Goal: Task Accomplishment & Management: Manage account settings

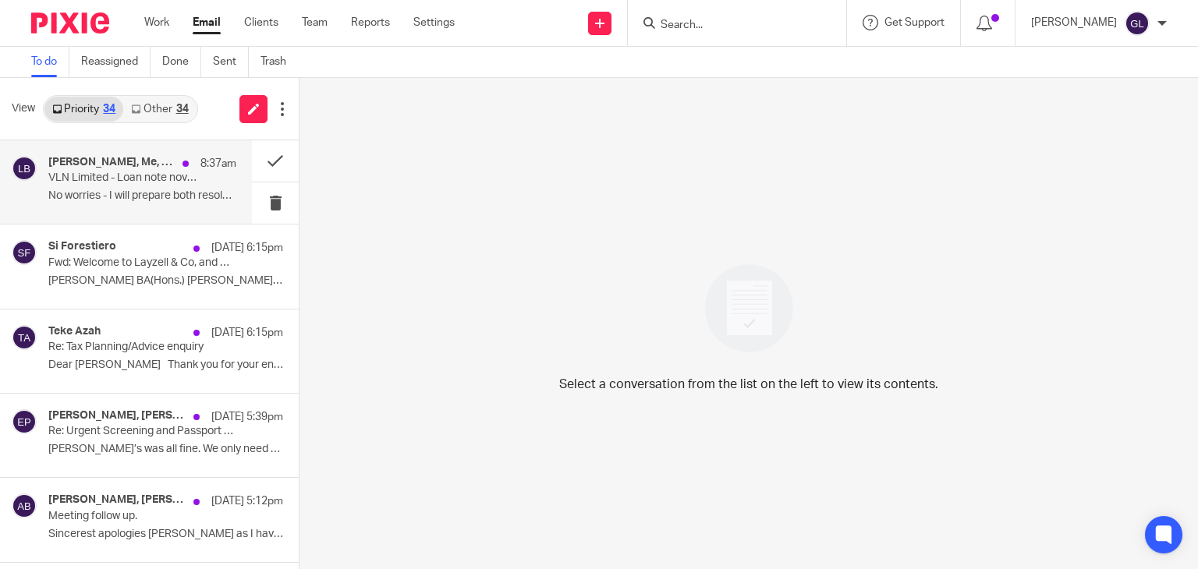
click at [156, 185] on p "VLN Limited - Loan note novation" at bounding box center [123, 178] width 150 height 13
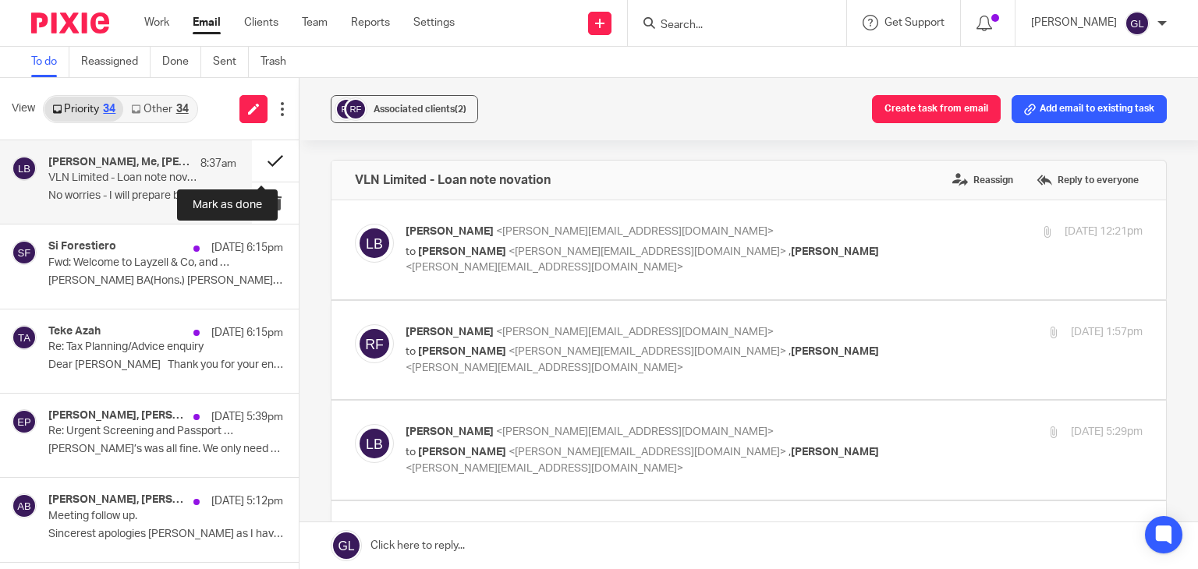
click at [262, 166] on button at bounding box center [275, 160] width 47 height 41
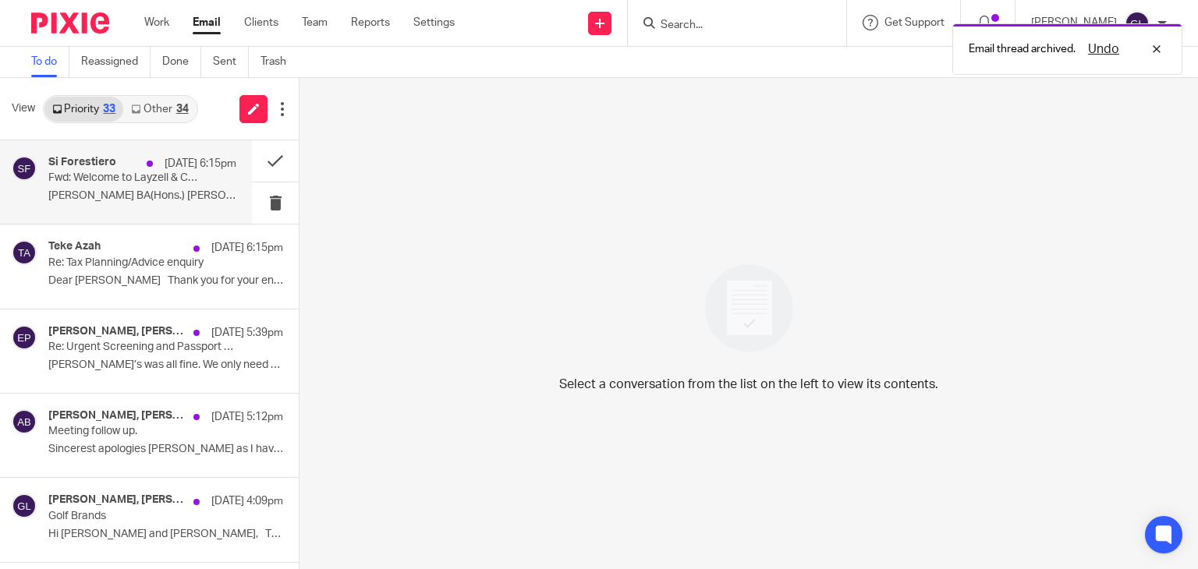
click at [168, 193] on p "[PERSON_NAME] BA(Hons.) [PERSON_NAME] MA PGCertT ..." at bounding box center [142, 195] width 188 height 13
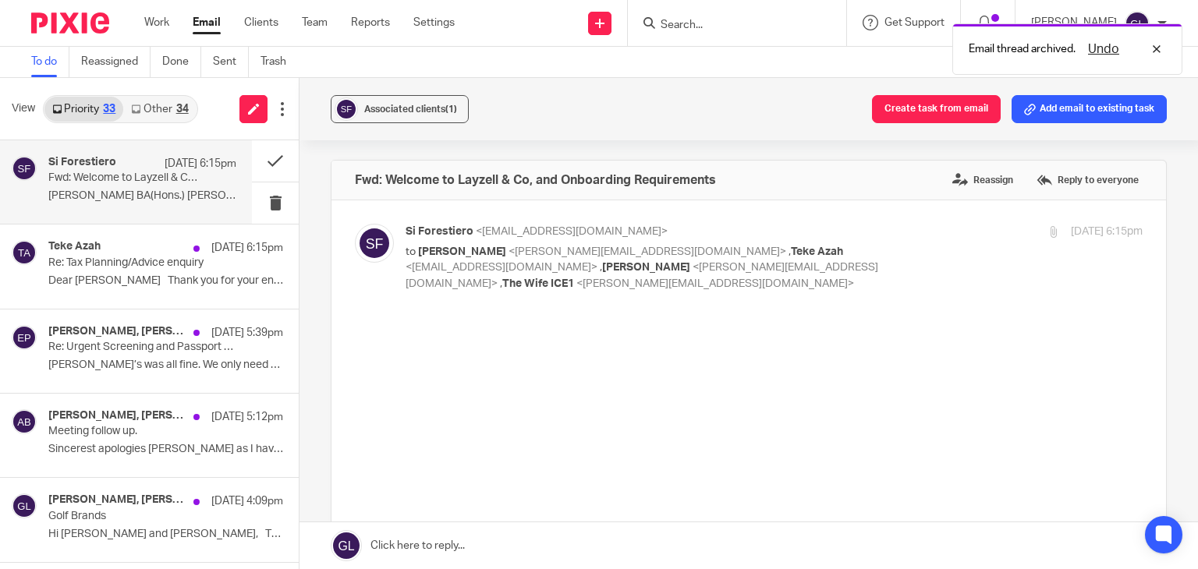
click at [168, 116] on link "Other 34" at bounding box center [159, 109] width 73 height 25
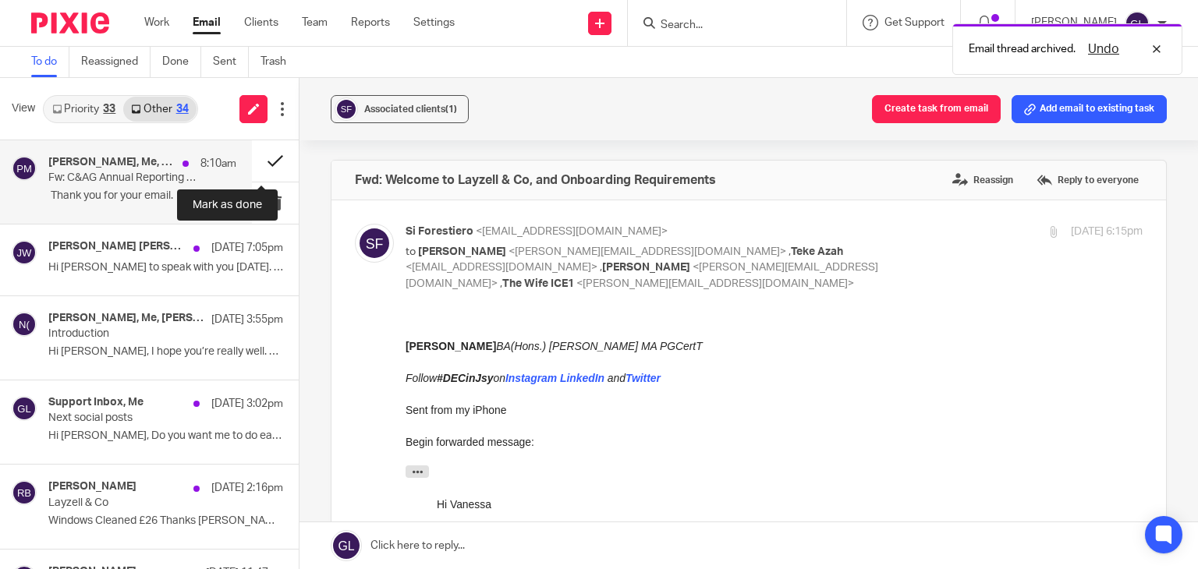
click at [266, 161] on button at bounding box center [275, 160] width 47 height 41
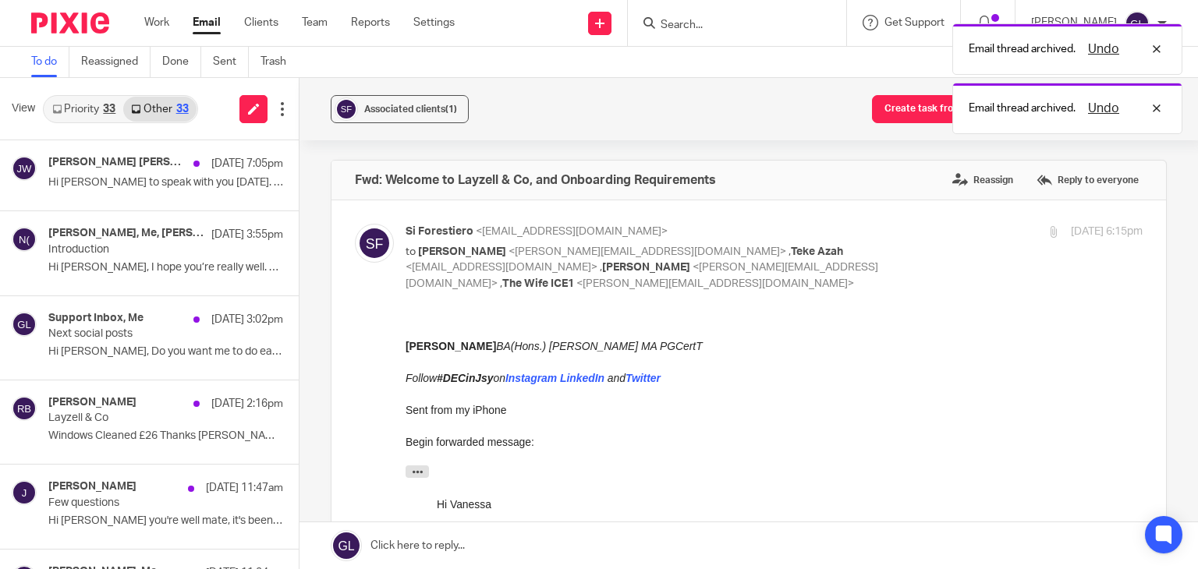
click at [90, 110] on link "Priority 33" at bounding box center [83, 109] width 79 height 25
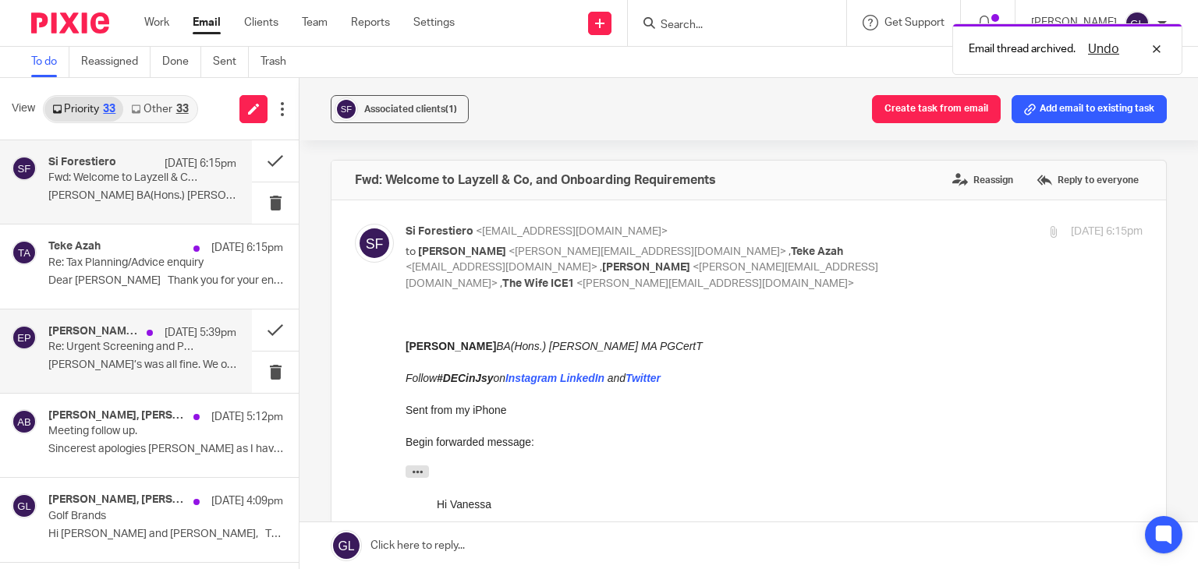
click at [186, 363] on p "[PERSON_NAME]’s was all fine. We only need a copy of..." at bounding box center [142, 365] width 188 height 13
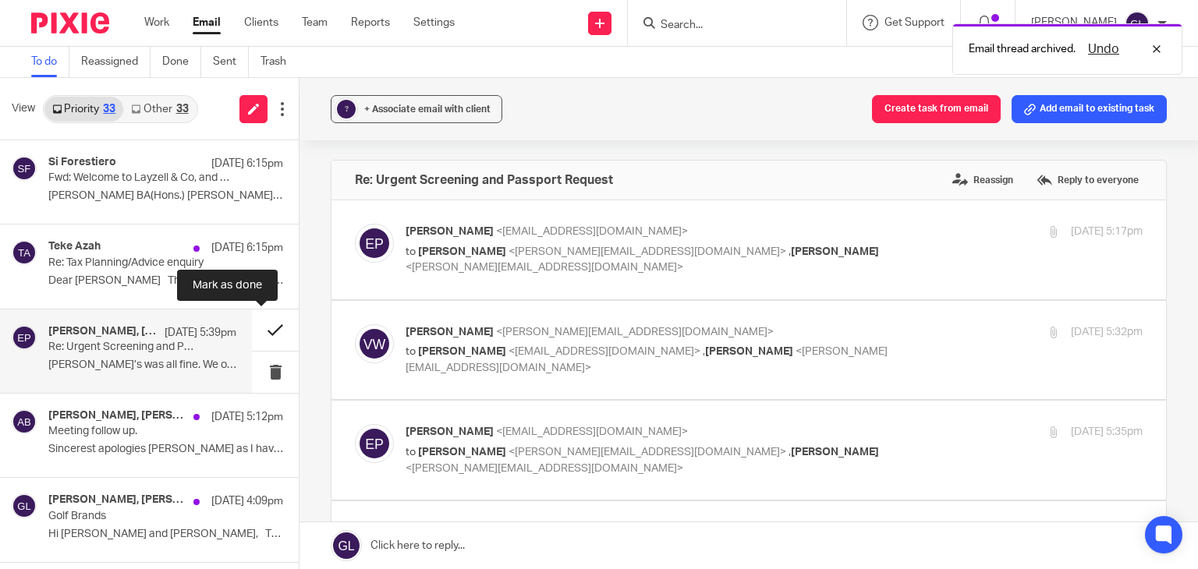
click at [258, 328] on button at bounding box center [275, 330] width 47 height 41
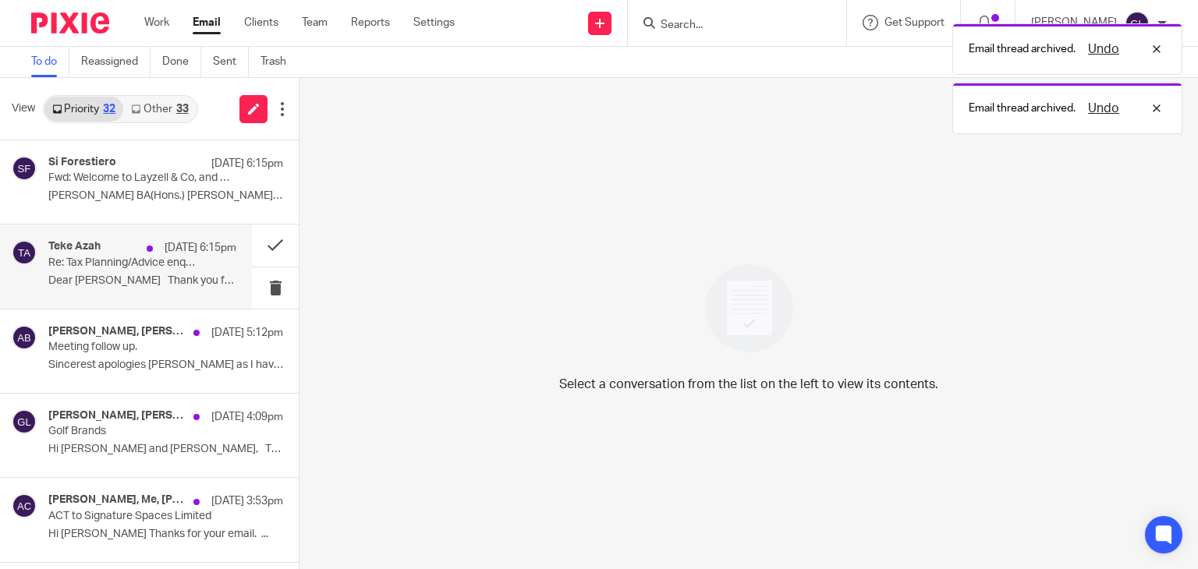
click at [139, 264] on p "Re: Tax Planning/Advice enquiry" at bounding box center [123, 263] width 150 height 13
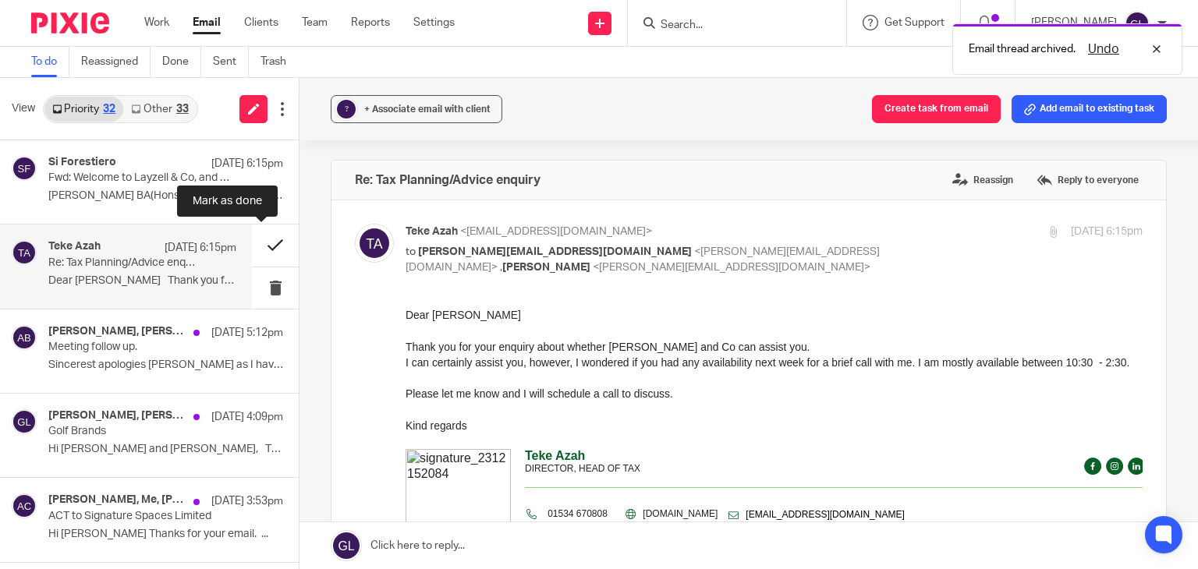
click at [256, 241] on button at bounding box center [275, 245] width 47 height 41
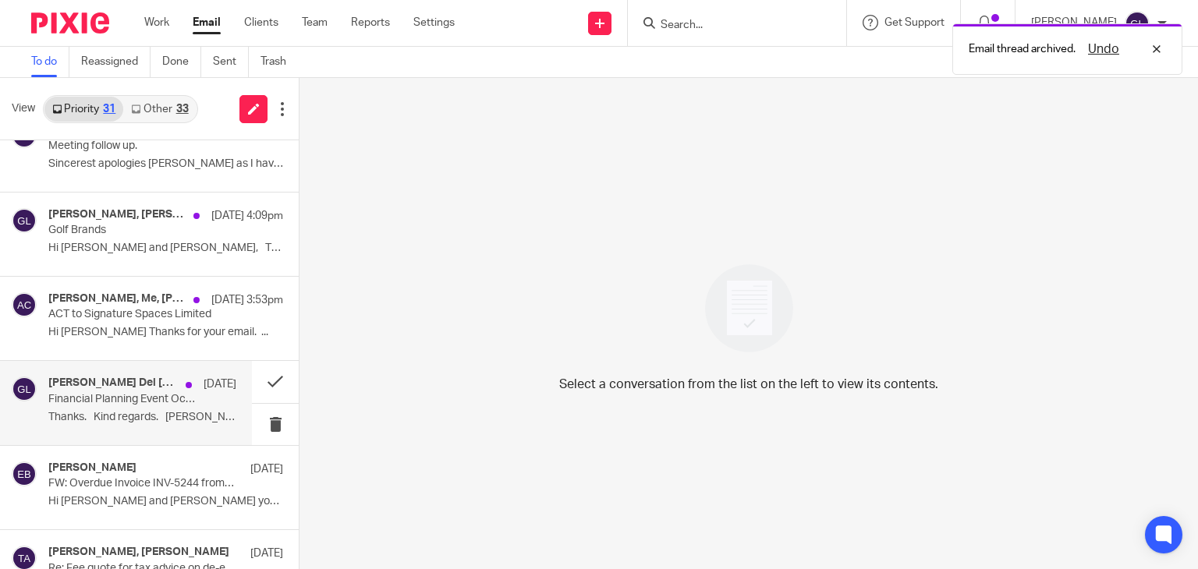
scroll to position [156, 0]
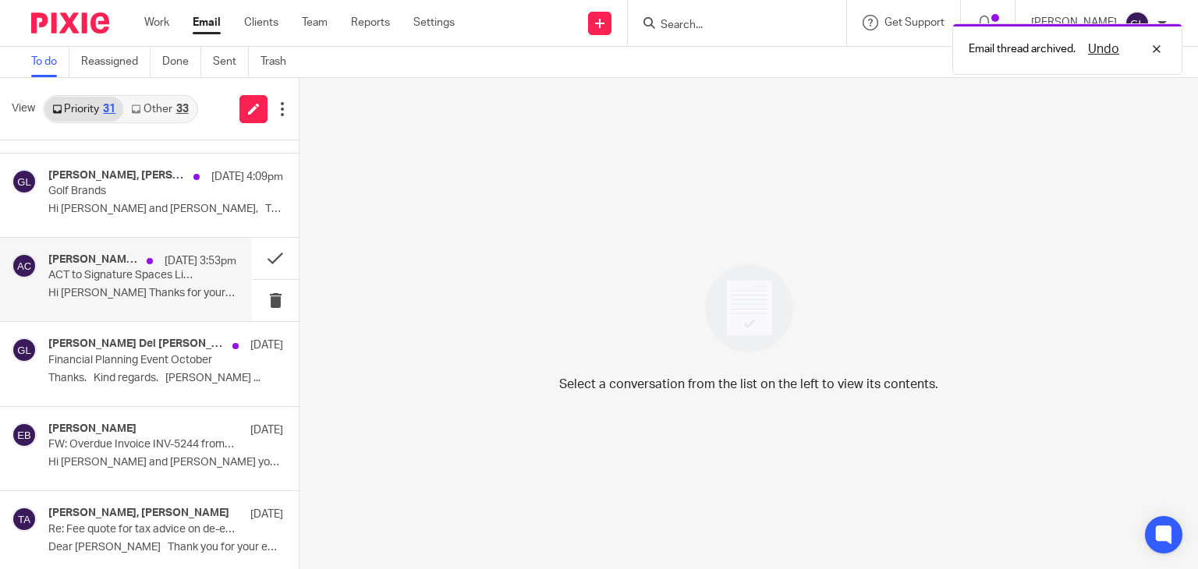
click at [141, 287] on p "Hi [PERSON_NAME] Thanks for your email. ..." at bounding box center [142, 293] width 188 height 13
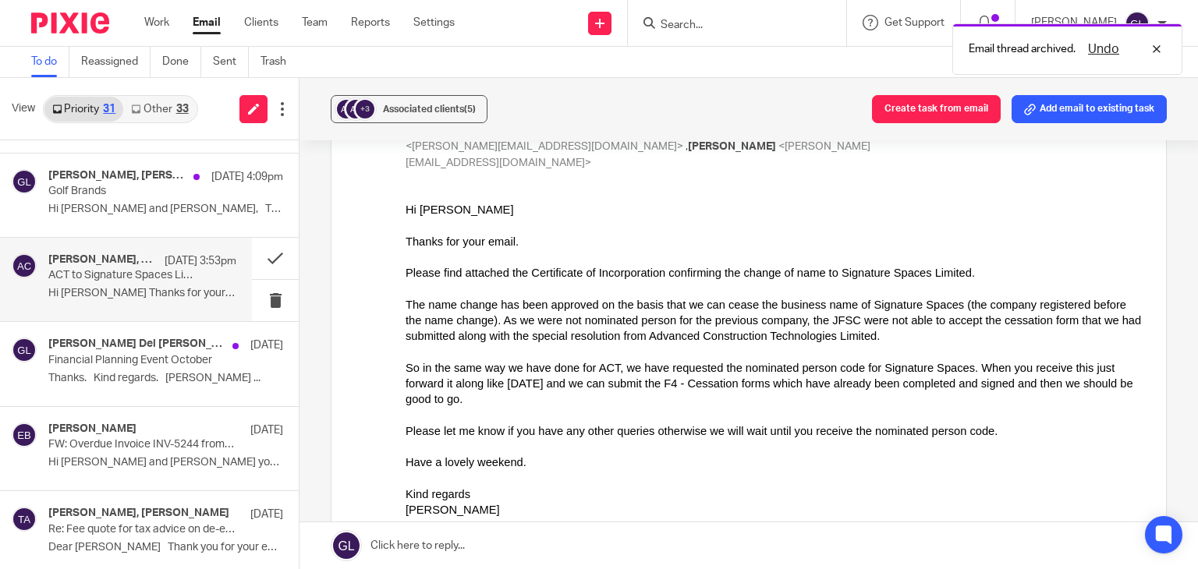
scroll to position [390, 0]
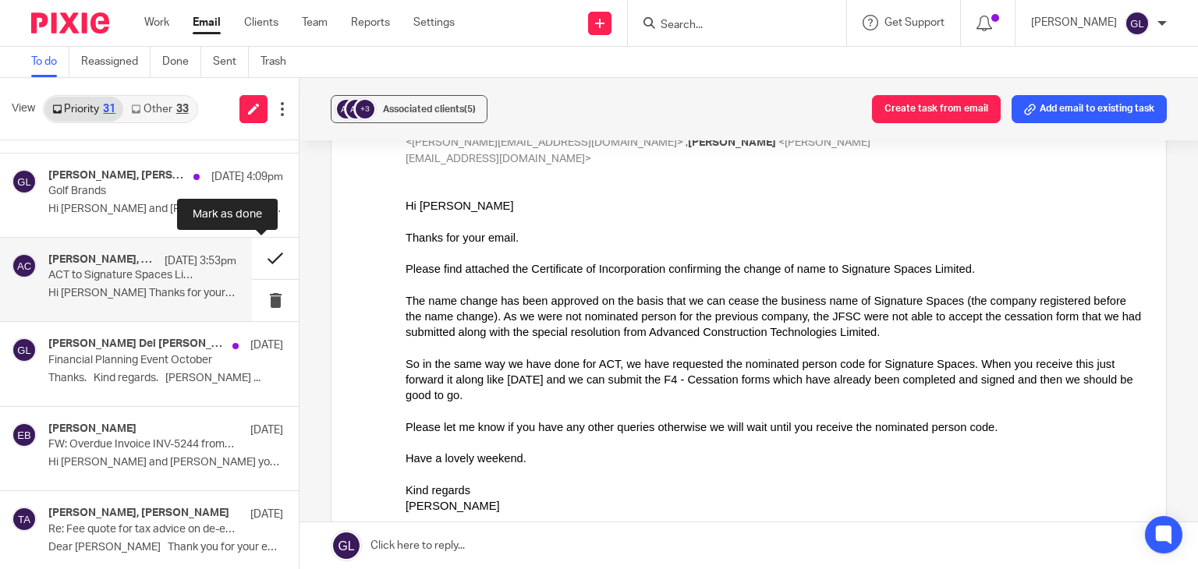
click at [252, 253] on button at bounding box center [275, 258] width 47 height 41
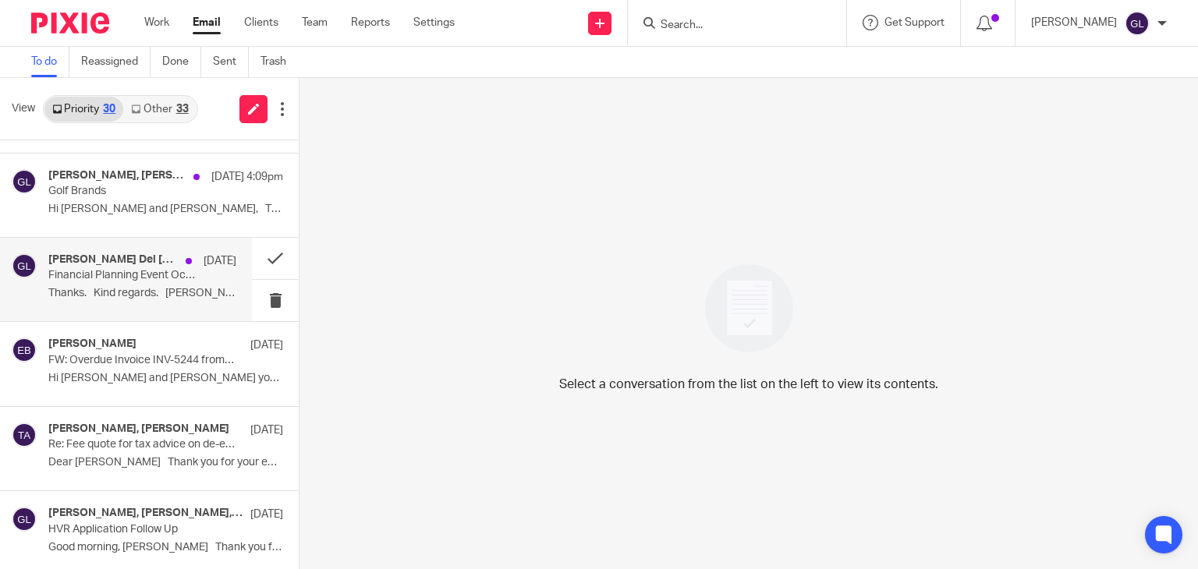
click at [187, 295] on p "Thanks. Kind regards. [PERSON_NAME] ..." at bounding box center [142, 293] width 188 height 13
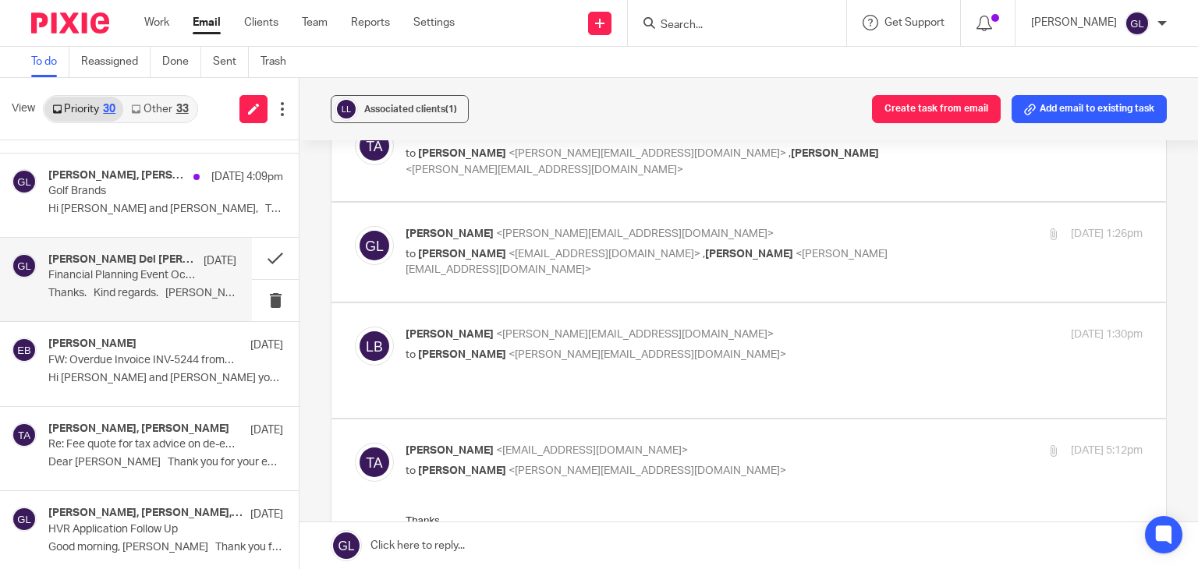
scroll to position [1170, 0]
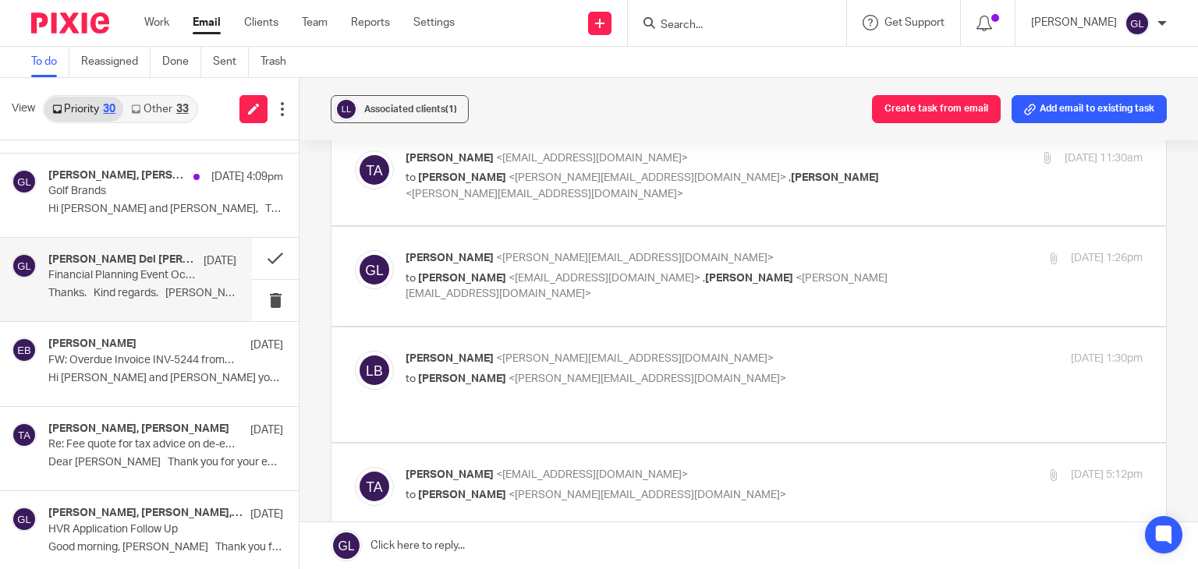
click at [700, 351] on div "[PERSON_NAME] <[PERSON_NAME][EMAIL_ADDRESS][DOMAIN_NAME]> to [PERSON_NAME] <[PE…" at bounding box center [748, 385] width 787 height 68
click at [725, 351] on p "[PERSON_NAME] <[PERSON_NAME][EMAIL_ADDRESS][DOMAIN_NAME]>" at bounding box center [650, 359] width 491 height 16
checkbox input "true"
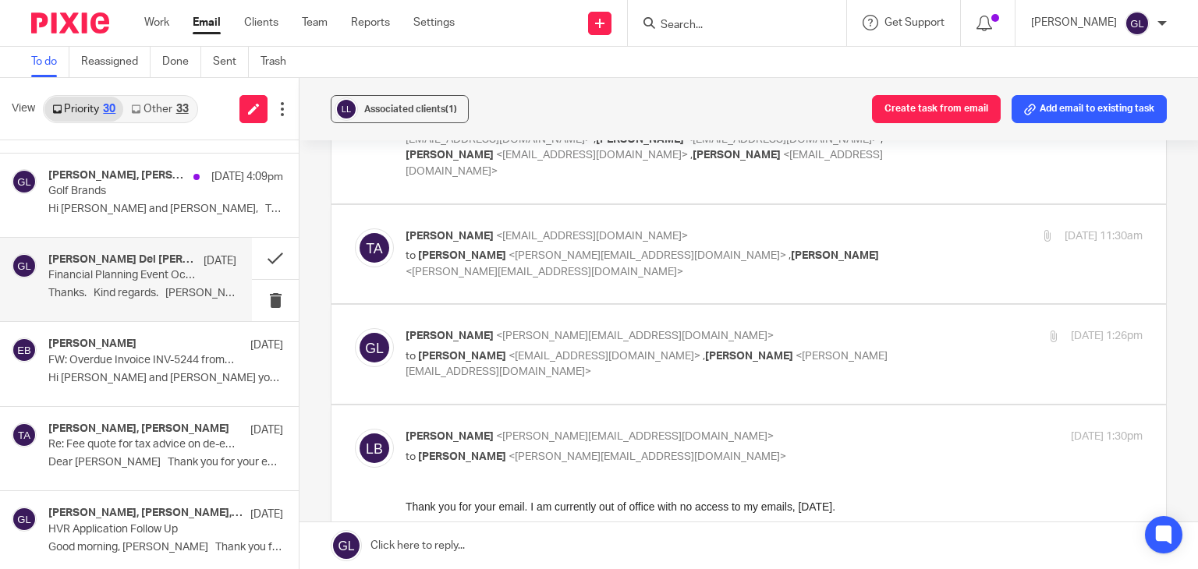
scroll to position [1014, 0]
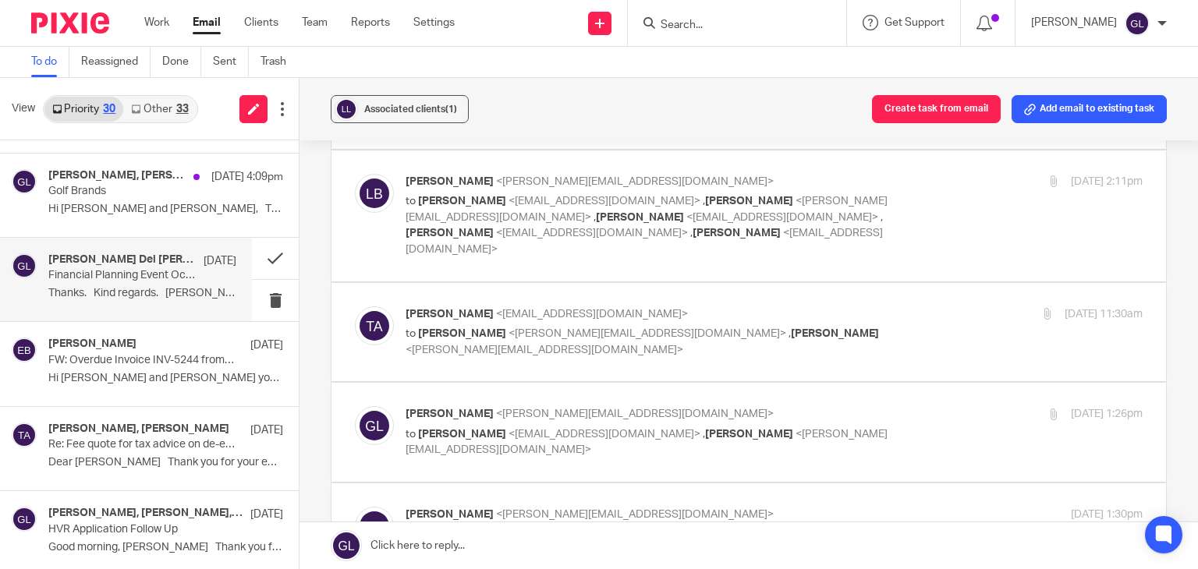
click at [794, 406] on p "[PERSON_NAME] <[PERSON_NAME][EMAIL_ADDRESS][DOMAIN_NAME]>" at bounding box center [650, 414] width 491 height 16
checkbox input "true"
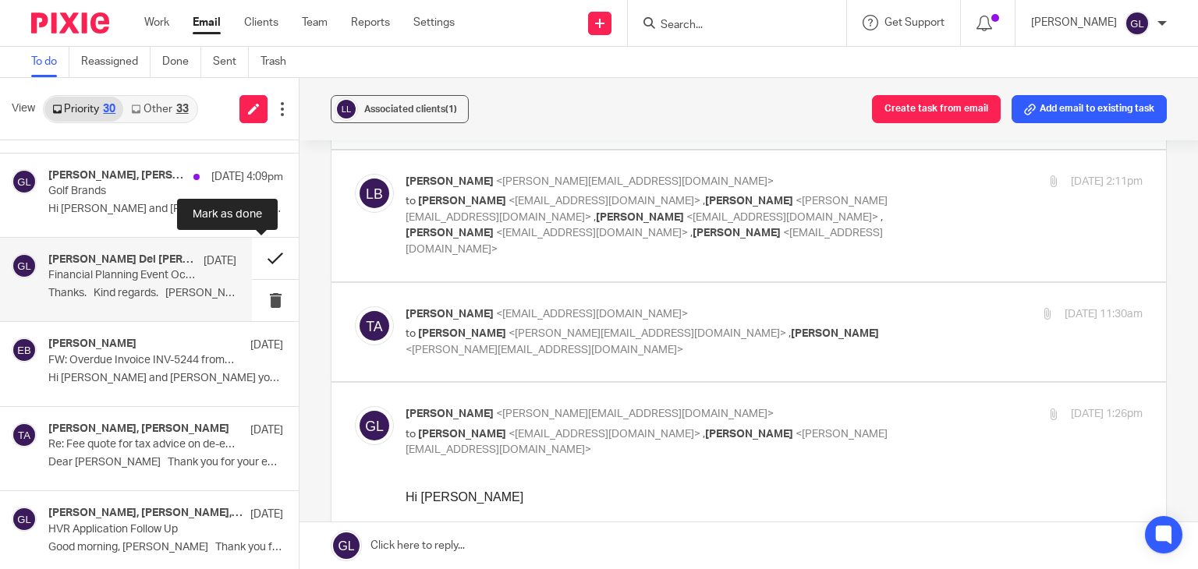
click at [259, 257] on button at bounding box center [275, 258] width 47 height 41
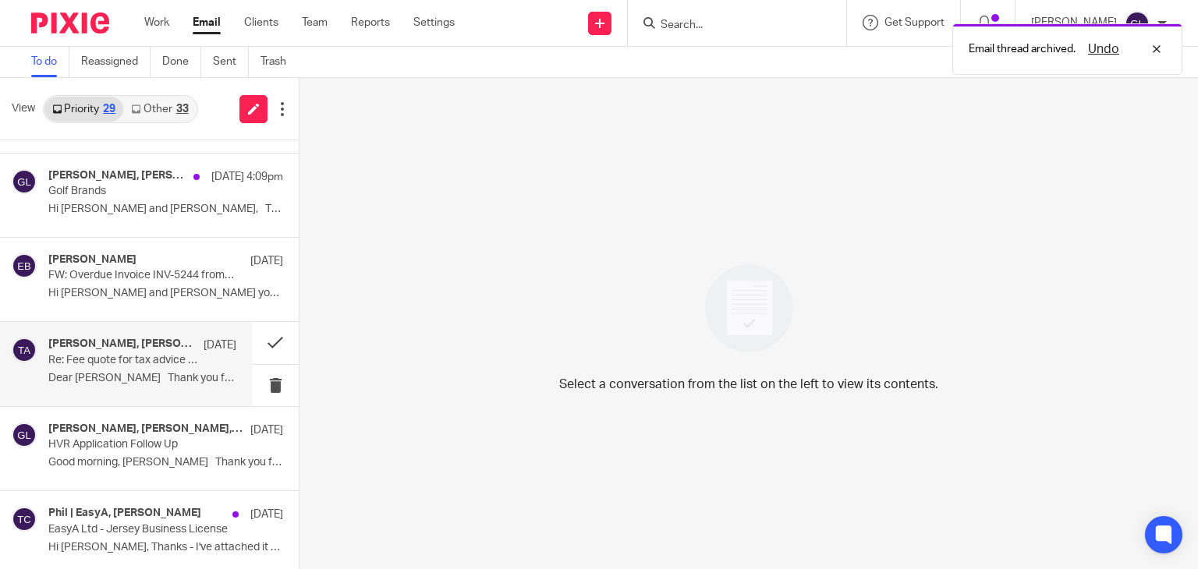
click at [196, 356] on div "[PERSON_NAME], [PERSON_NAME] [DATE] Re: Fee quote for tax advice on de-envelopi…" at bounding box center [142, 364] width 188 height 52
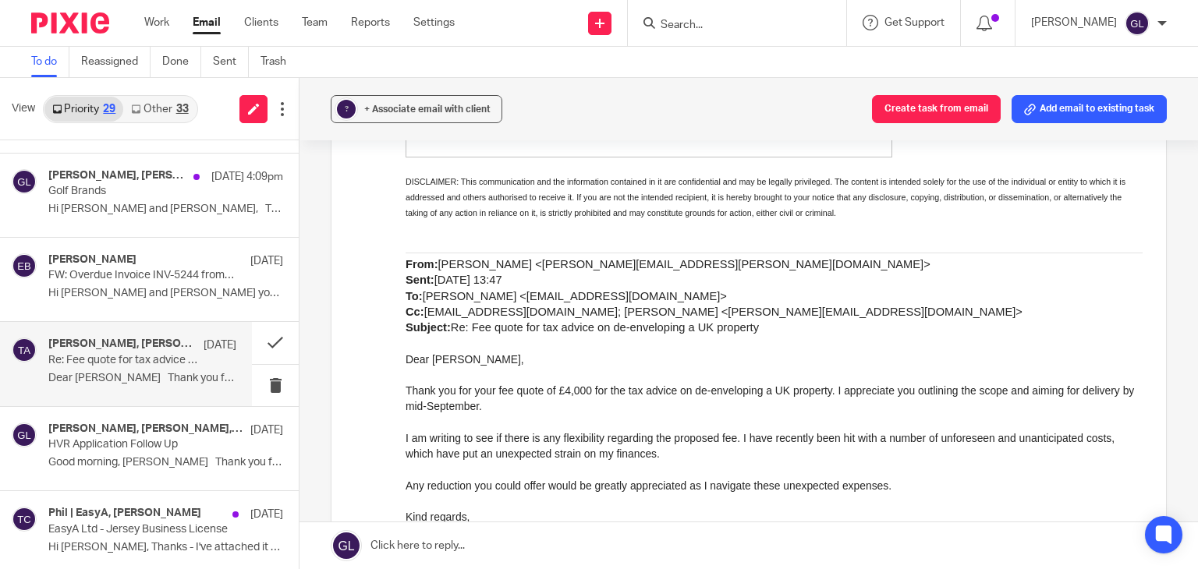
scroll to position [780, 0]
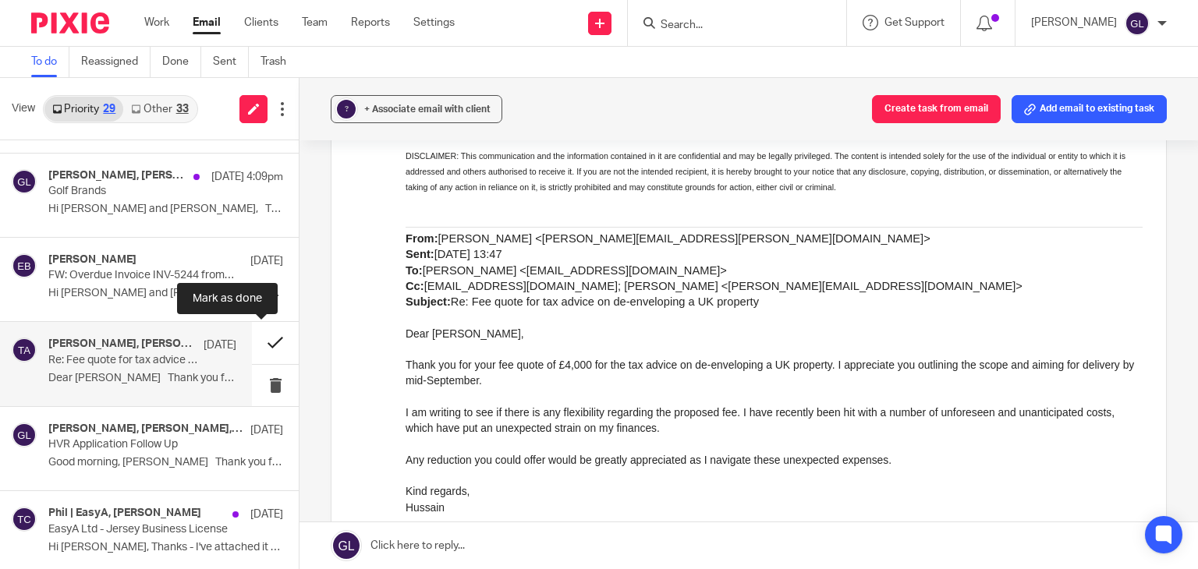
click at [263, 346] on button at bounding box center [275, 342] width 47 height 41
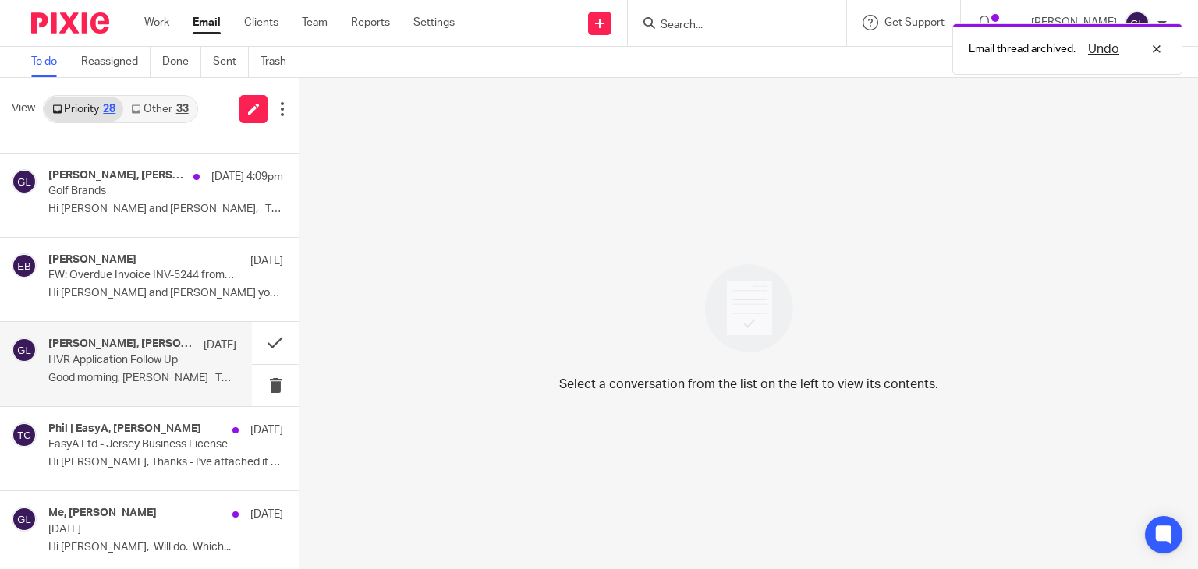
click at [150, 368] on div "[PERSON_NAME], [PERSON_NAME], Me [DATE] HVR Application Follow Up Good morning,…" at bounding box center [142, 364] width 188 height 52
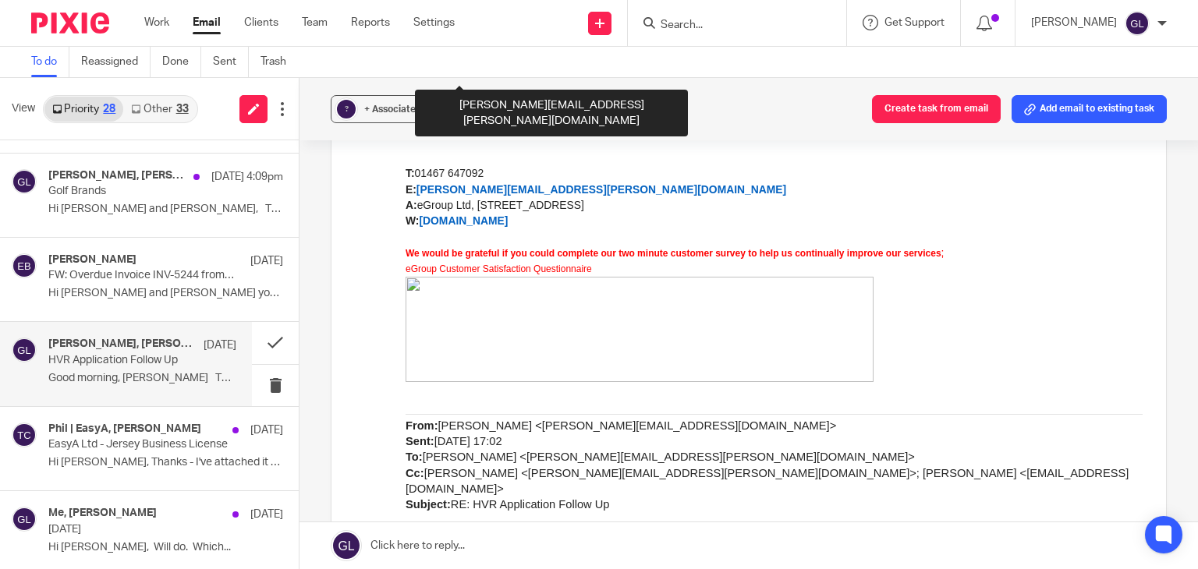
scroll to position [3353, 0]
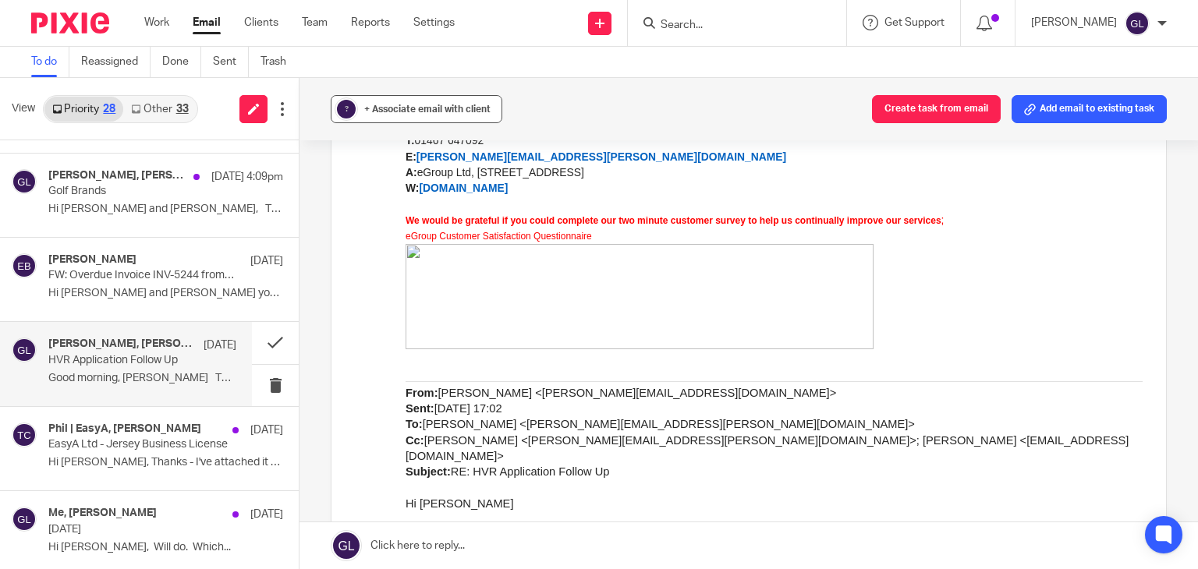
click at [368, 108] on span "+ Associate email with client" at bounding box center [427, 108] width 126 height 9
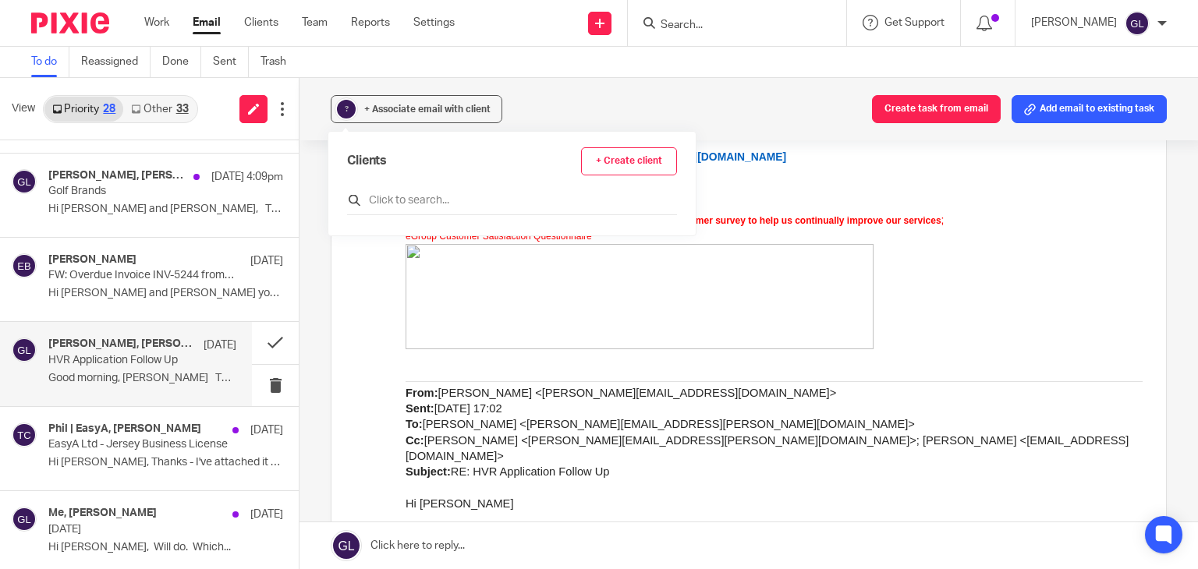
click at [399, 201] on input "text" at bounding box center [512, 201] width 330 height 16
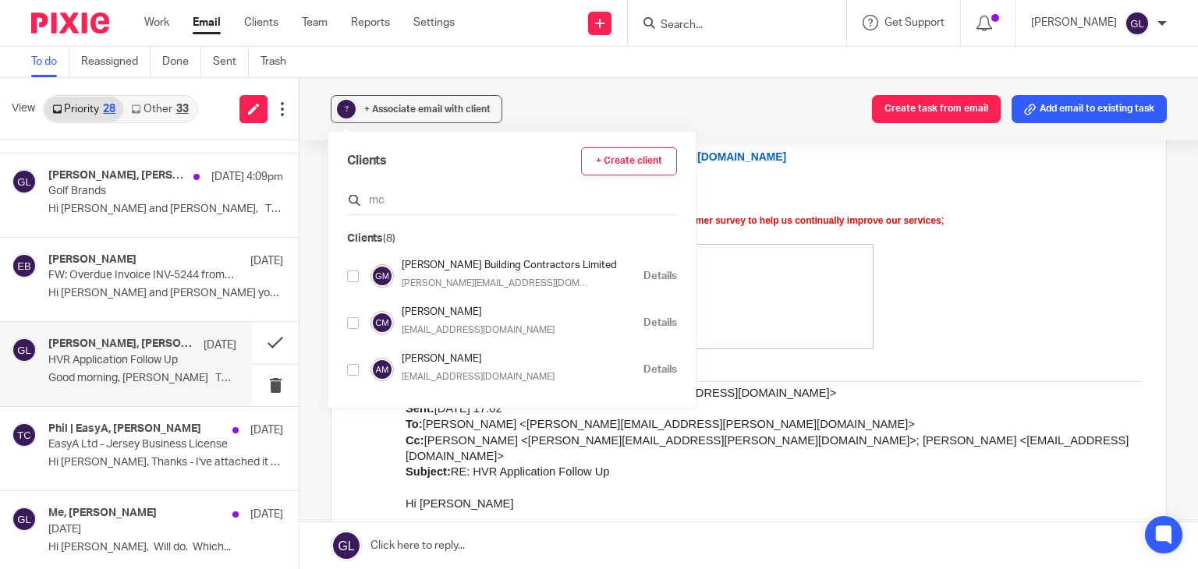
type input "m"
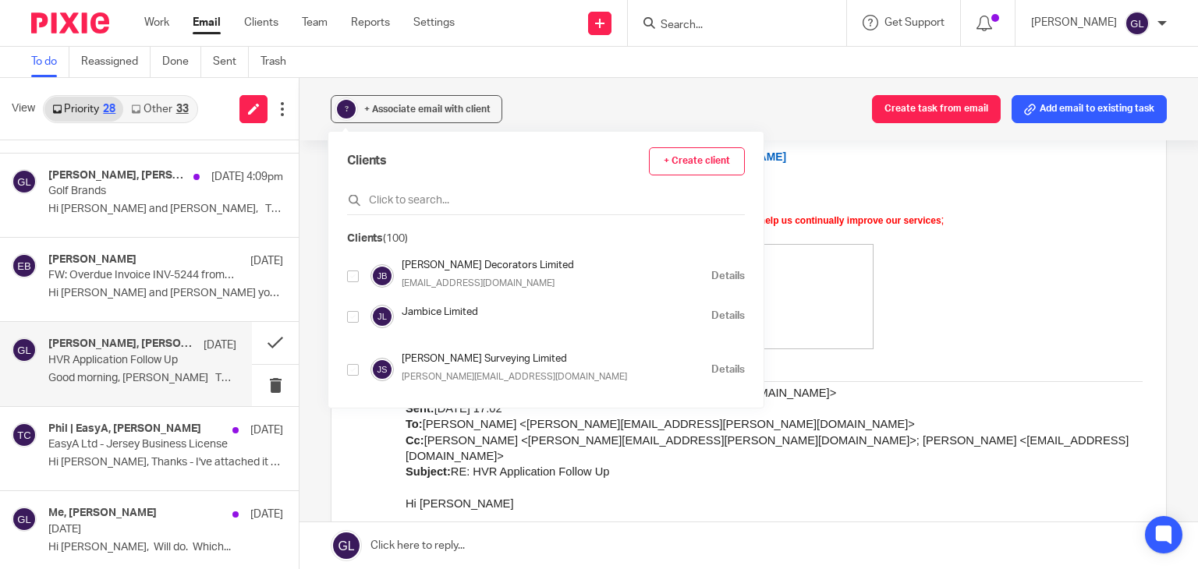
click at [319, 207] on div "? + Associate email with client Create task from email Add email to existing ta…" at bounding box center [748, 323] width 898 height 491
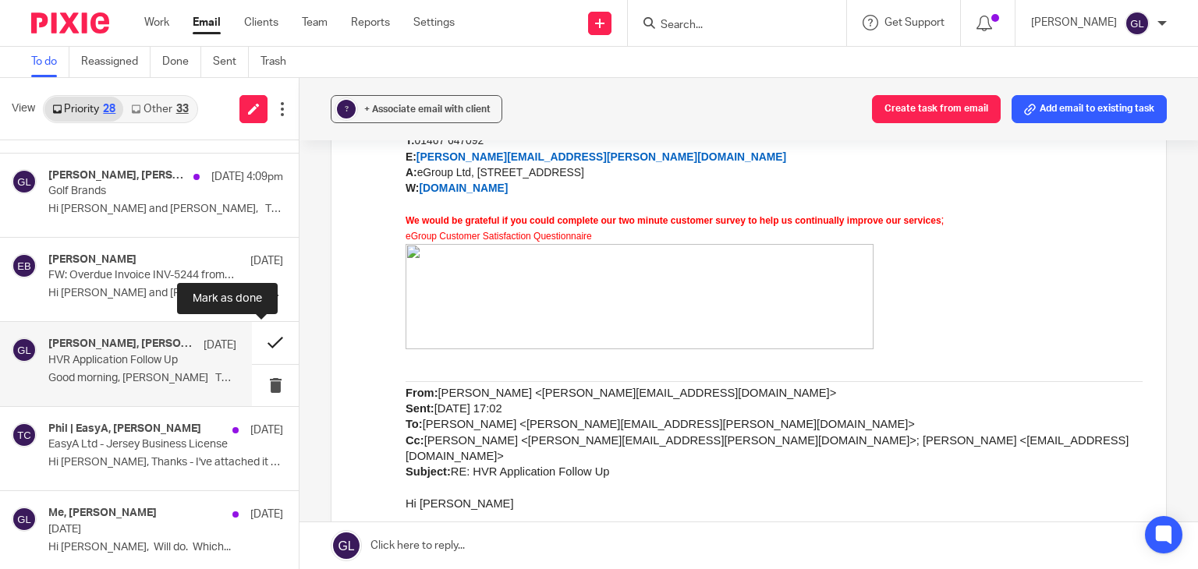
click at [262, 344] on button at bounding box center [275, 342] width 47 height 41
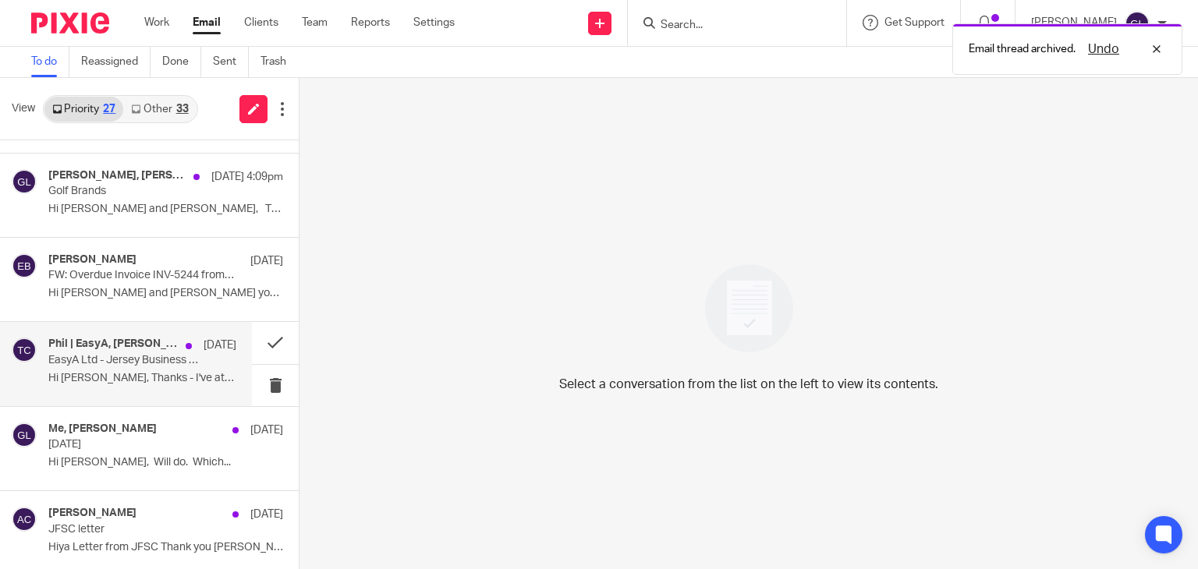
click at [128, 379] on p "Hi [PERSON_NAME], Thanks - I've attached it here. ..." at bounding box center [142, 378] width 188 height 13
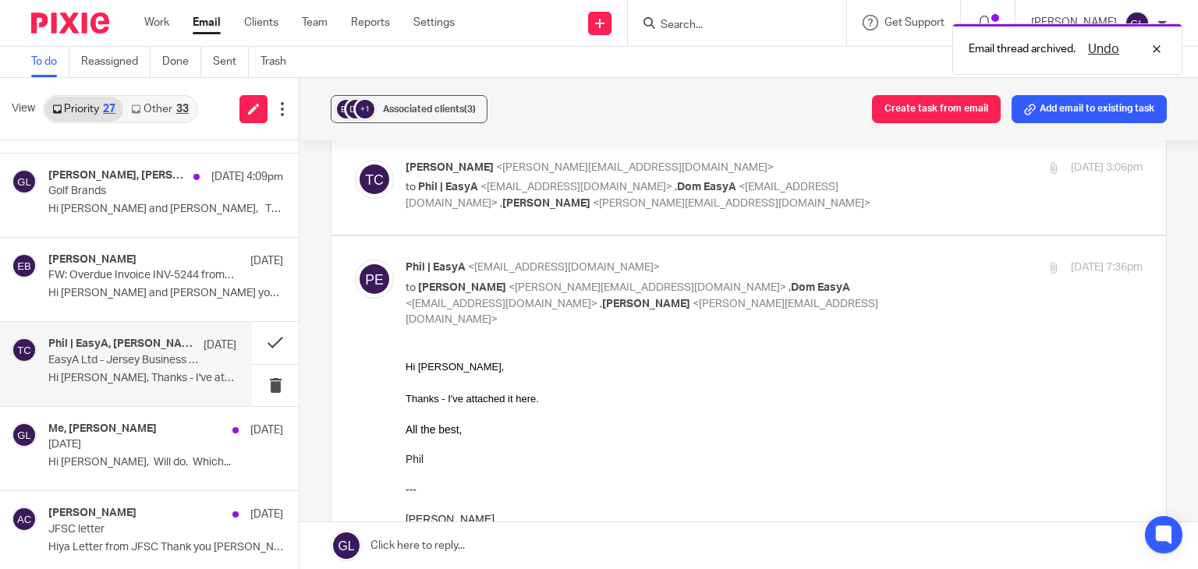
scroll to position [156, 0]
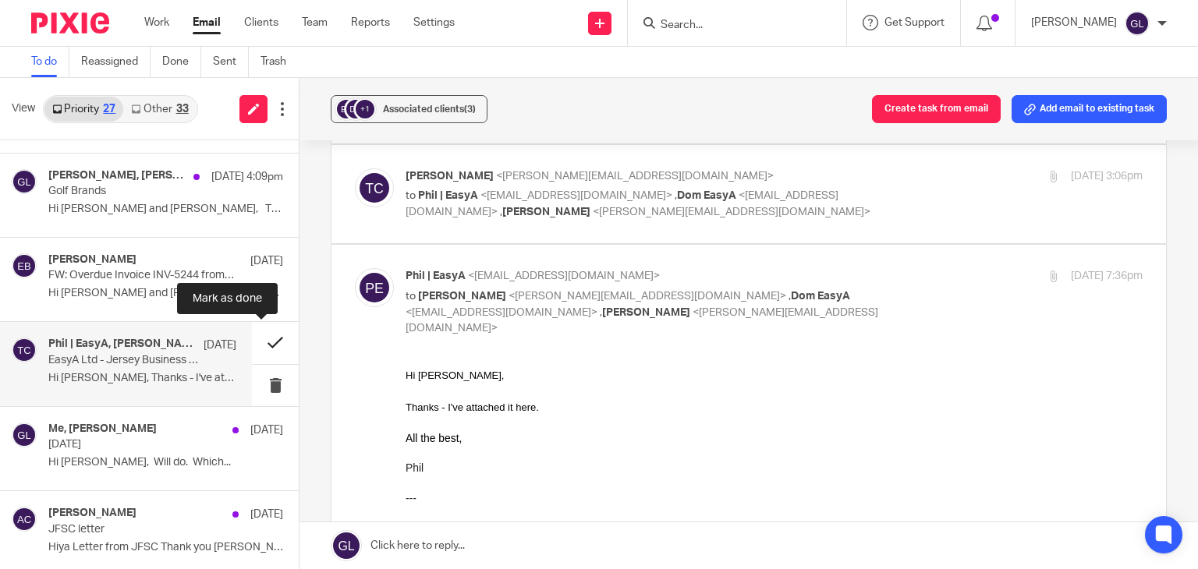
click at [252, 344] on button at bounding box center [275, 342] width 47 height 41
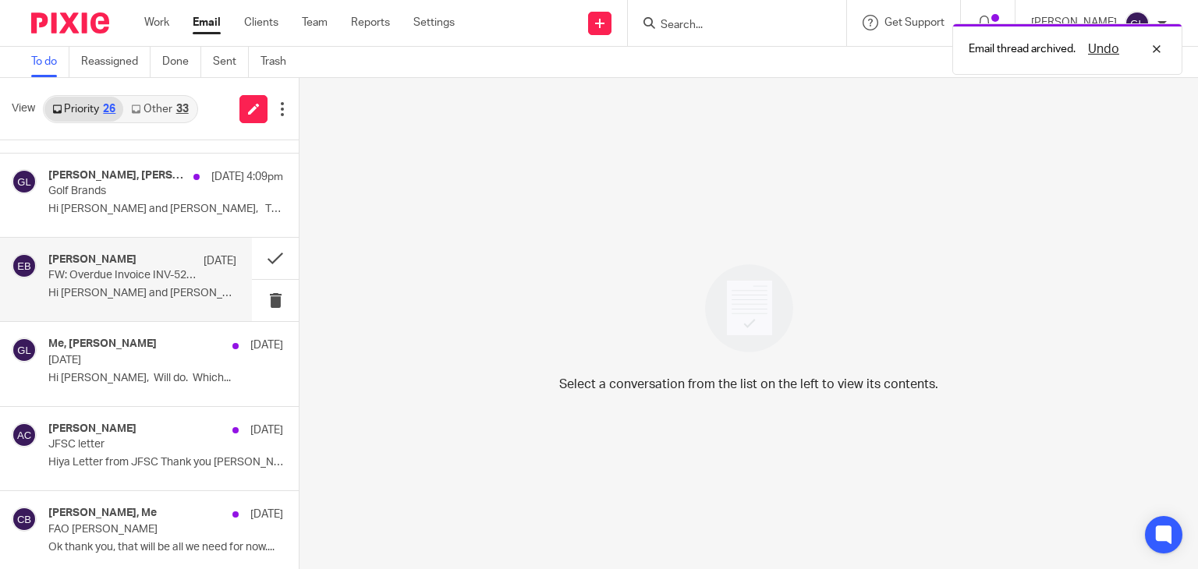
click at [129, 285] on div "[PERSON_NAME] [DATE] FW: Overdue Invoice INV-5244 from Layzell & Co Limited for…" at bounding box center [142, 279] width 188 height 52
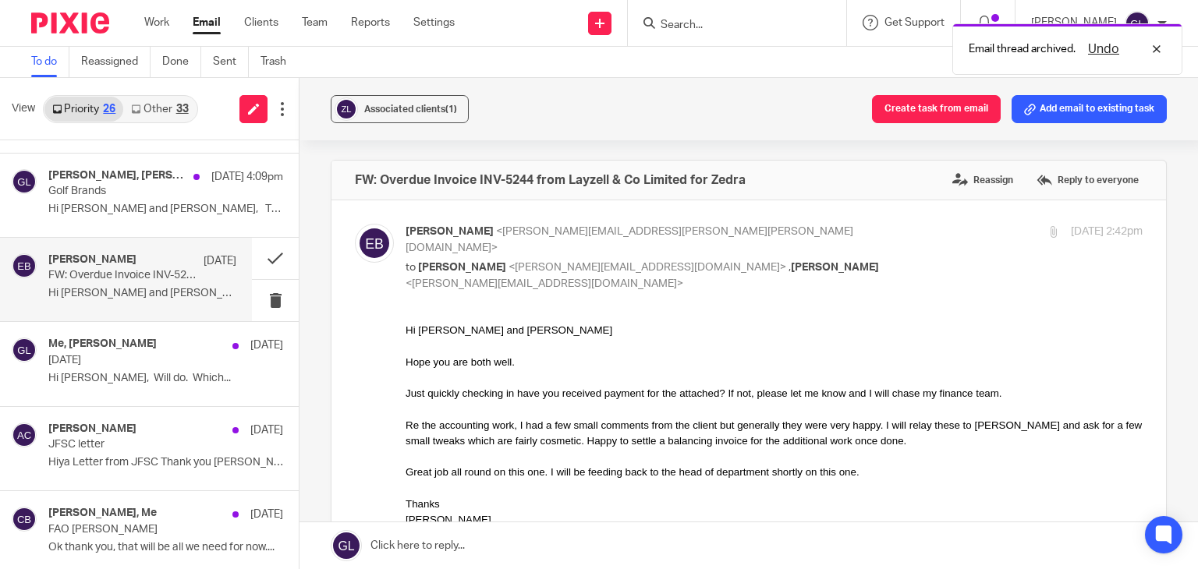
scroll to position [0, 0]
click at [183, 104] on div "33" at bounding box center [182, 109] width 12 height 11
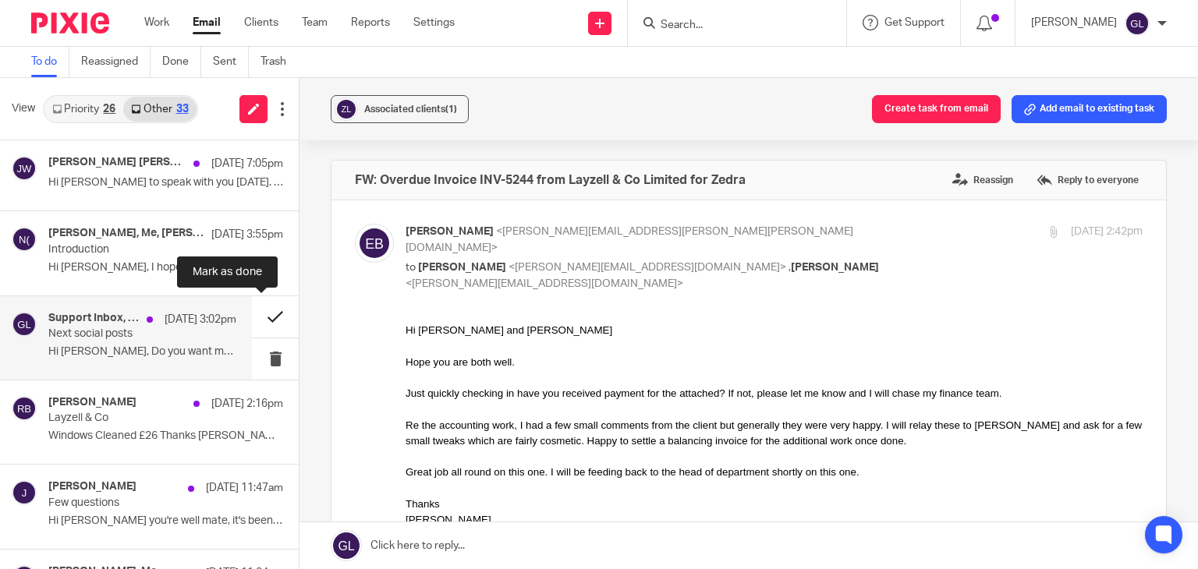
click at [252, 319] on button at bounding box center [275, 316] width 47 height 41
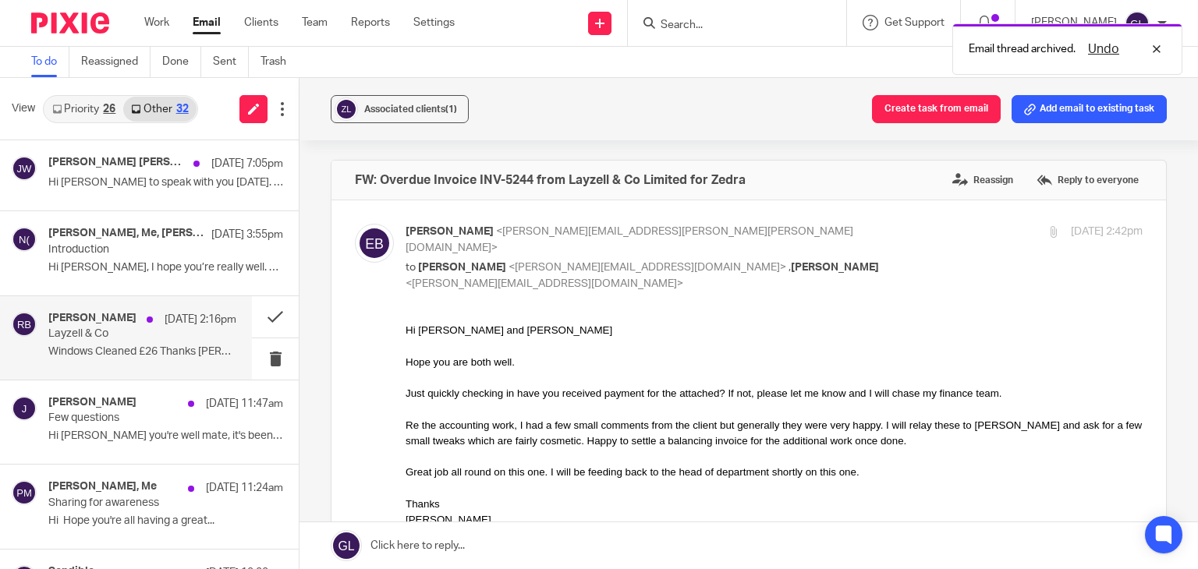
click at [145, 353] on p "Windows Cleaned £26 Thanks [PERSON_NAME] Bank:..." at bounding box center [142, 351] width 188 height 13
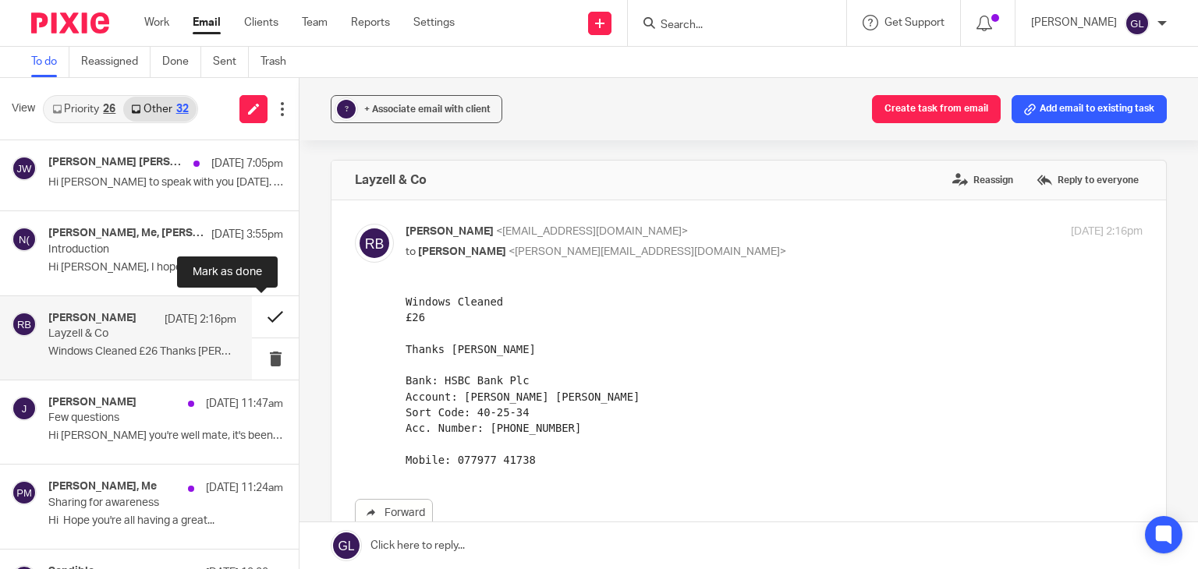
click at [259, 319] on button at bounding box center [275, 316] width 47 height 41
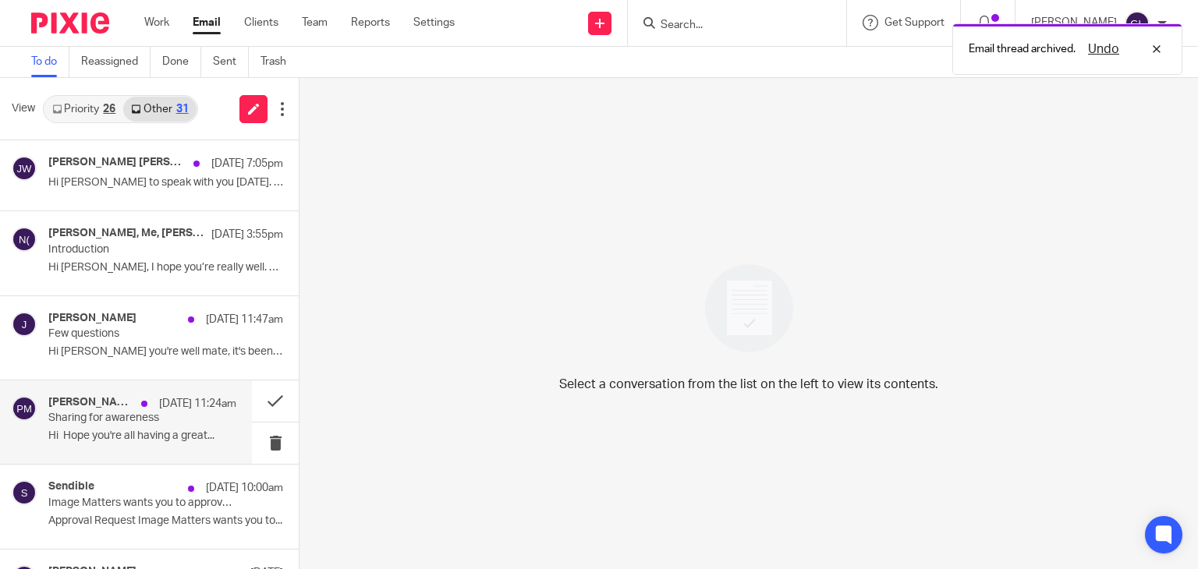
click at [206, 416] on div "[PERSON_NAME], Me [DATE] 11:24am Sharing for awareness Hi Hope you're all havin…" at bounding box center [142, 422] width 188 height 52
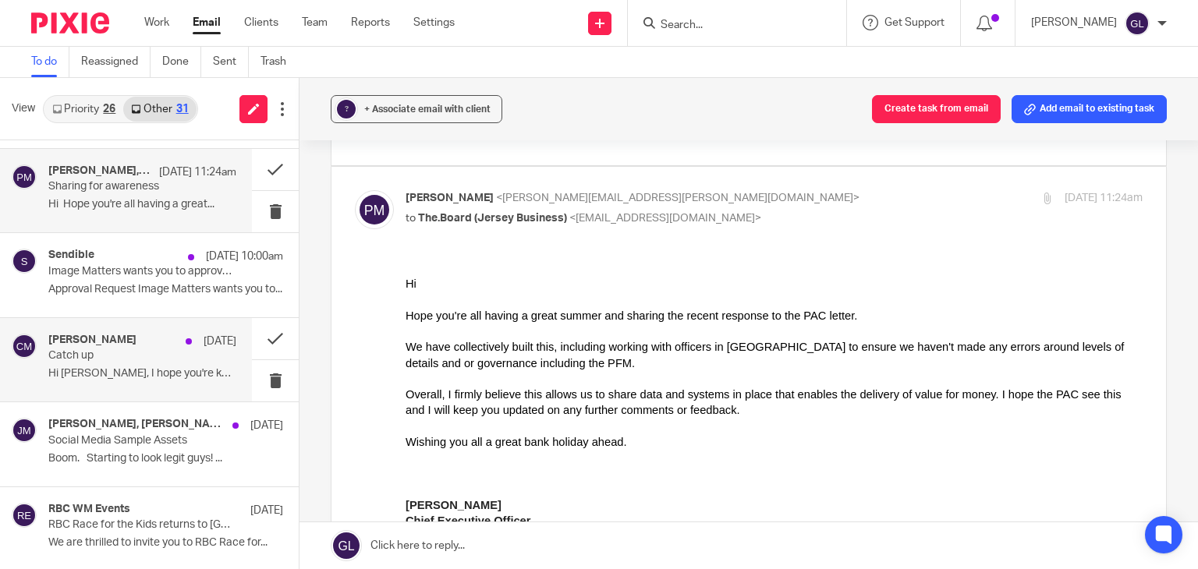
scroll to position [234, 0]
click at [171, 381] on div "[PERSON_NAME] [DATE] Catch up Hi [PERSON_NAME], I hope you're keeping well. I..." at bounding box center [142, 357] width 188 height 52
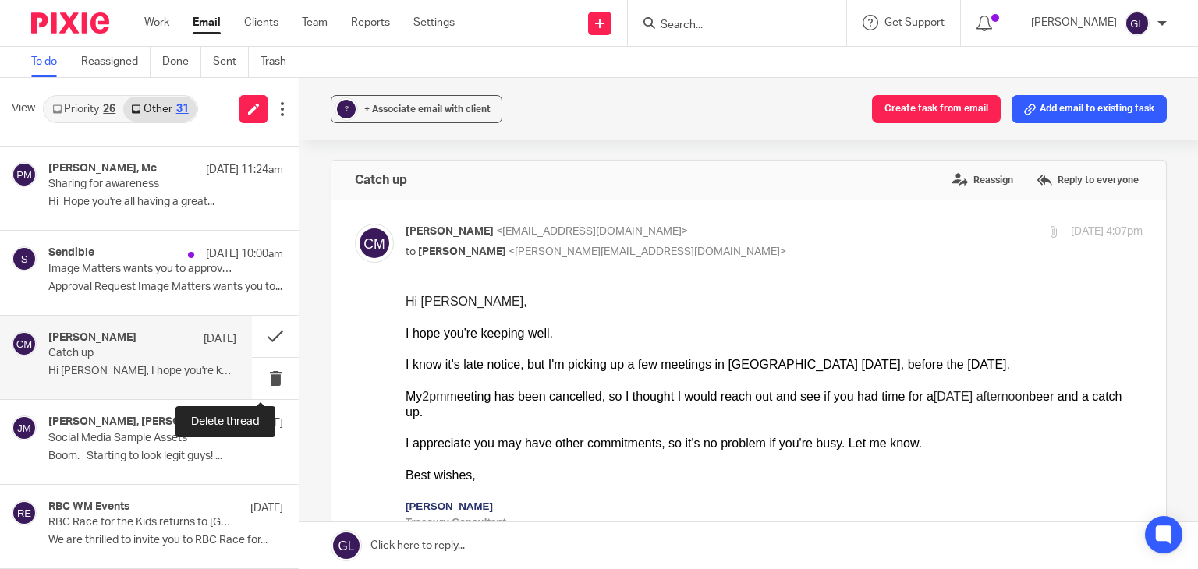
scroll to position [0, 0]
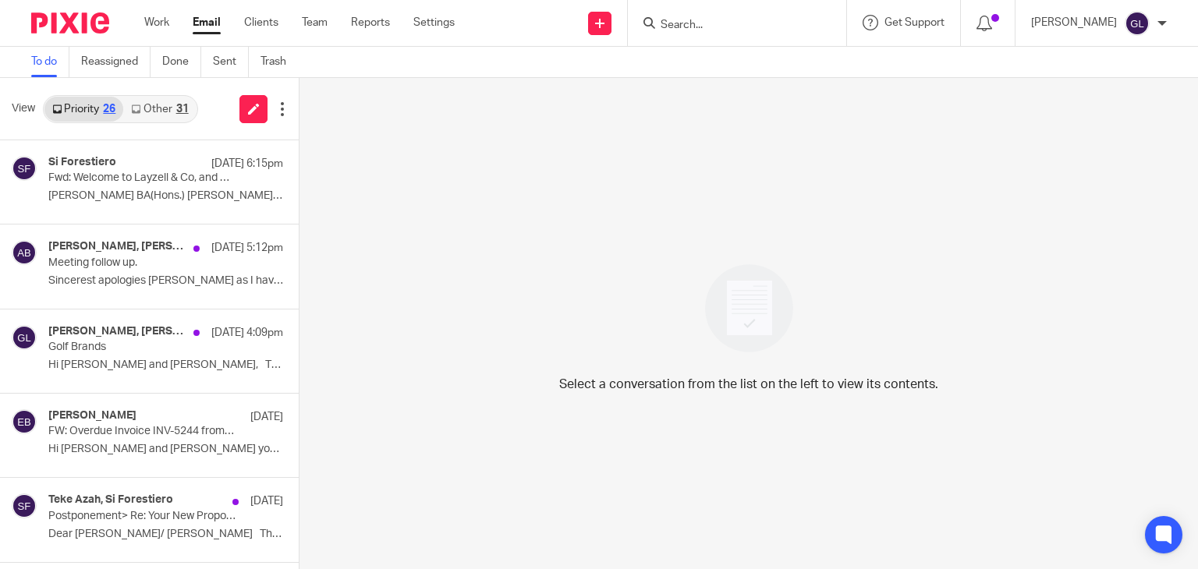
click at [160, 112] on link "Other 31" at bounding box center [159, 109] width 73 height 25
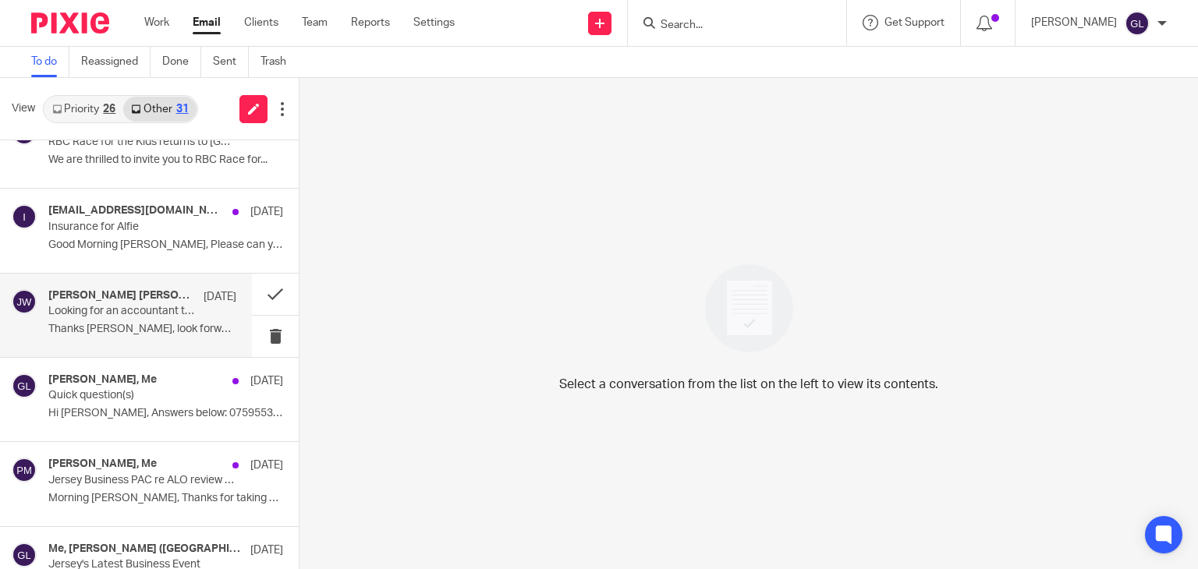
scroll to position [702, 0]
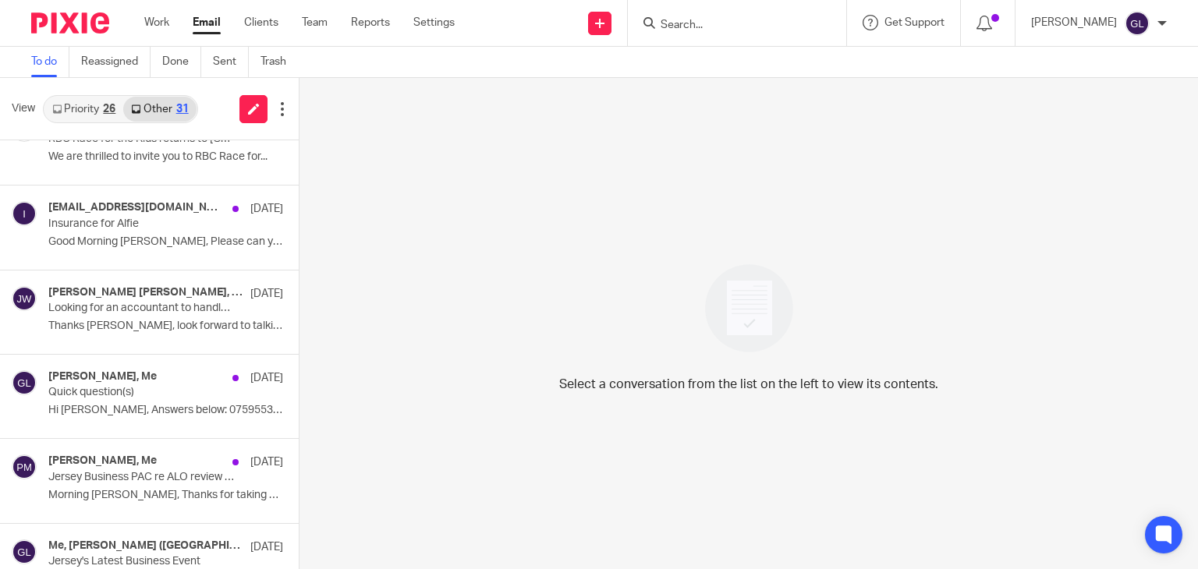
click at [90, 112] on link "Priority 26" at bounding box center [83, 109] width 79 height 25
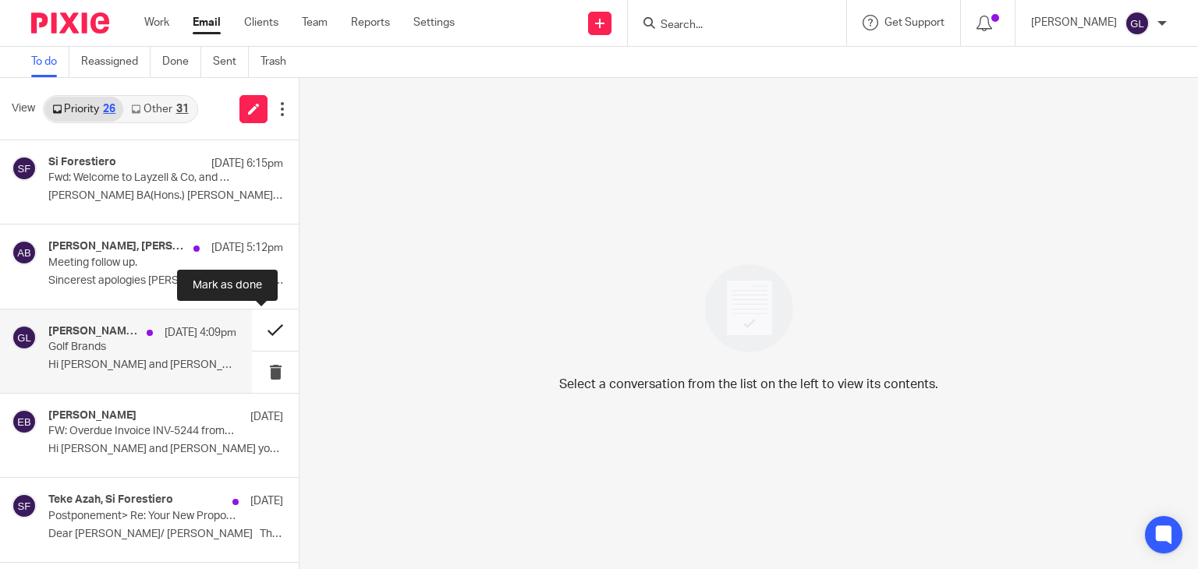
click at [252, 331] on button at bounding box center [275, 330] width 47 height 41
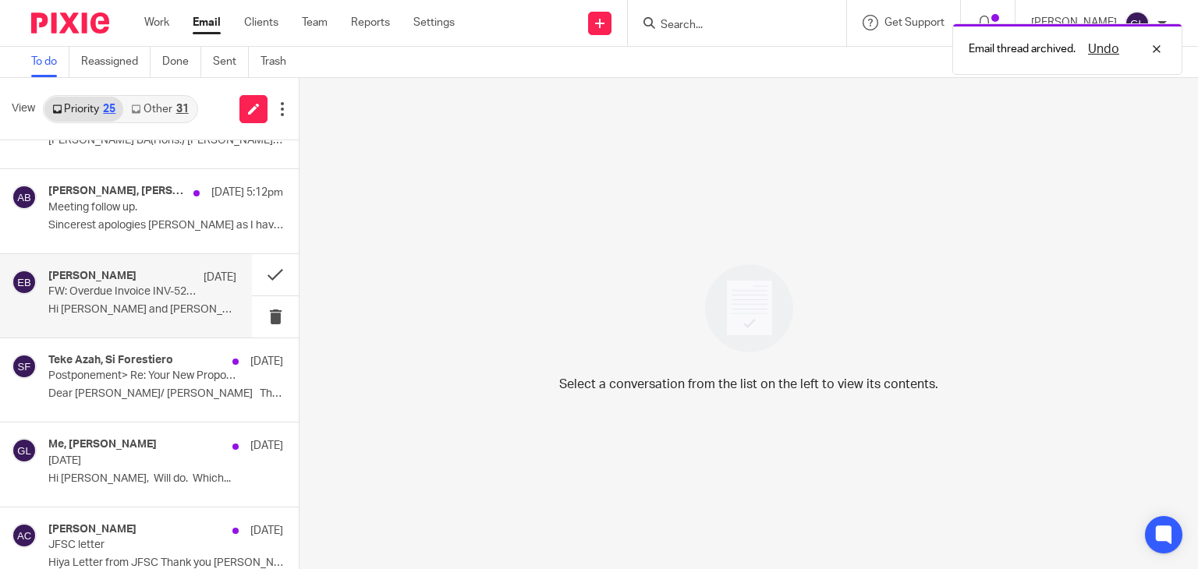
scroll to position [78, 0]
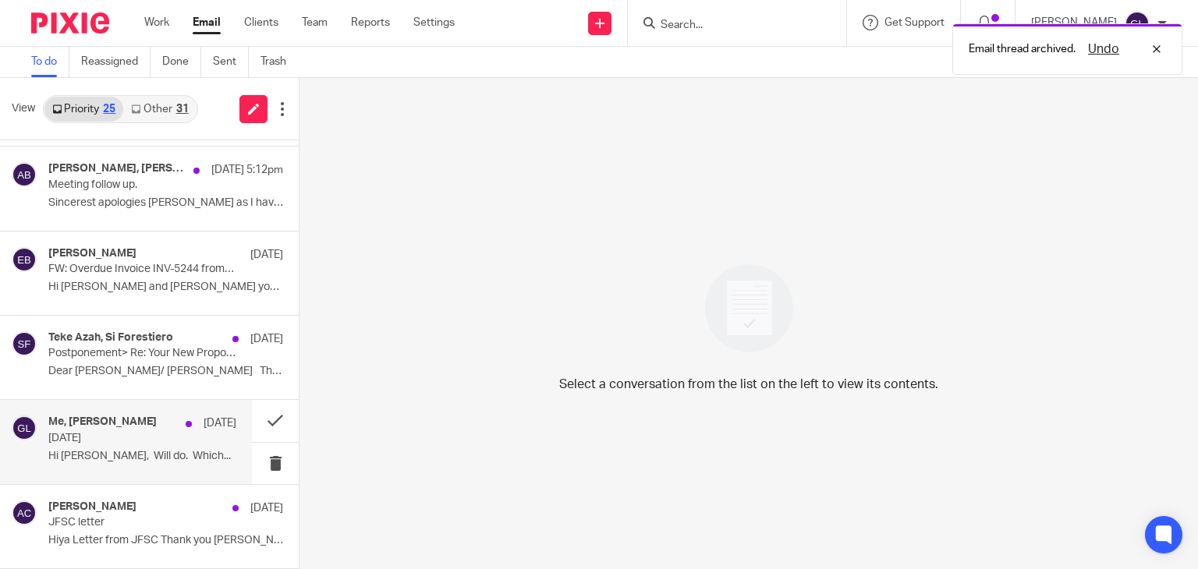
click at [146, 438] on p "[DATE]" at bounding box center [123, 438] width 150 height 13
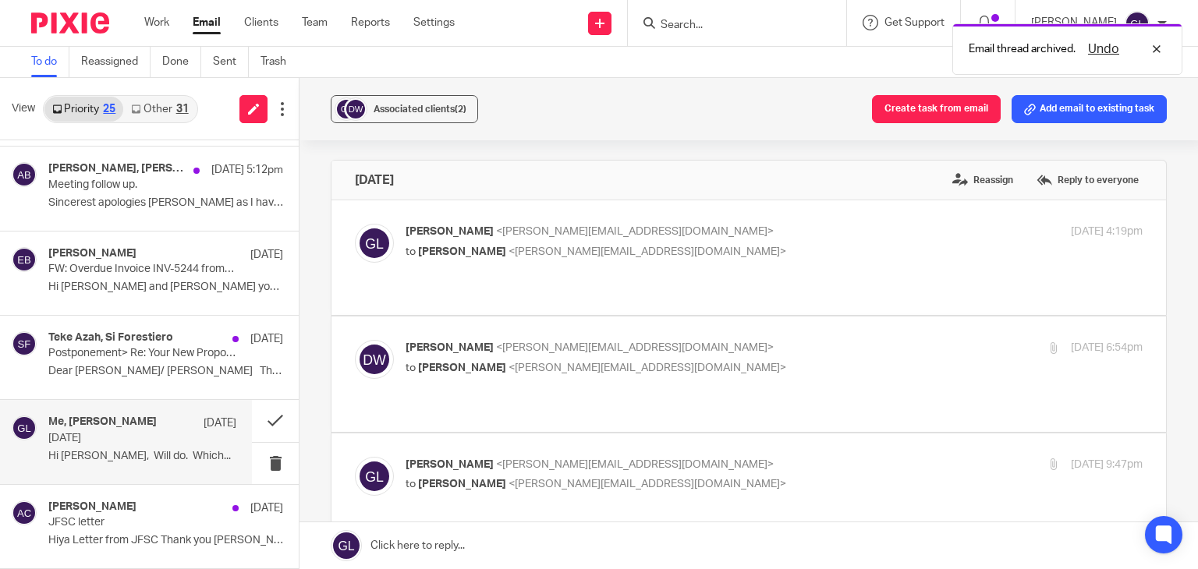
scroll to position [156, 0]
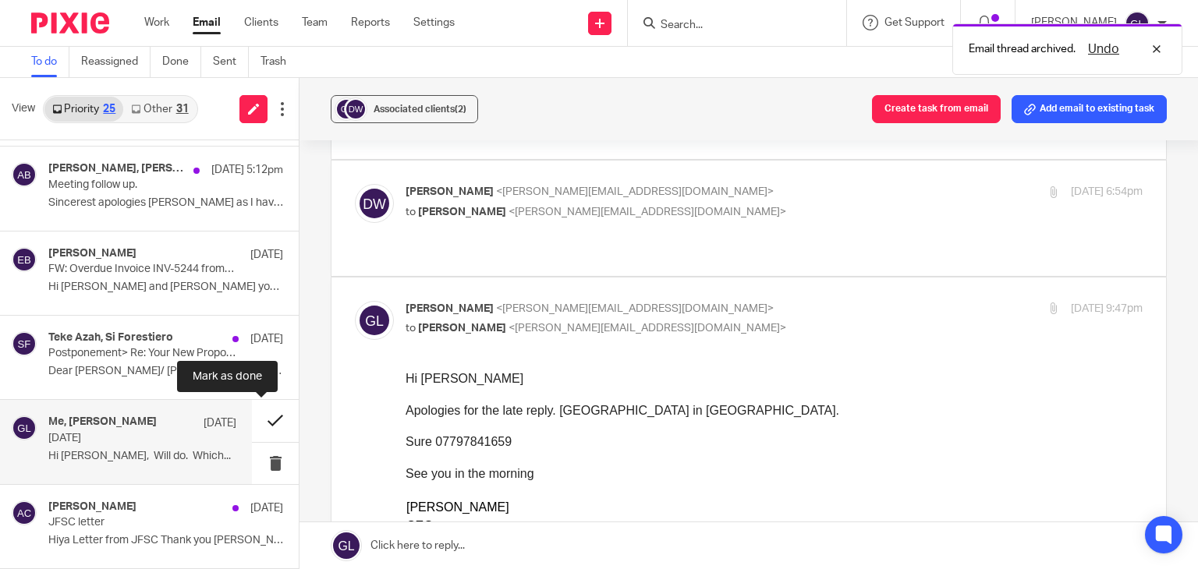
click at [262, 416] on button at bounding box center [275, 420] width 47 height 41
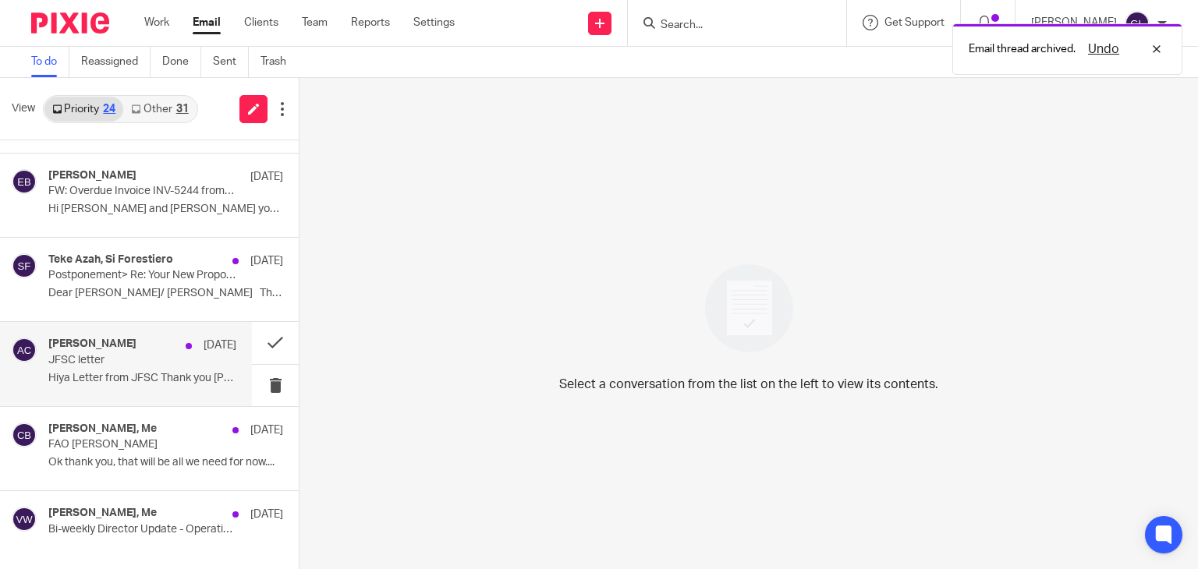
click at [136, 372] on p "Hiya Letter from JFSC Thank you [PERSON_NAME] ..." at bounding box center [142, 378] width 188 height 13
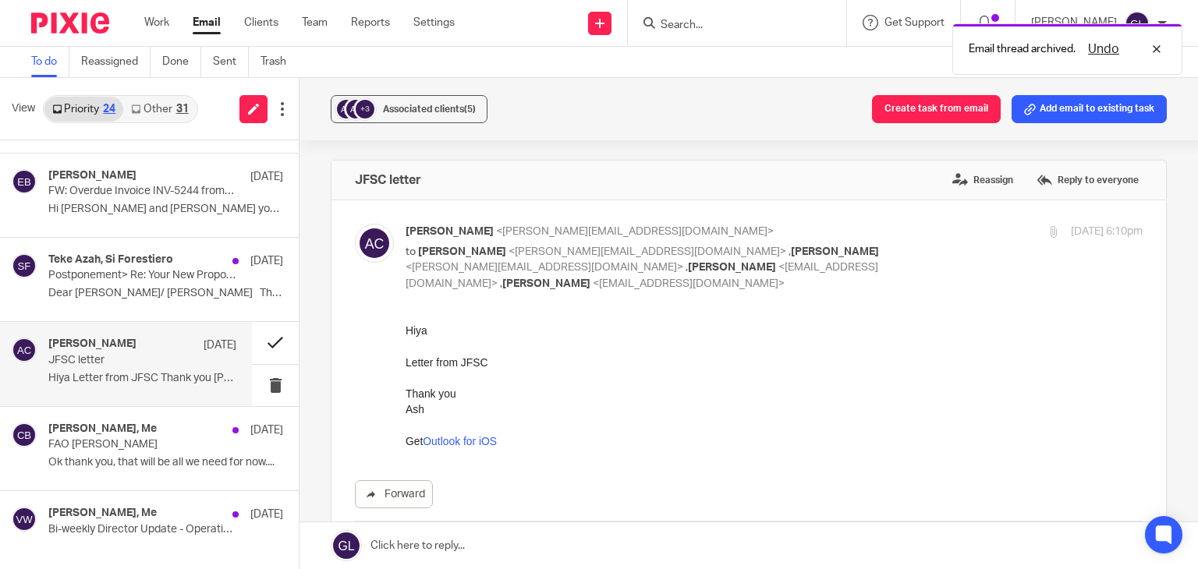
scroll to position [0, 0]
click at [256, 334] on button at bounding box center [275, 342] width 47 height 41
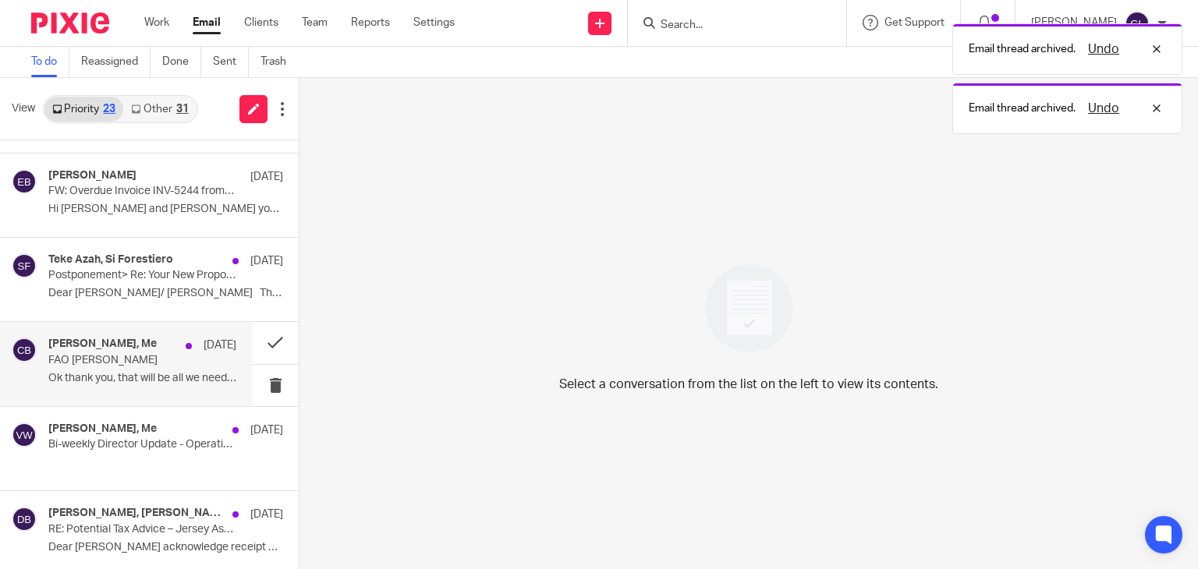
click at [159, 362] on p "FAO [PERSON_NAME]" at bounding box center [123, 360] width 150 height 13
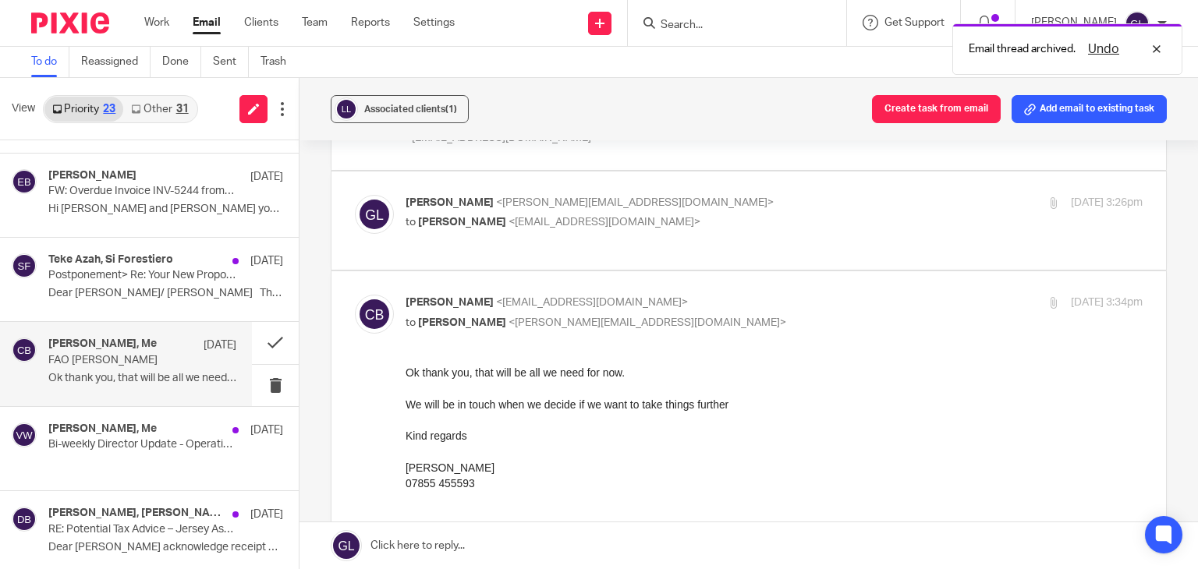
scroll to position [156, 0]
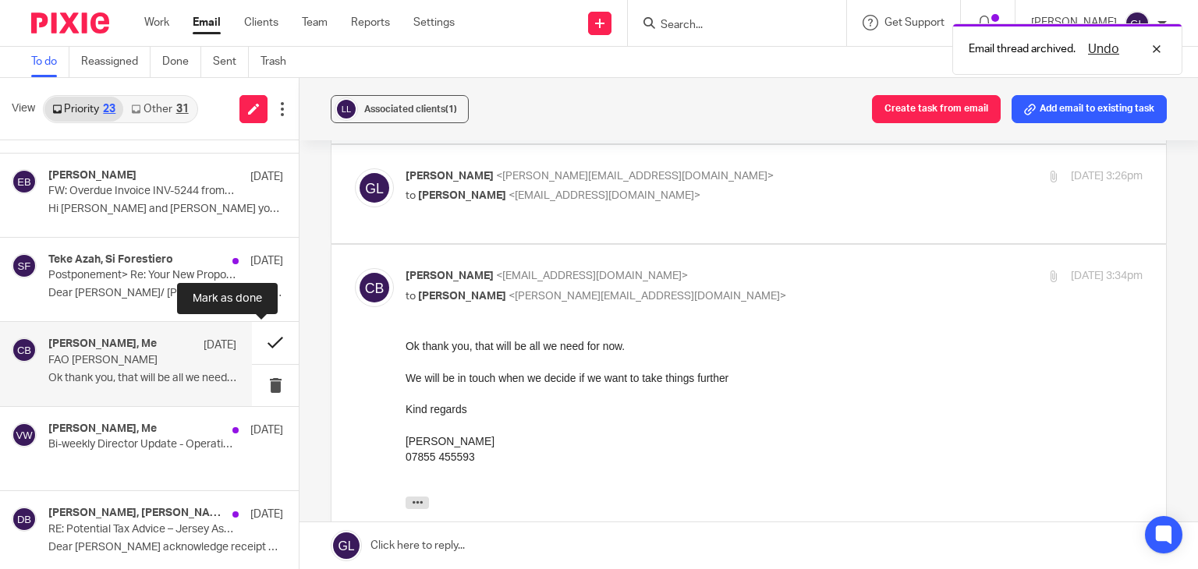
click at [265, 341] on button at bounding box center [275, 342] width 47 height 41
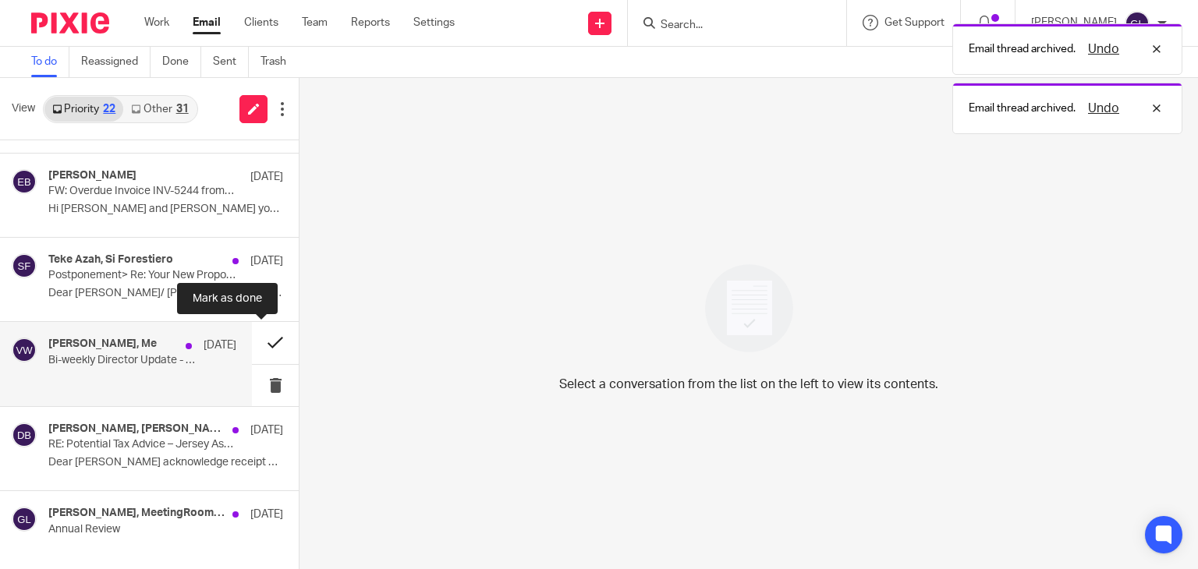
click at [261, 334] on button at bounding box center [275, 342] width 47 height 41
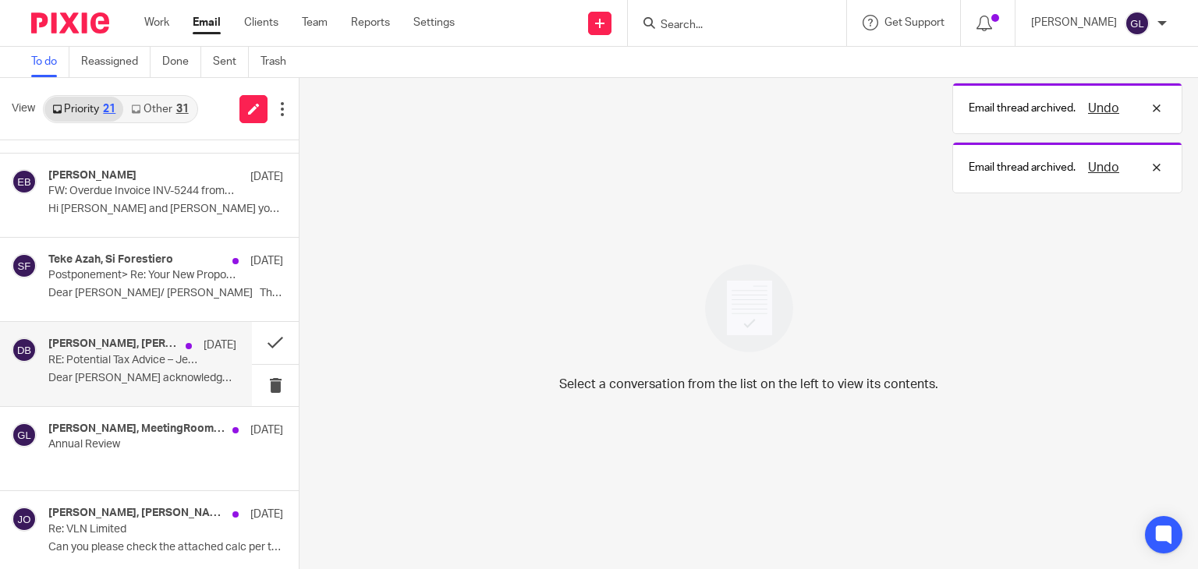
click at [152, 378] on p "Dear [PERSON_NAME] acknowledge receipt of..." at bounding box center [142, 378] width 188 height 13
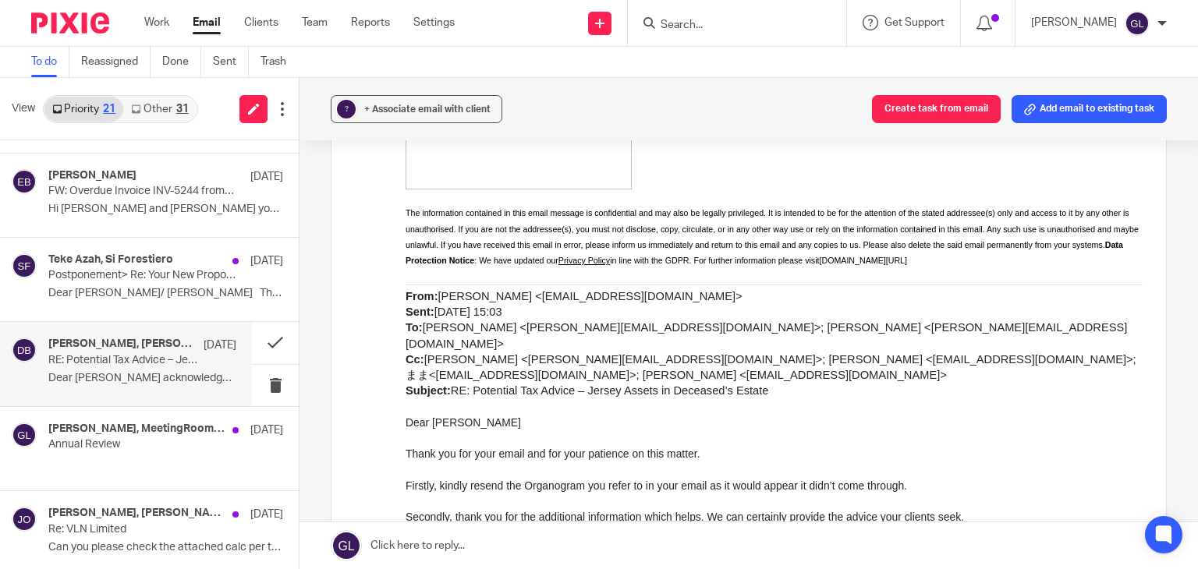
scroll to position [1793, 0]
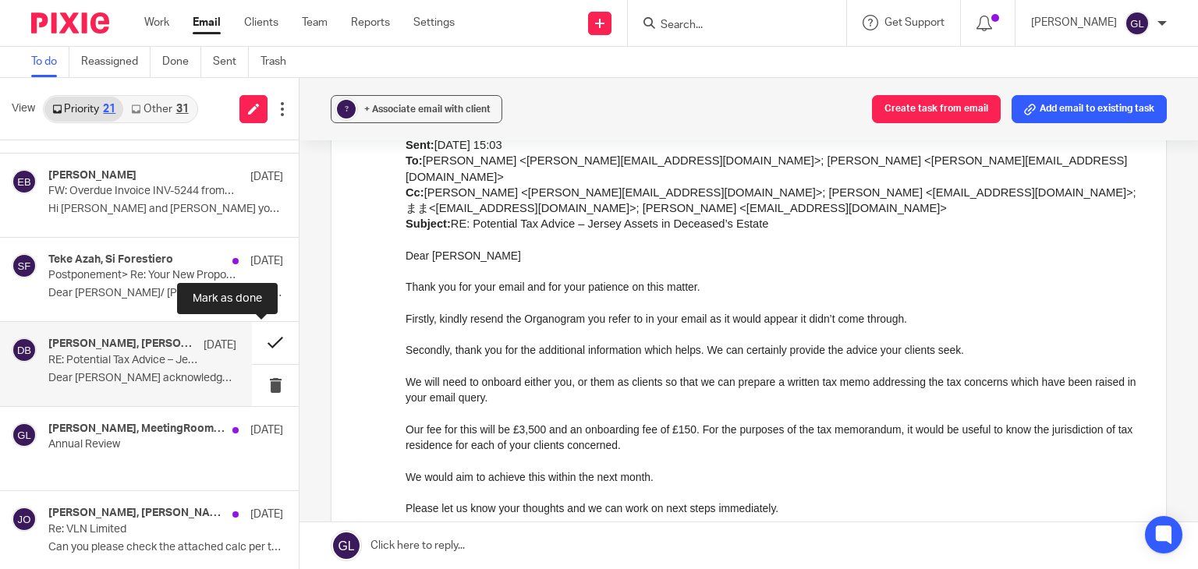
click at [260, 343] on button at bounding box center [275, 342] width 47 height 41
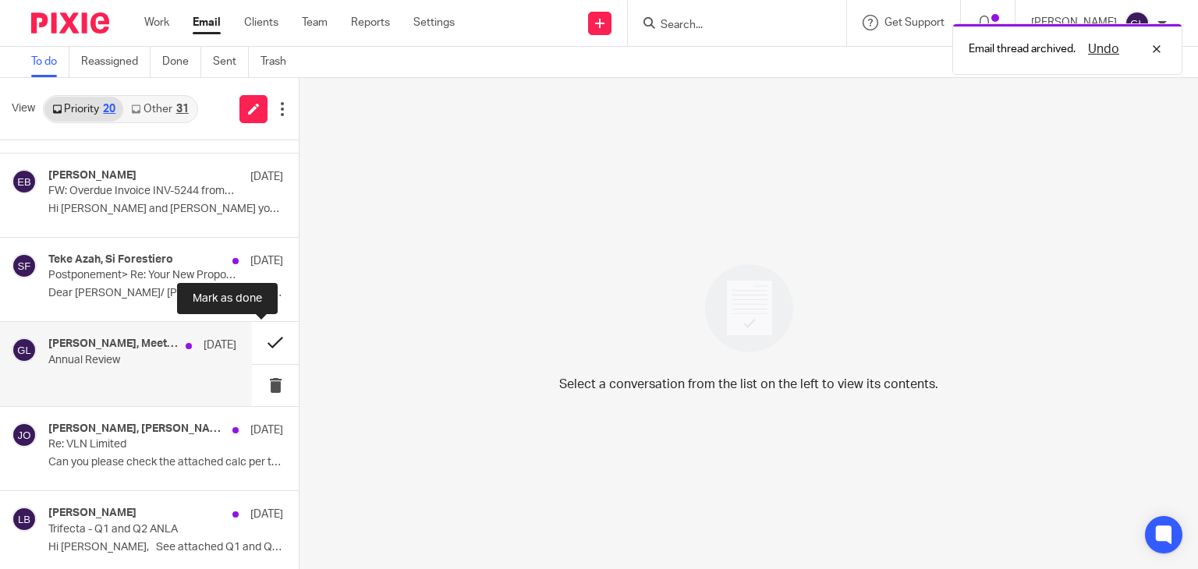
click at [253, 341] on button at bounding box center [275, 342] width 47 height 41
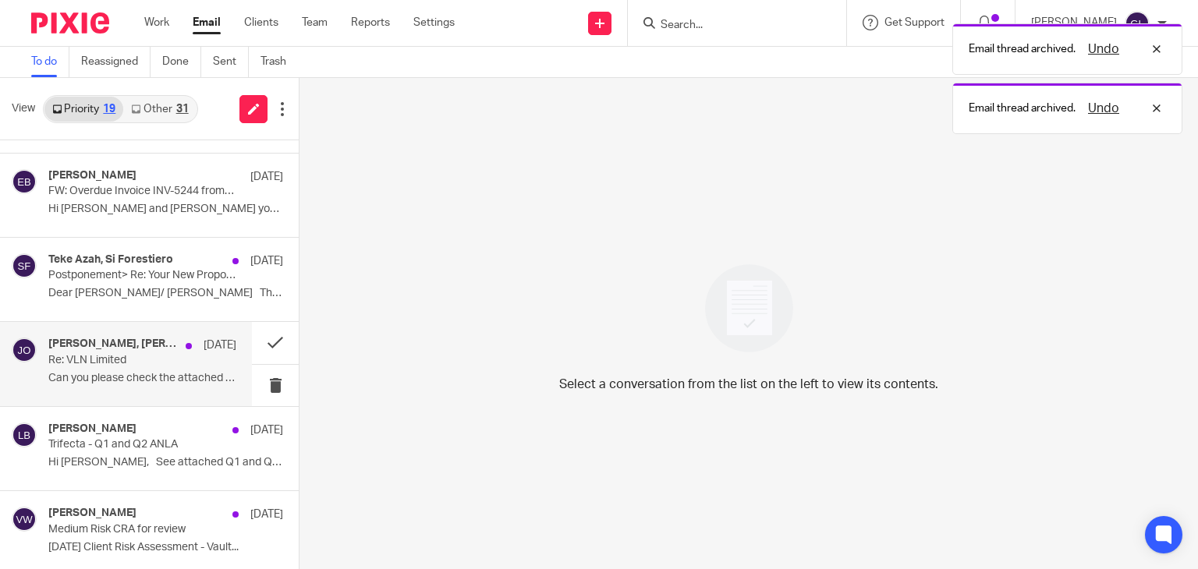
click at [154, 374] on p "Can you please check the attached calc per the..." at bounding box center [142, 378] width 188 height 13
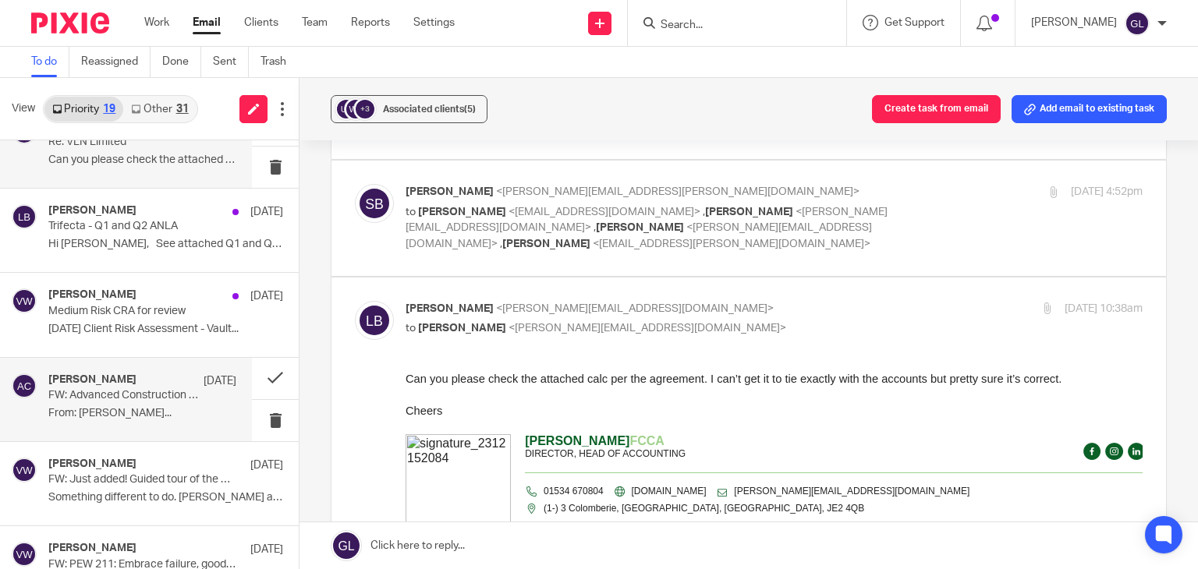
scroll to position [468, 0]
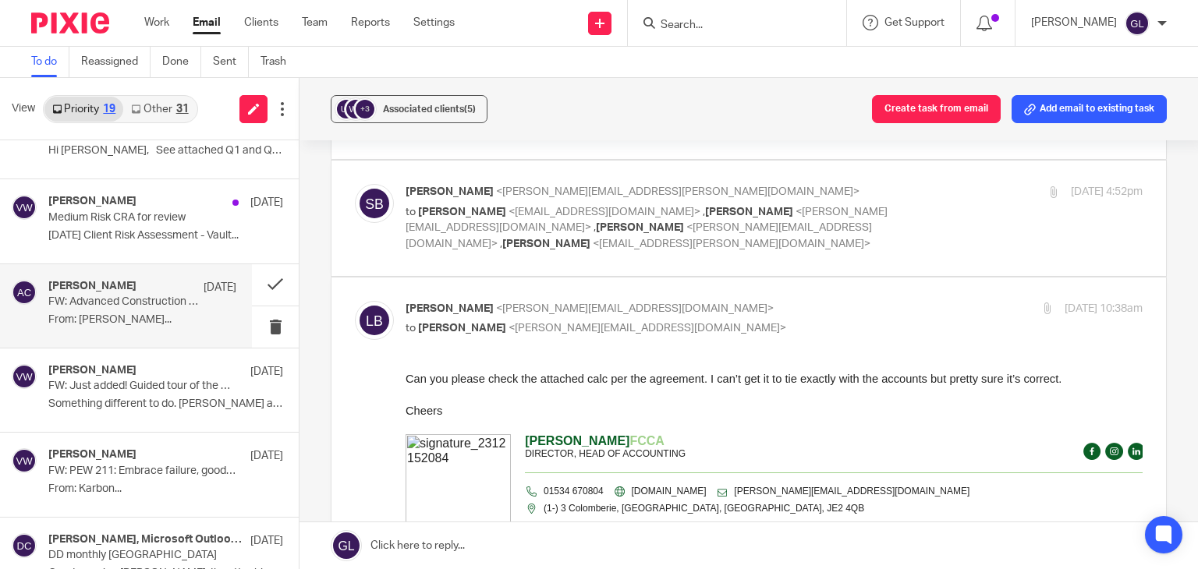
click at [150, 313] on p "From: Peter Rosier..." at bounding box center [142, 319] width 188 height 13
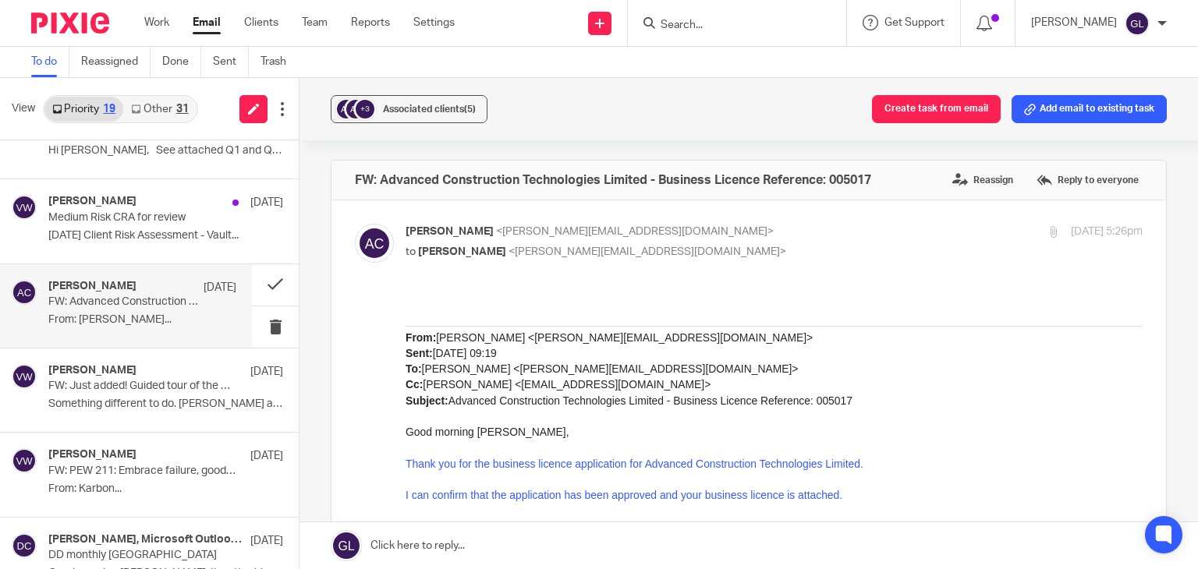
scroll to position [0, 0]
click at [162, 107] on link "Other 31" at bounding box center [159, 109] width 73 height 25
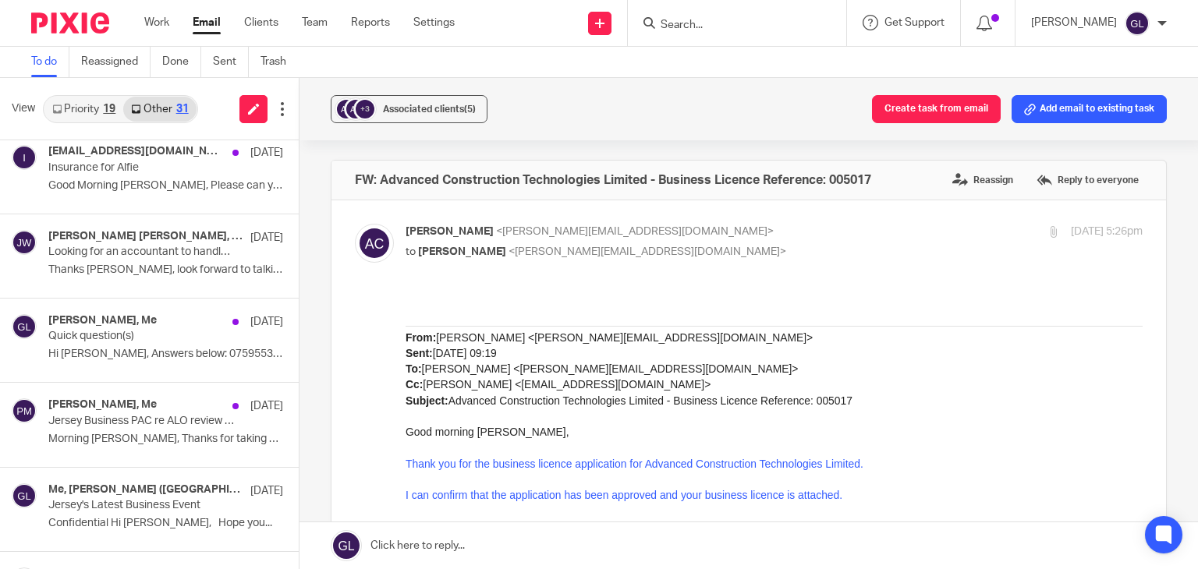
scroll to position [780, 0]
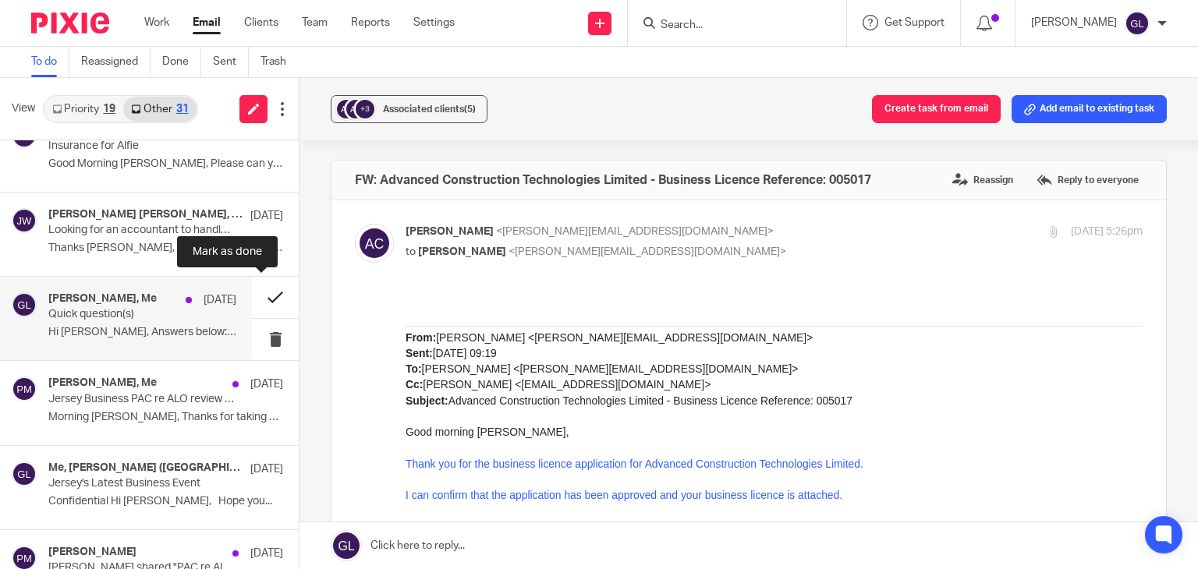
click at [262, 295] on button at bounding box center [275, 297] width 47 height 41
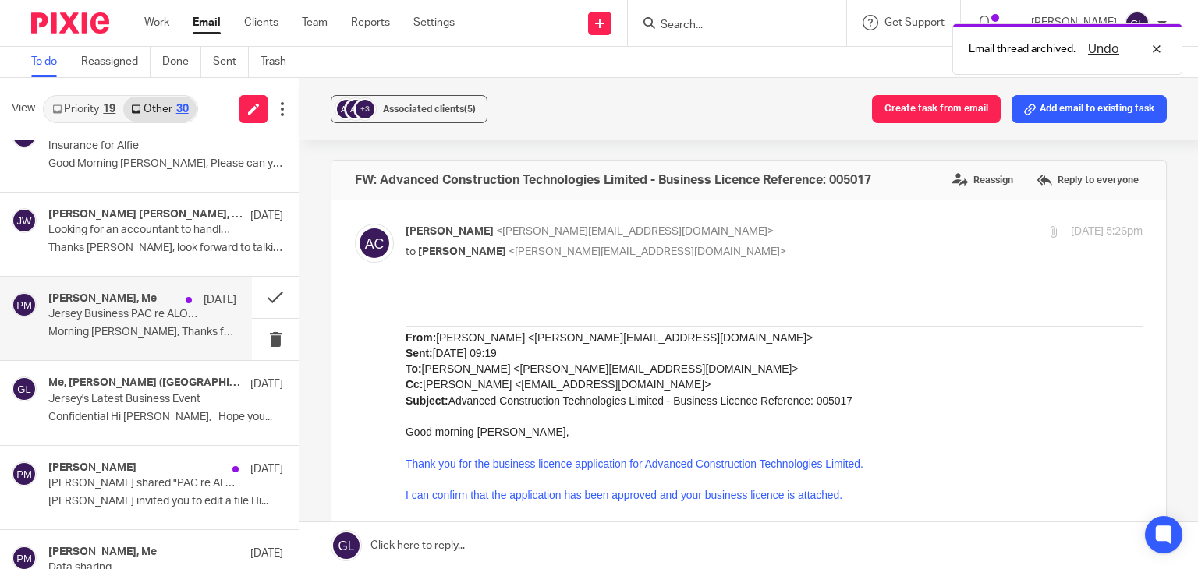
click at [150, 331] on p "Morning [PERSON_NAME], Thanks for taking a look...." at bounding box center [142, 332] width 188 height 13
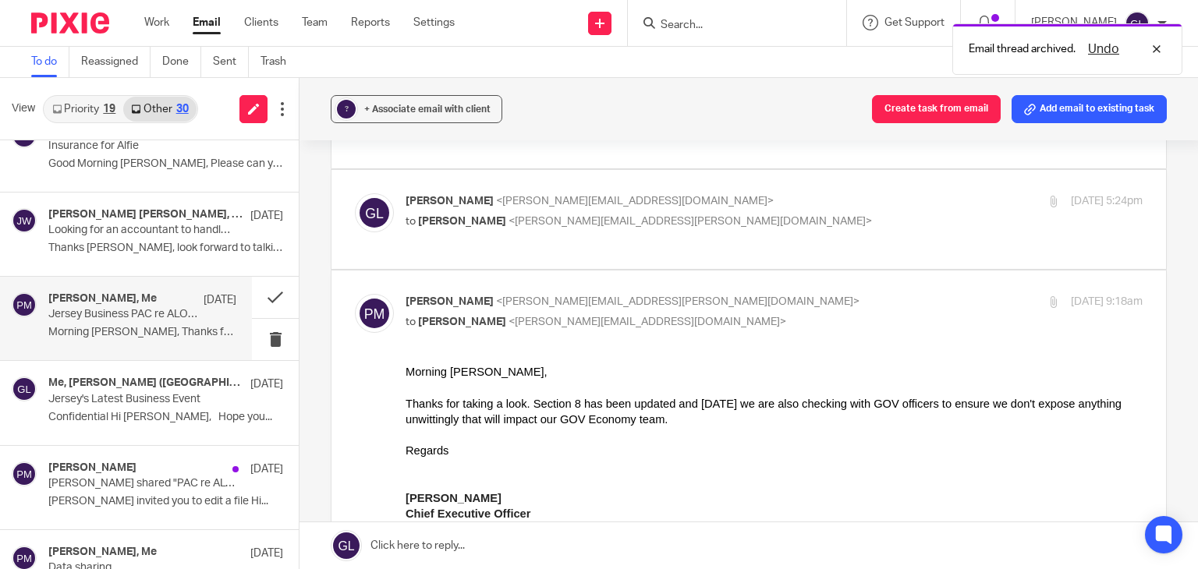
scroll to position [156, 0]
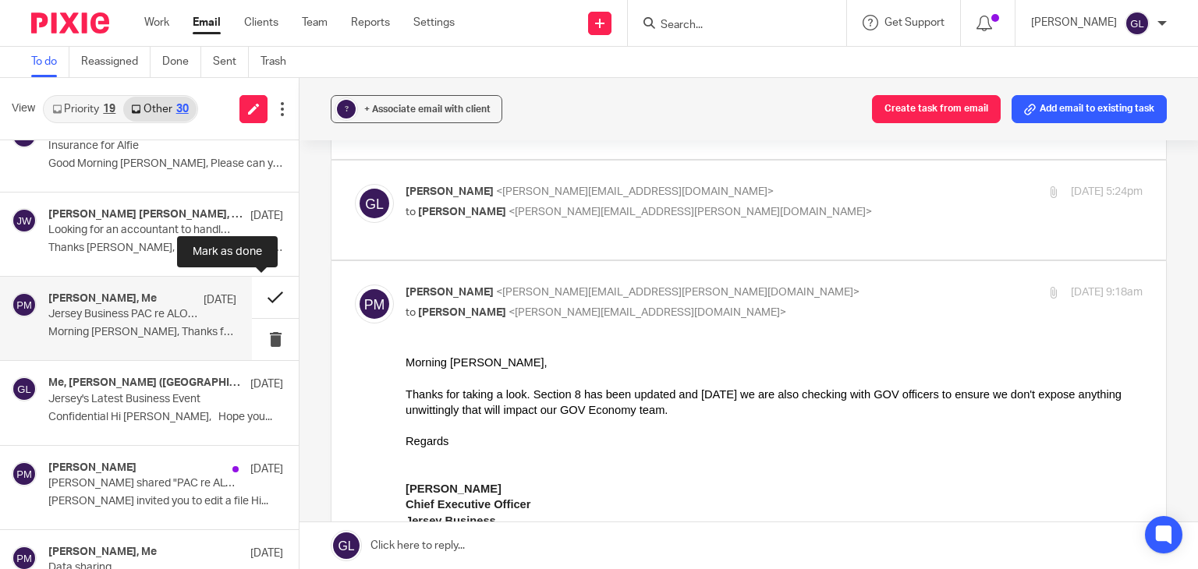
click at [259, 295] on button at bounding box center [275, 297] width 47 height 41
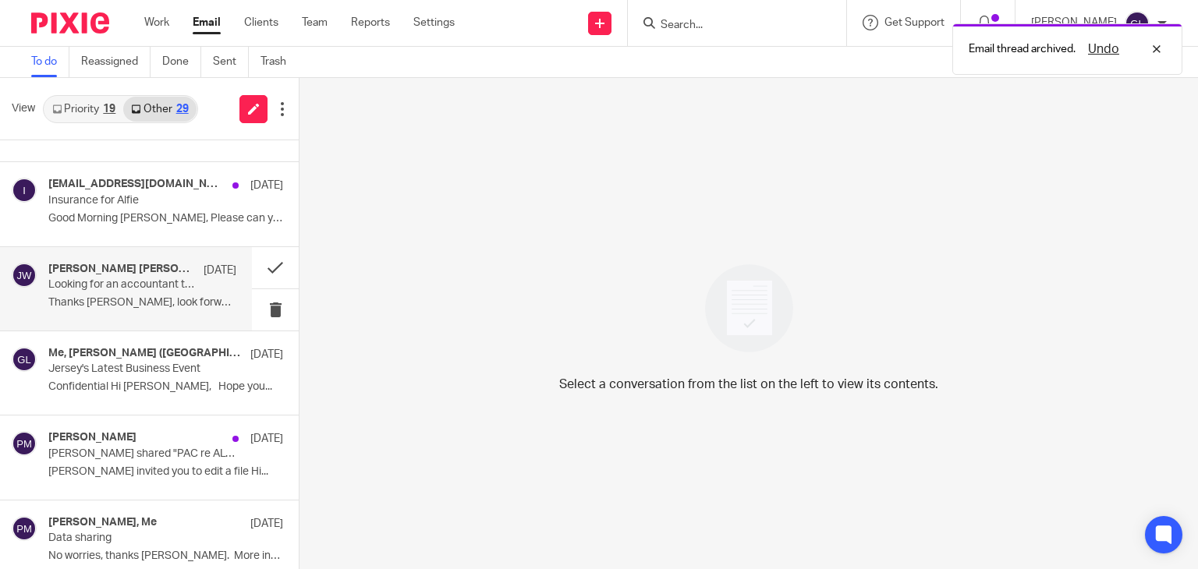
scroll to position [702, 0]
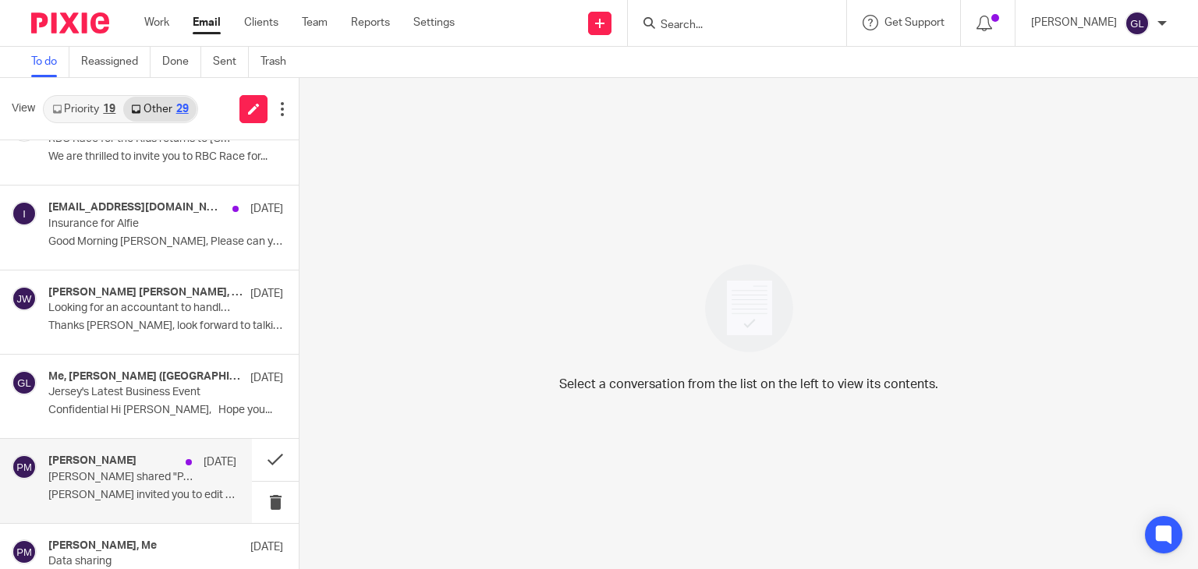
click at [144, 478] on p "[PERSON_NAME] shared "PAC re ALO review Response [DATE]" with you" at bounding box center [123, 477] width 150 height 13
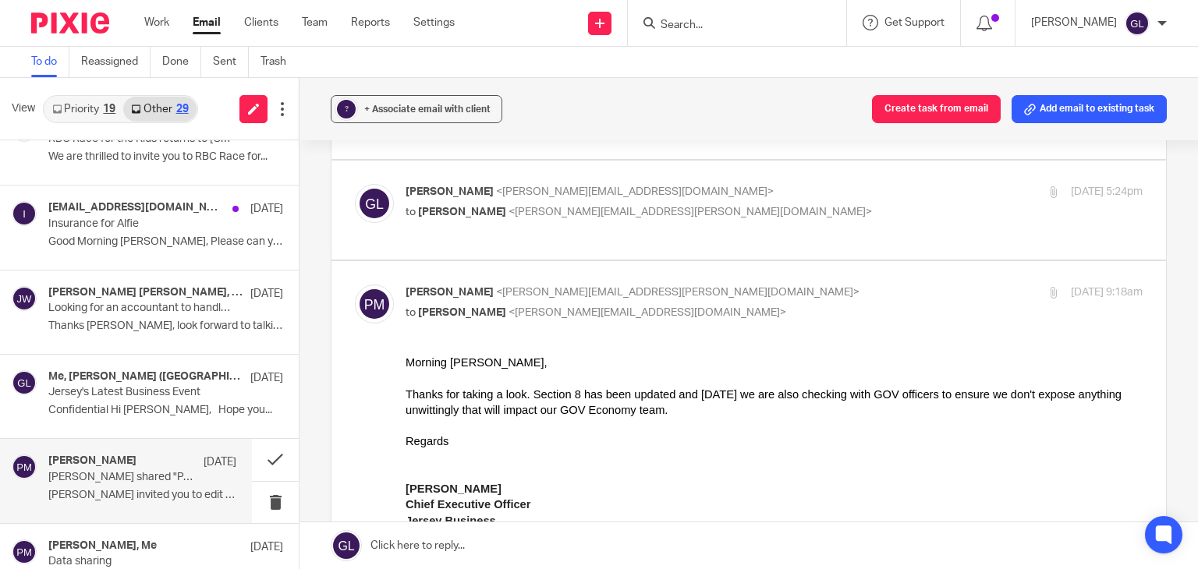
drag, startPoint x: 94, startPoint y: 101, endPoint x: 101, endPoint y: 107, distance: 9.4
click at [94, 101] on link "Priority 19" at bounding box center [83, 109] width 79 height 25
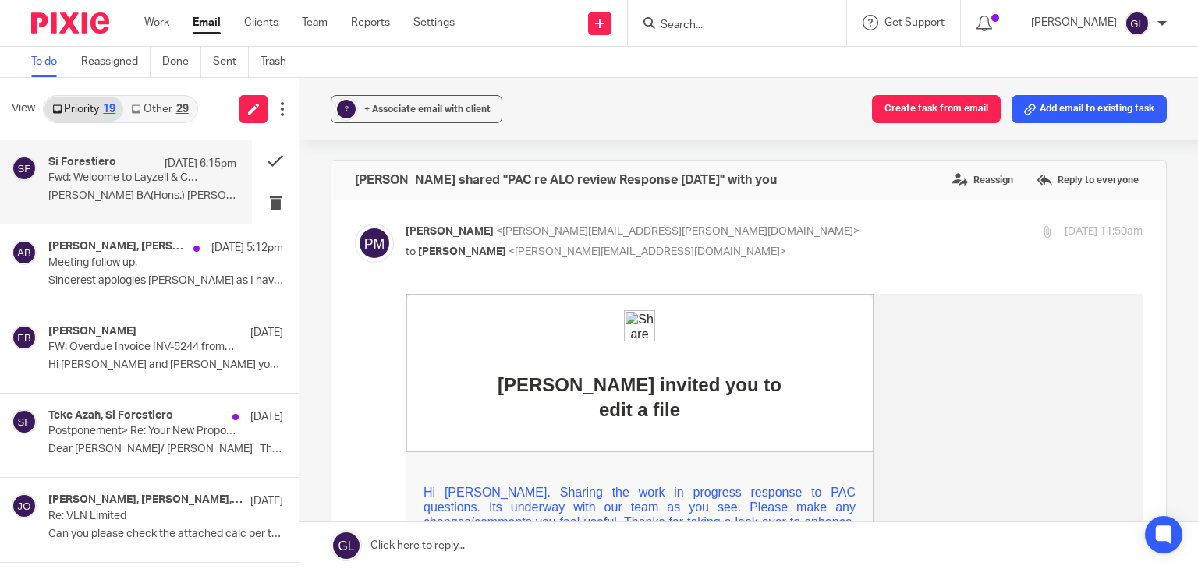
scroll to position [0, 0]
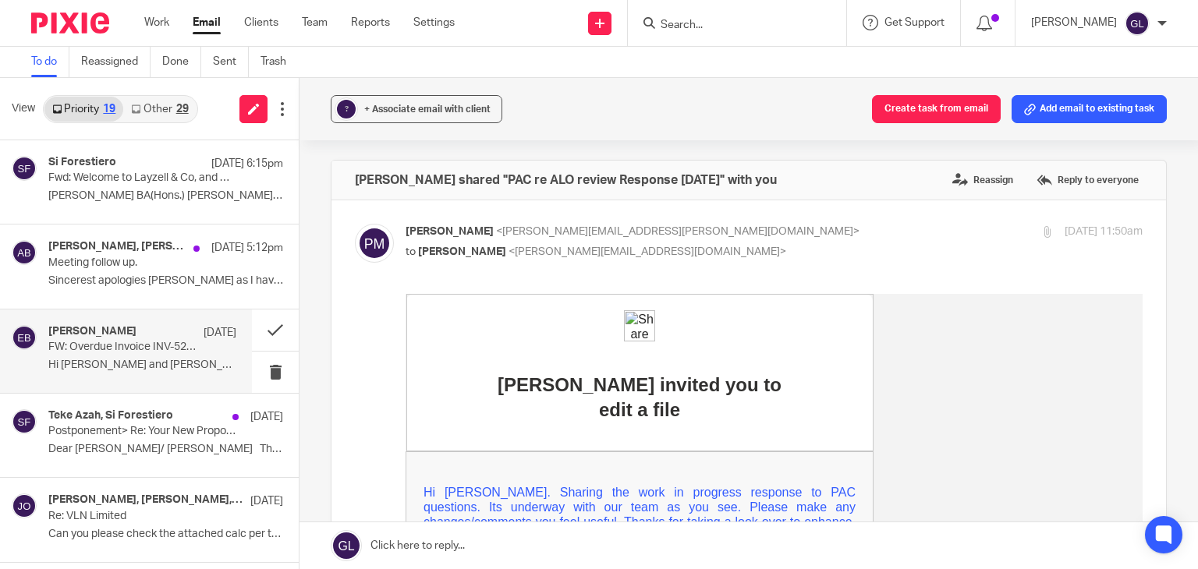
click at [158, 368] on p "Hi [PERSON_NAME] and [PERSON_NAME] you are both..." at bounding box center [142, 365] width 188 height 13
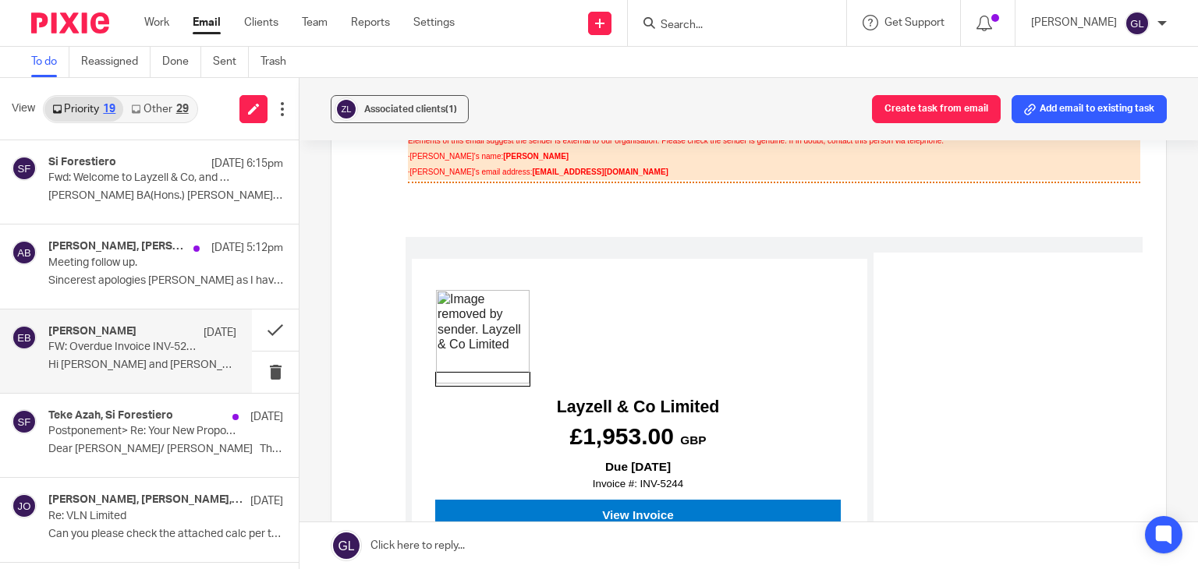
scroll to position [780, 0]
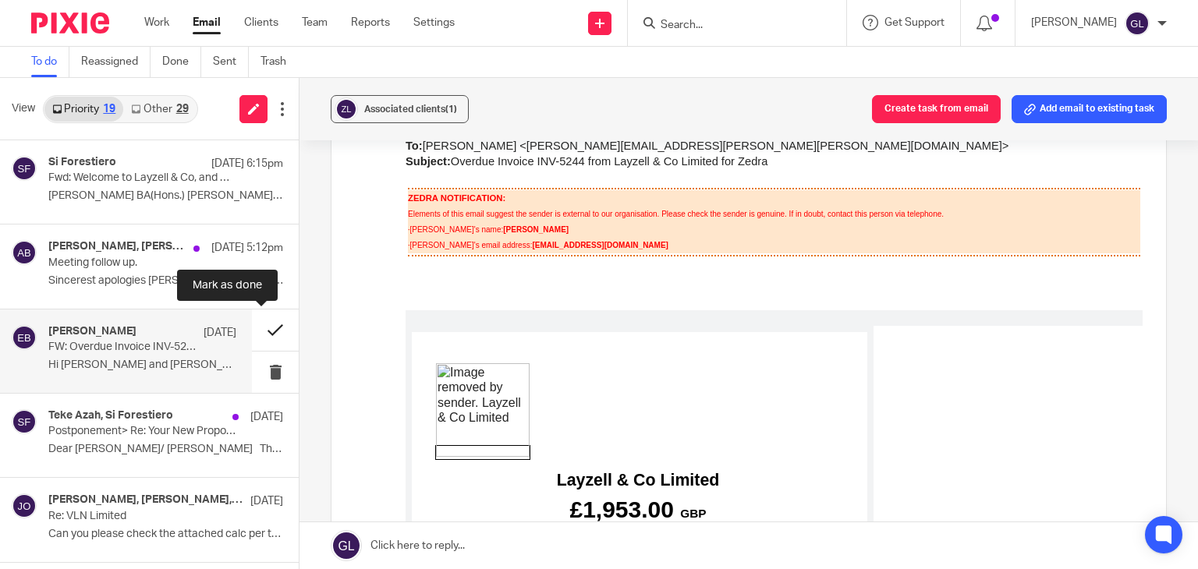
click at [252, 334] on button at bounding box center [275, 330] width 47 height 41
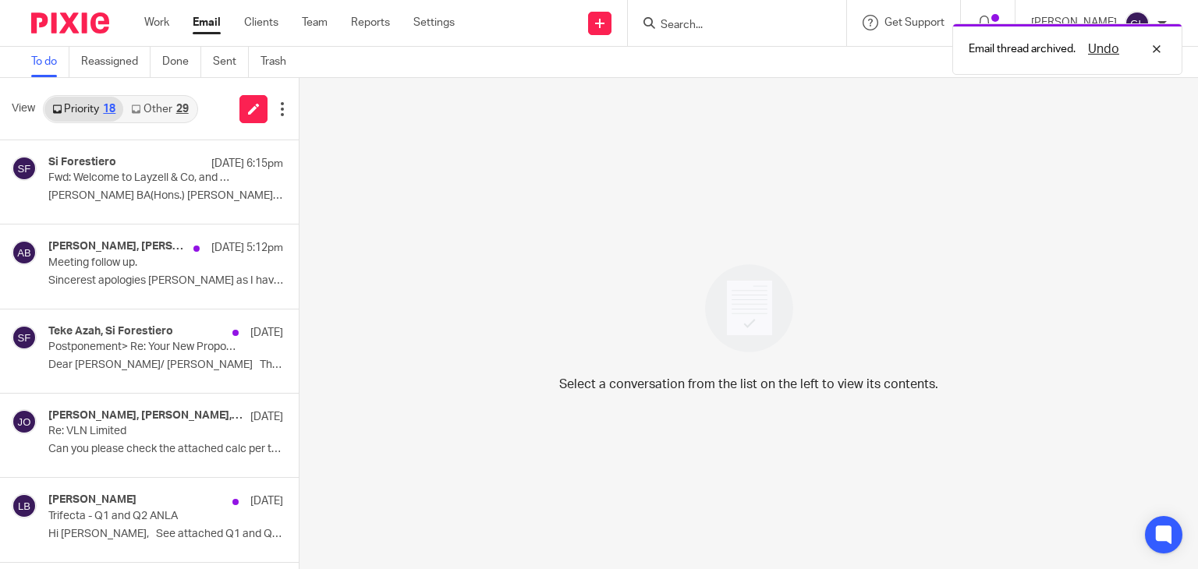
click at [157, 111] on link "Other 29" at bounding box center [159, 109] width 73 height 25
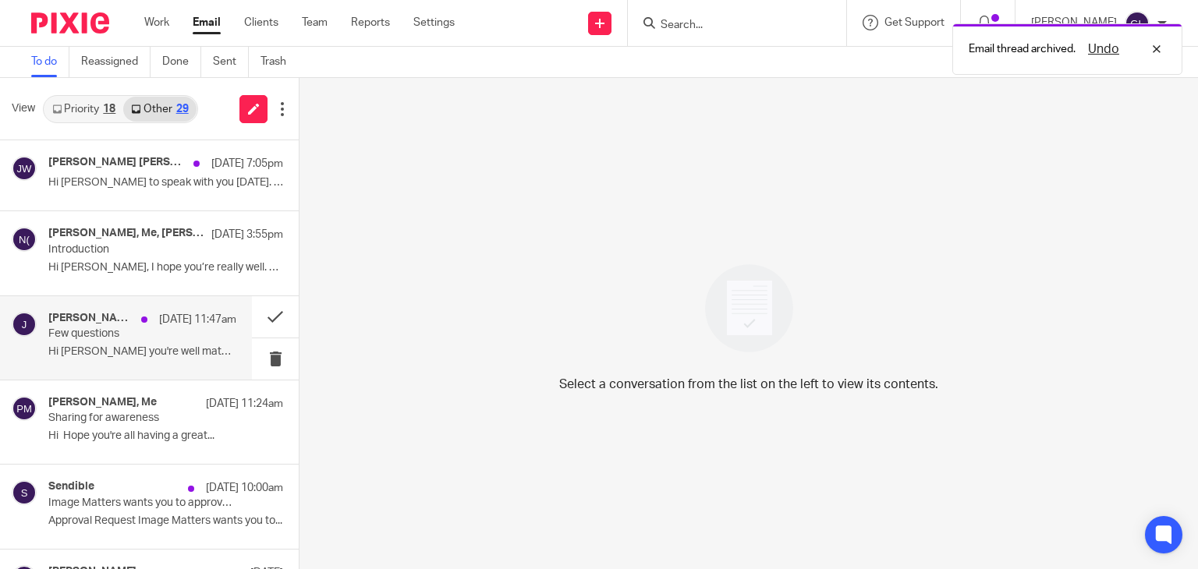
click at [148, 351] on p "Hi [PERSON_NAME] you're well mate, it's been a..." at bounding box center [142, 351] width 188 height 13
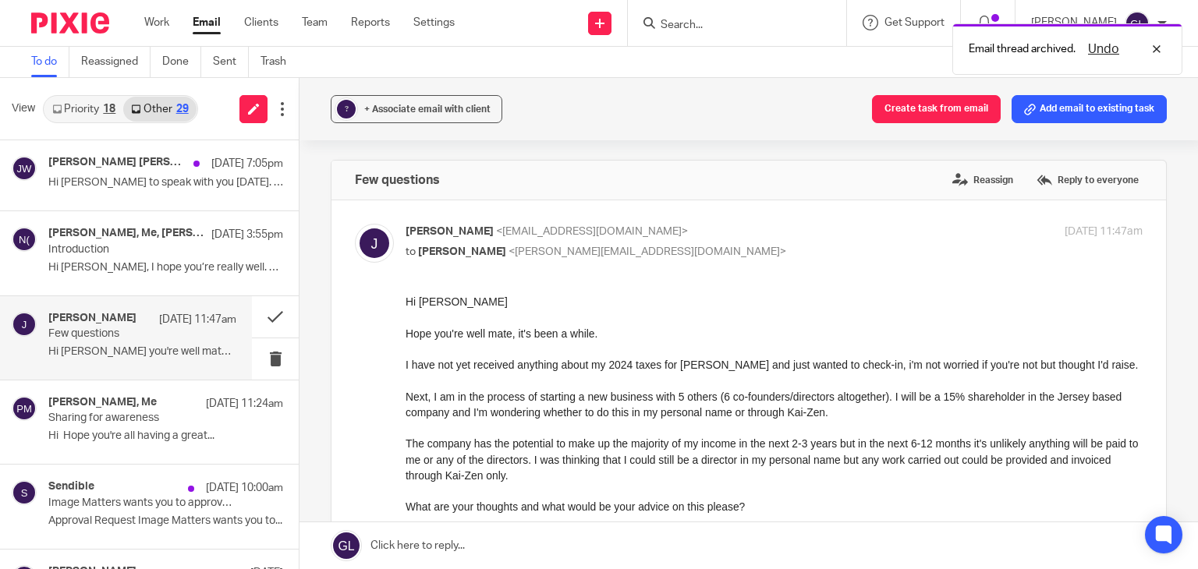
scroll to position [0, 0]
click at [437, 122] on button "? + Associate email with client" at bounding box center [417, 109] width 172 height 28
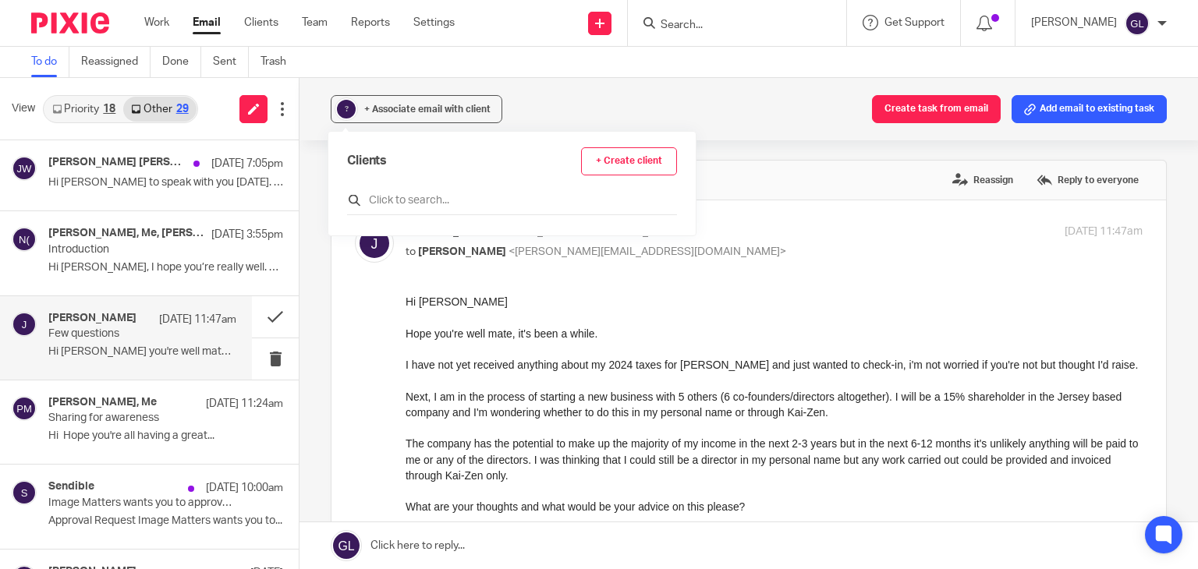
click at [444, 195] on input "text" at bounding box center [512, 201] width 330 height 16
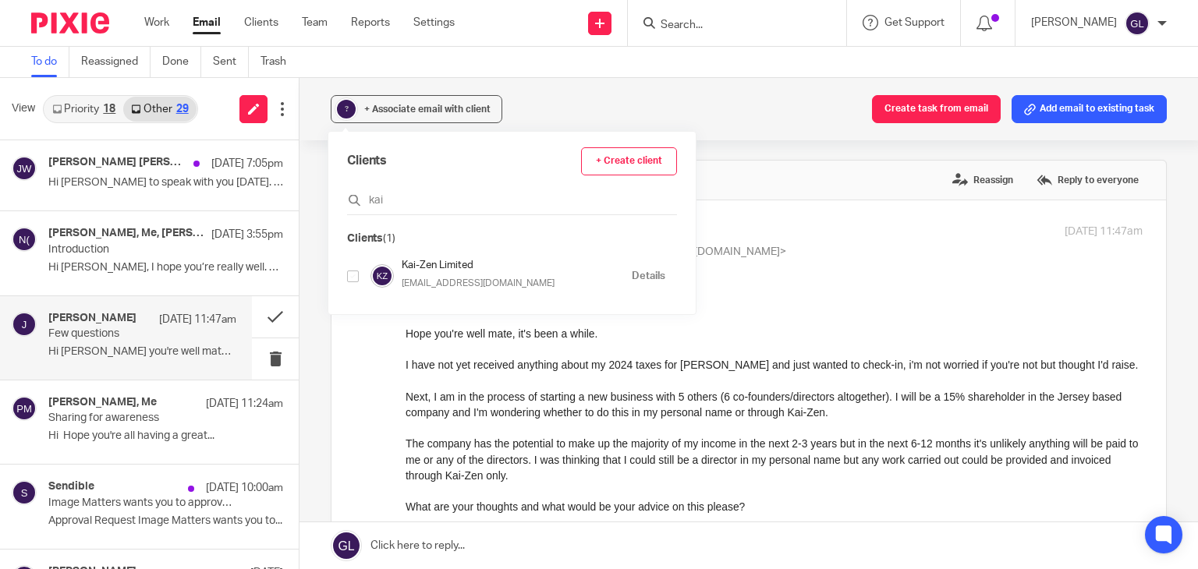
type input "kai"
click at [352, 275] on input "checkbox" at bounding box center [353, 277] width 12 height 12
checkbox input "true"
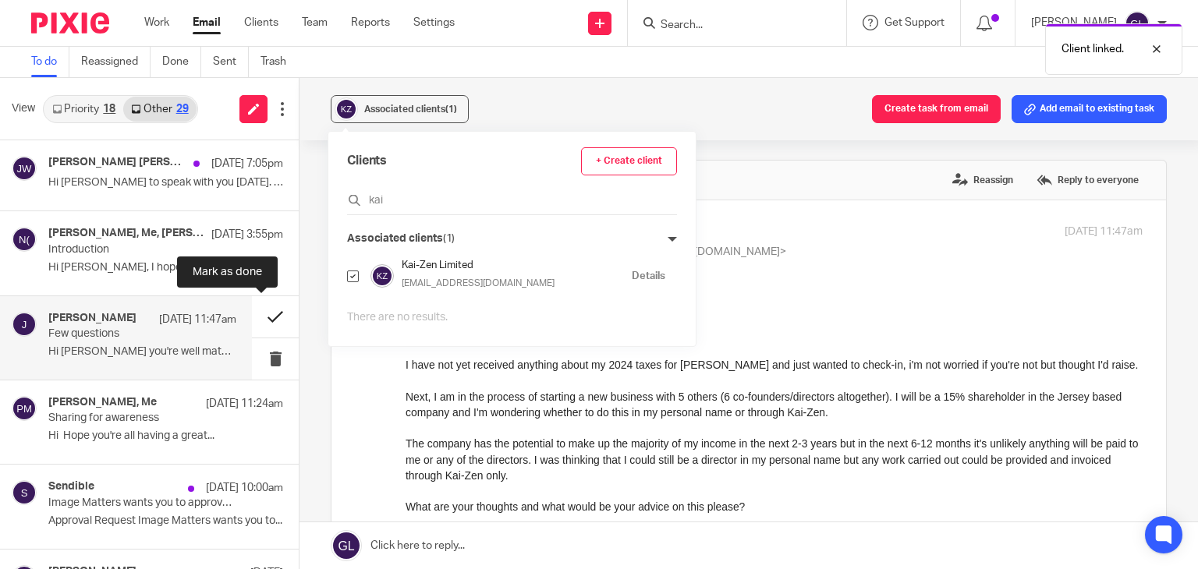
click at [255, 316] on button at bounding box center [275, 316] width 47 height 41
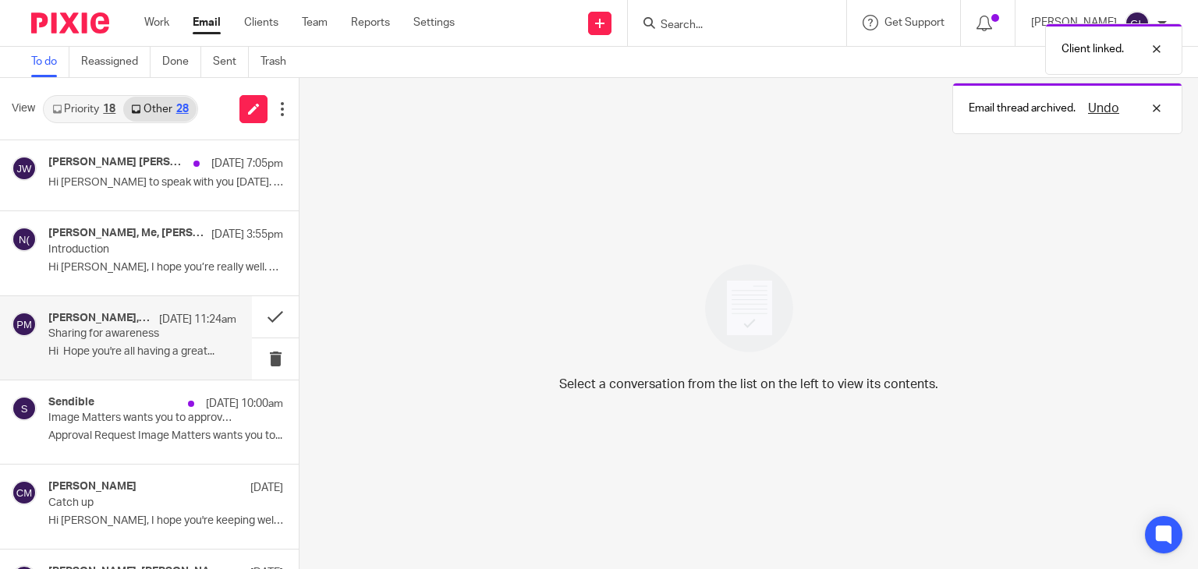
click at [150, 353] on p "Hi Hope you're all having a great..." at bounding box center [142, 351] width 188 height 13
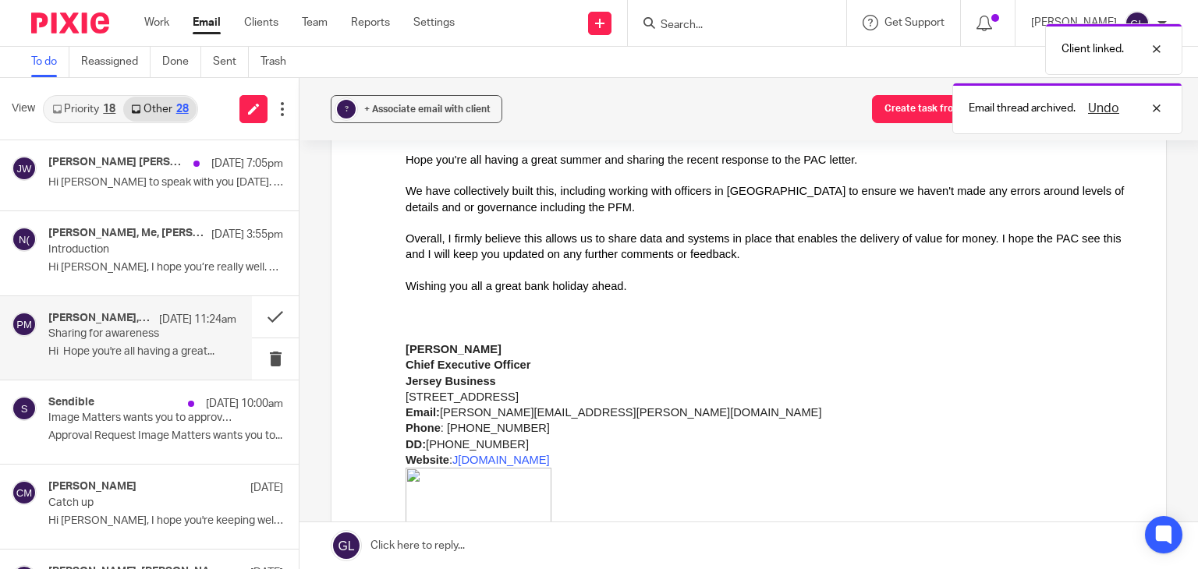
scroll to position [312, 0]
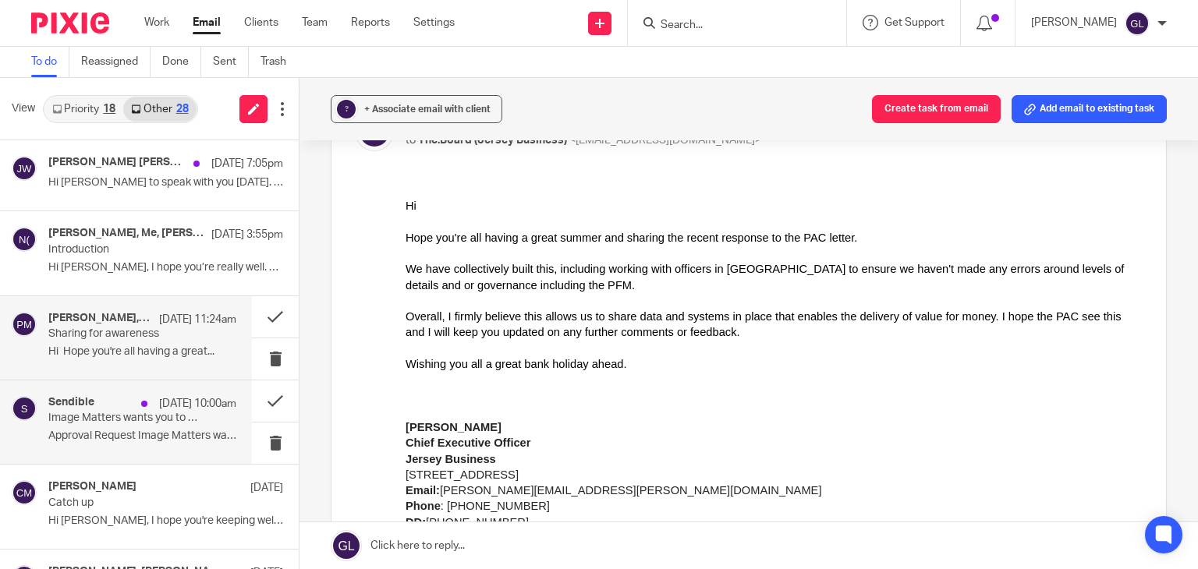
click at [182, 419] on p "Image Matters wants you to approve a post" at bounding box center [123, 418] width 150 height 13
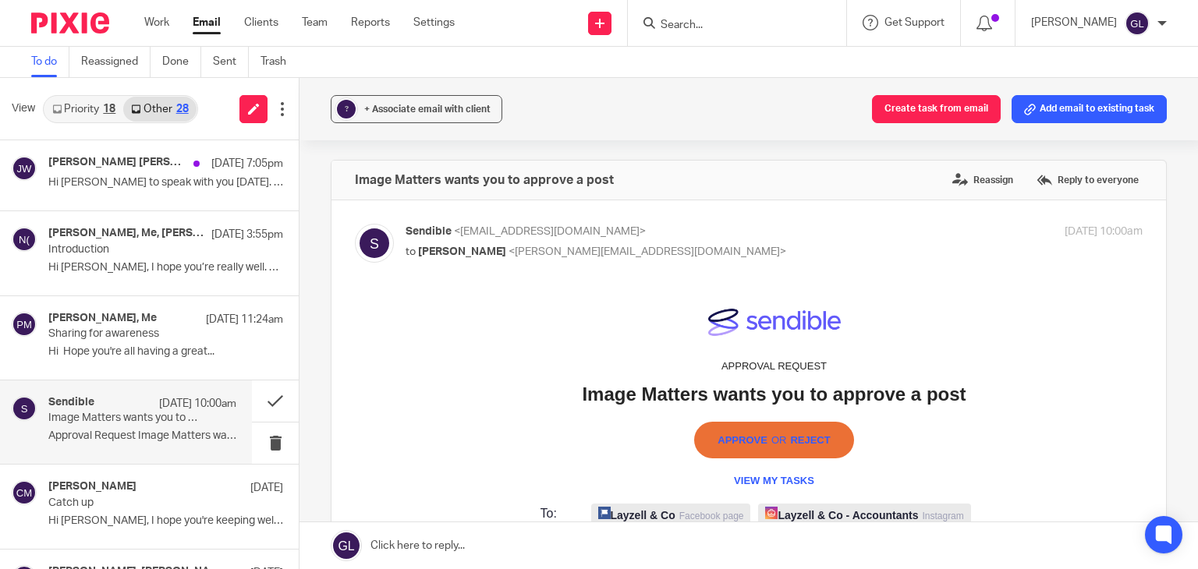
scroll to position [0, 0]
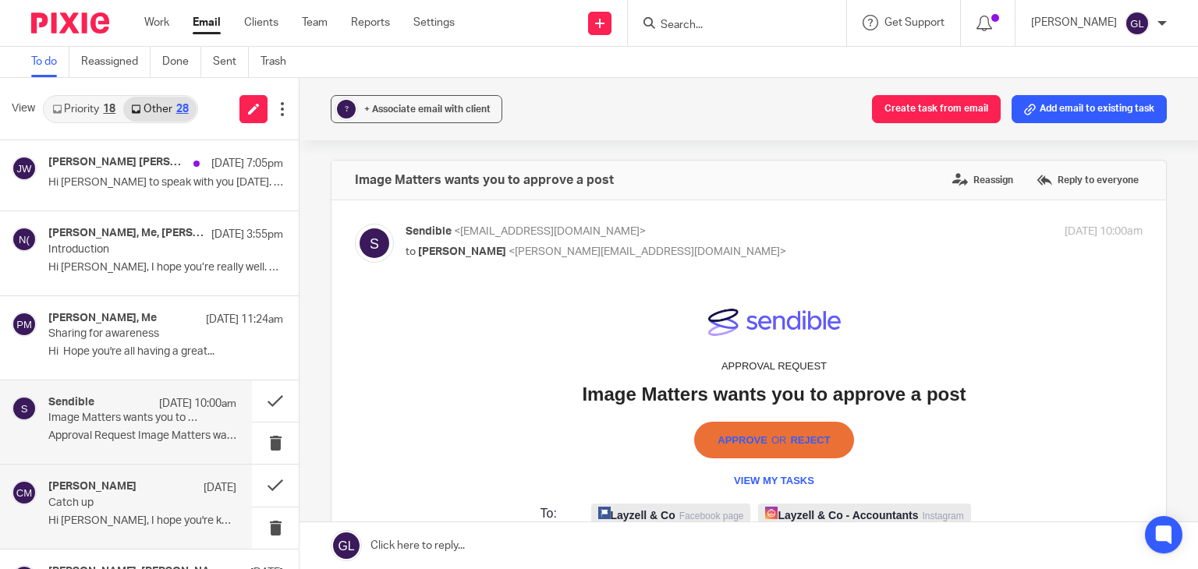
click at [119, 483] on h4 "[PERSON_NAME]" at bounding box center [92, 486] width 88 height 13
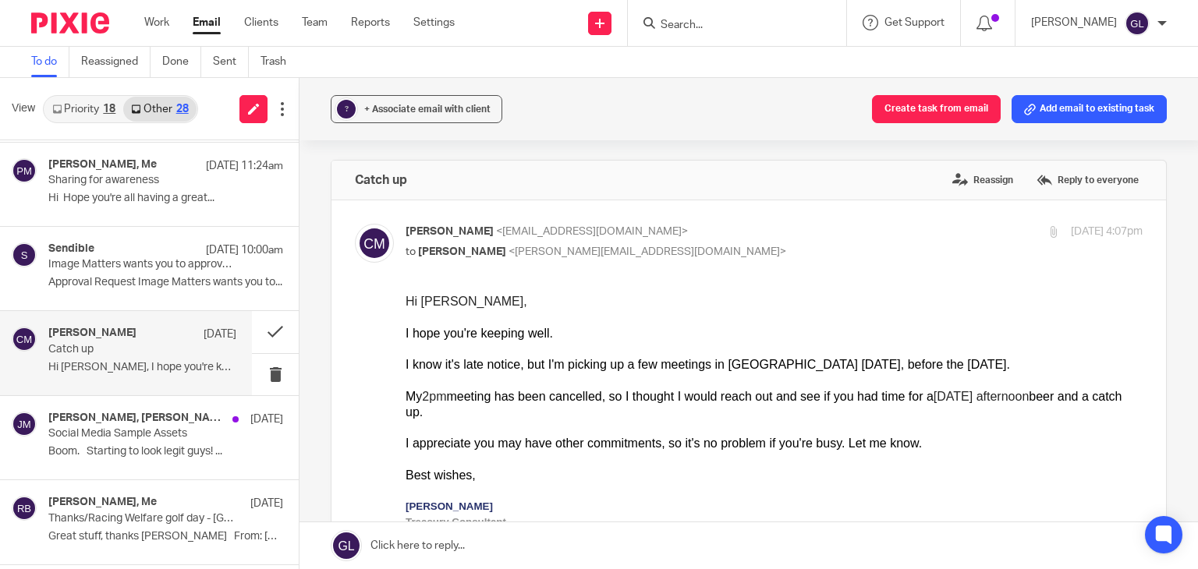
scroll to position [156, 0]
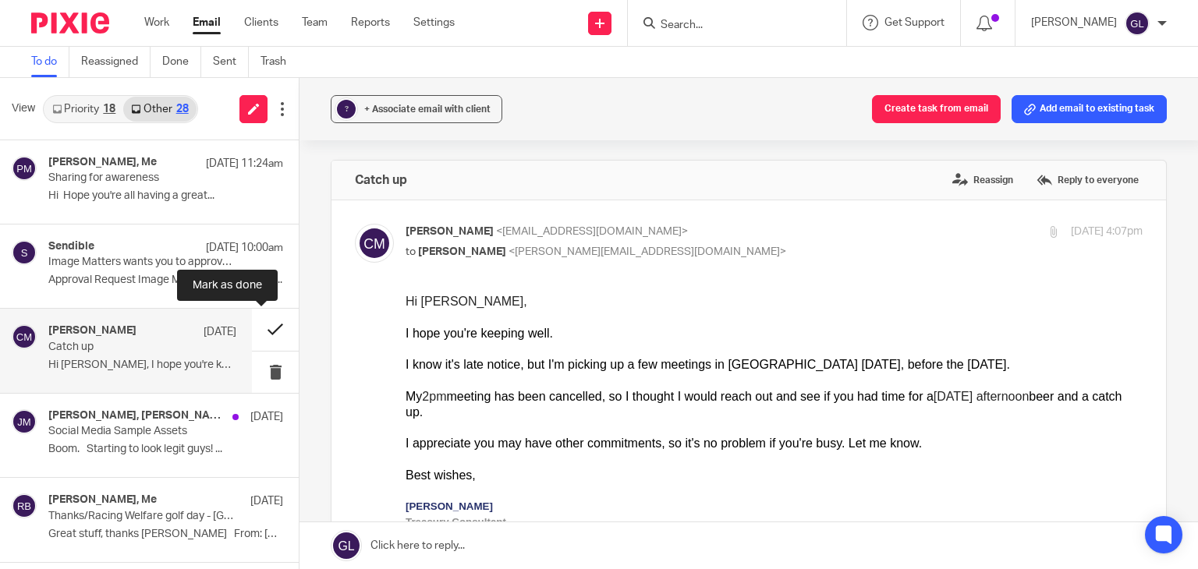
click at [253, 330] on button at bounding box center [275, 329] width 47 height 41
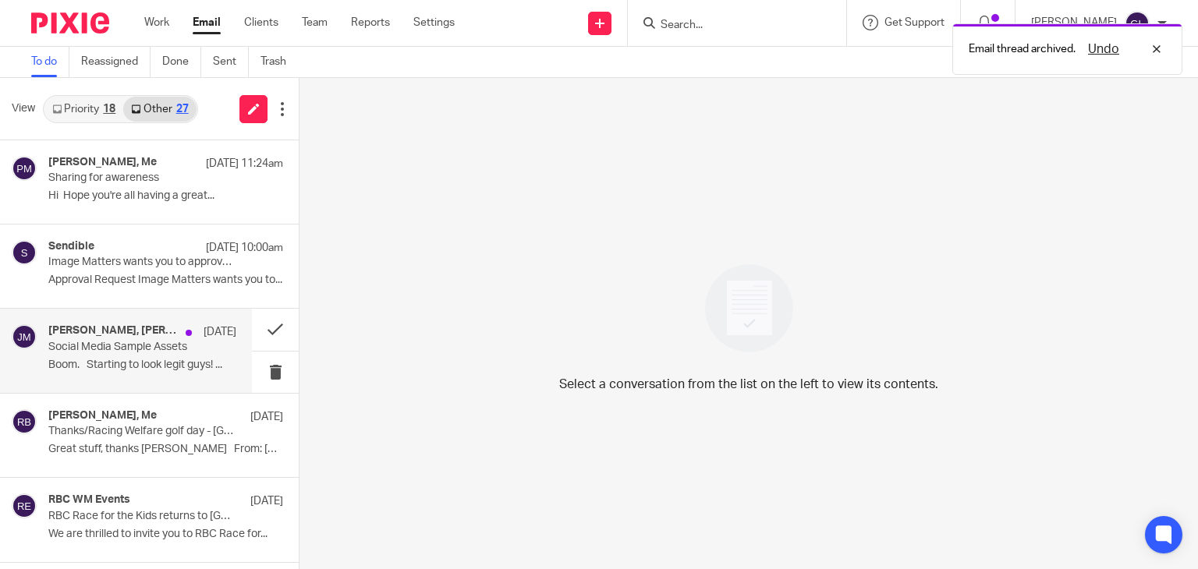
click at [169, 356] on div "Michael Borowski, Jason Bourgeois // Image Matters, Me 21 Aug Social Media Samp…" at bounding box center [142, 350] width 188 height 52
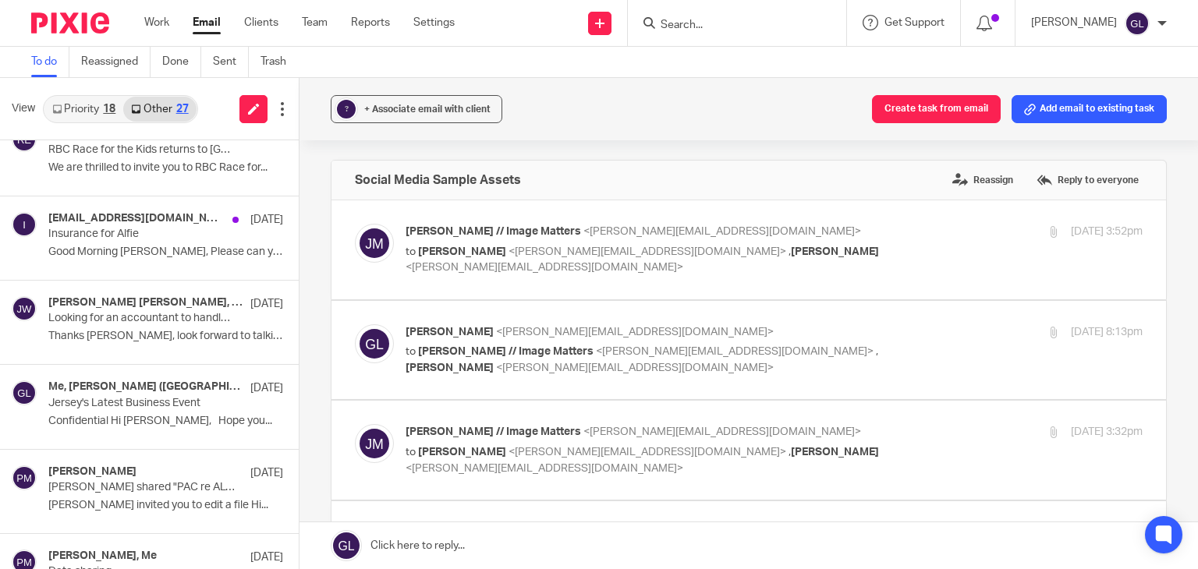
scroll to position [546, 0]
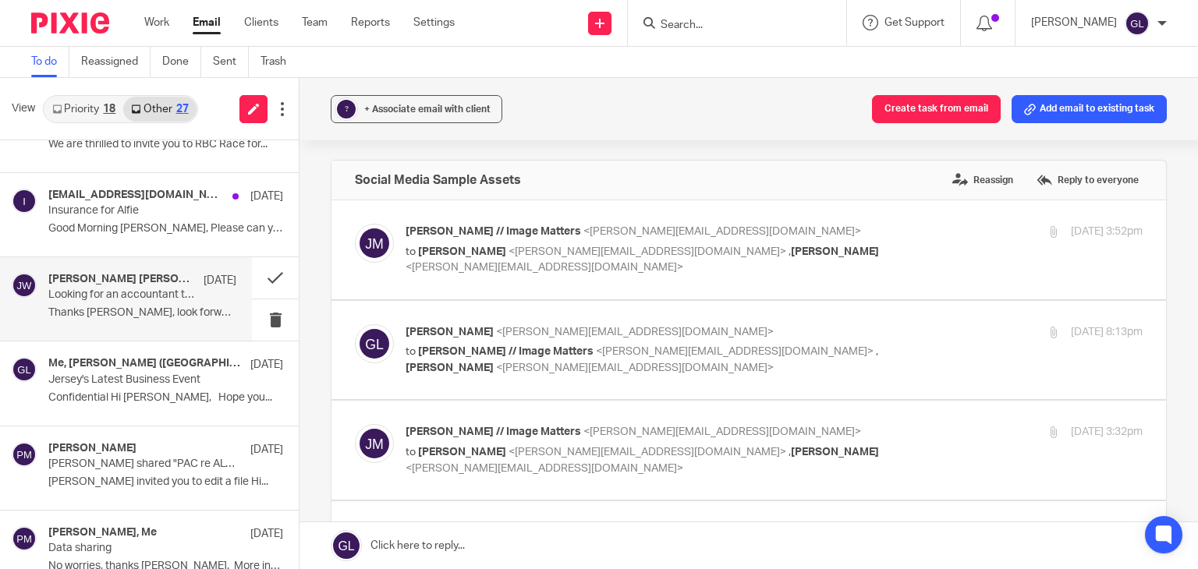
click at [162, 286] on div "Jamie Murray Wells, Me 21 Aug" at bounding box center [142, 281] width 188 height 16
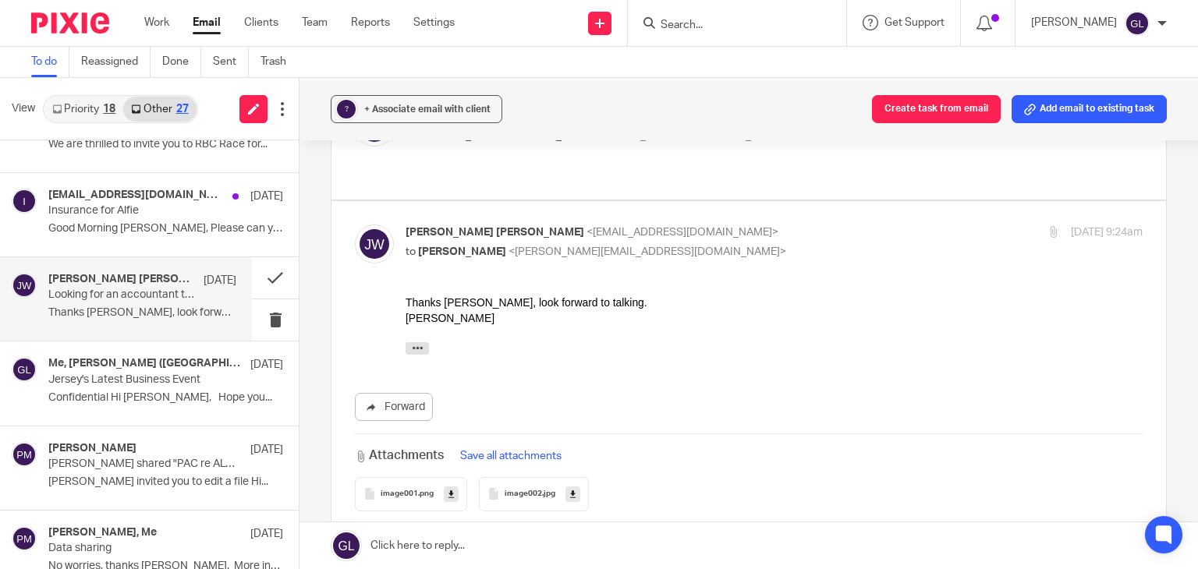
scroll to position [234, 0]
click at [255, 275] on button at bounding box center [275, 277] width 47 height 41
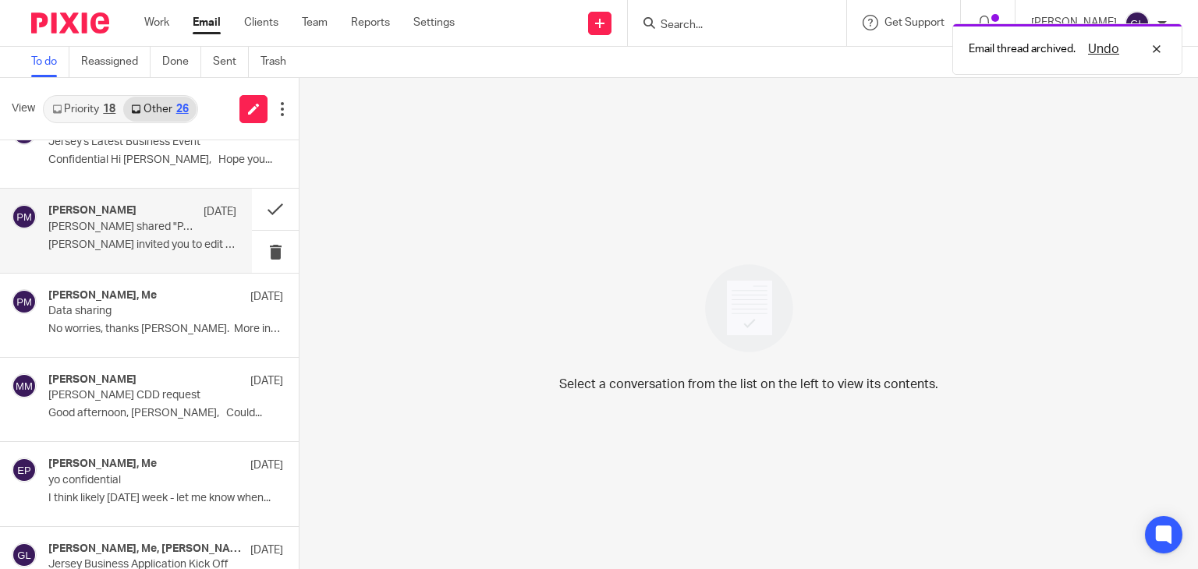
scroll to position [702, 0]
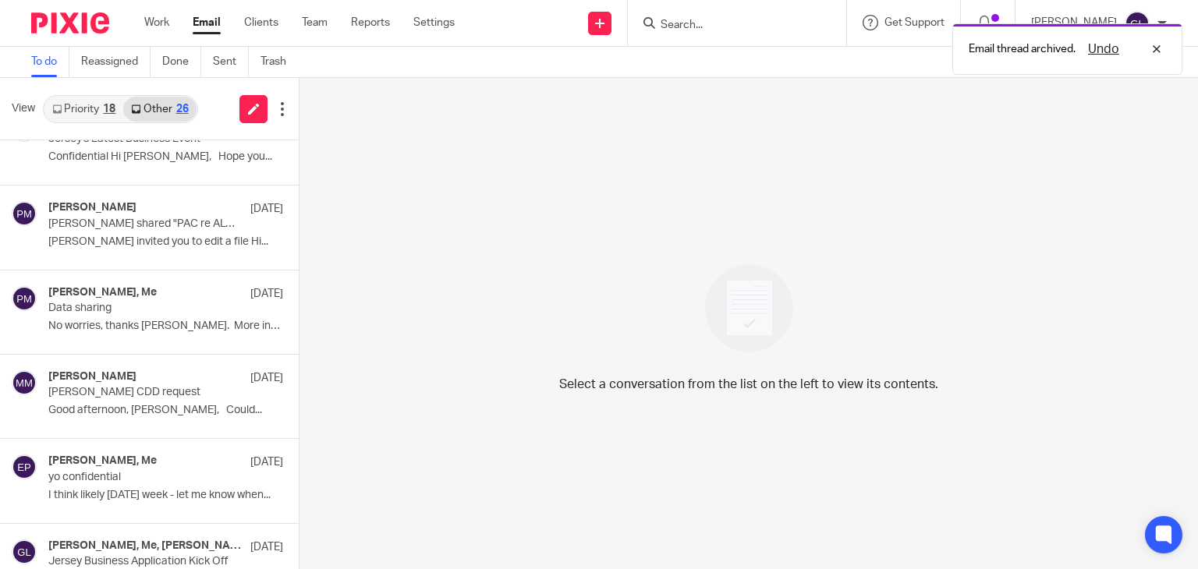
click at [94, 116] on link "Priority 18" at bounding box center [83, 109] width 79 height 25
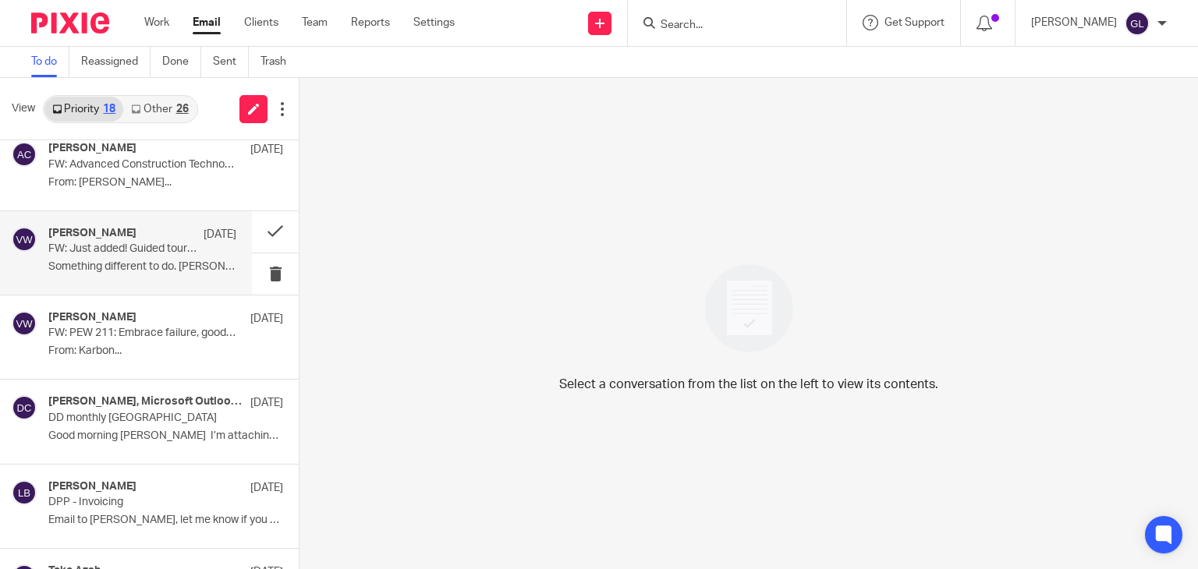
scroll to position [583, 0]
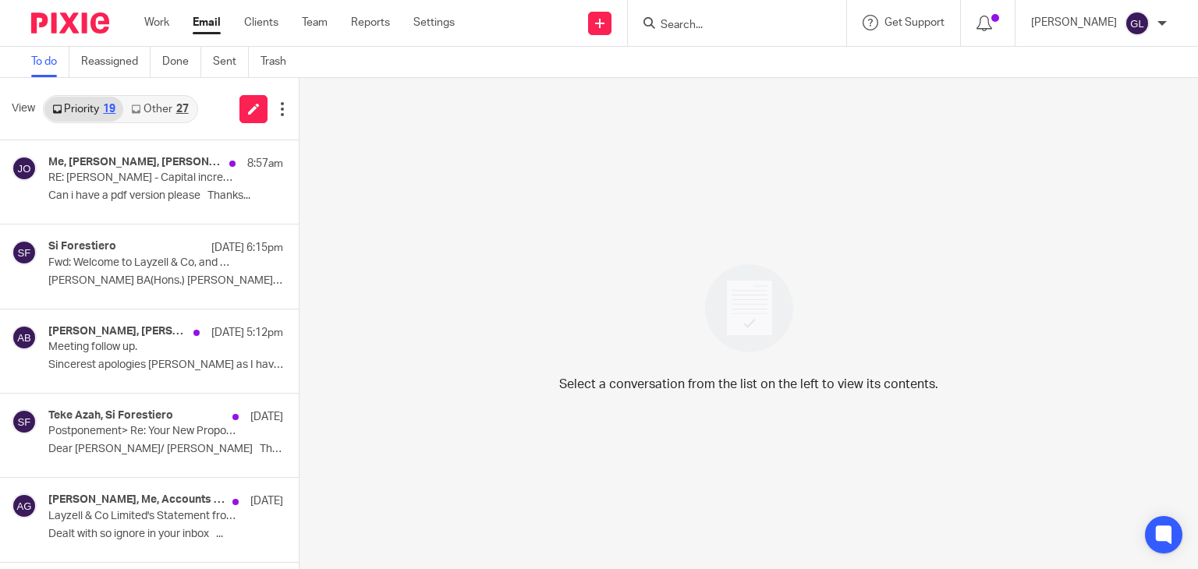
drag, startPoint x: 0, startPoint y: 0, endPoint x: 162, endPoint y: 104, distance: 192.5
click at [162, 104] on link "Other 27" at bounding box center [159, 109] width 73 height 25
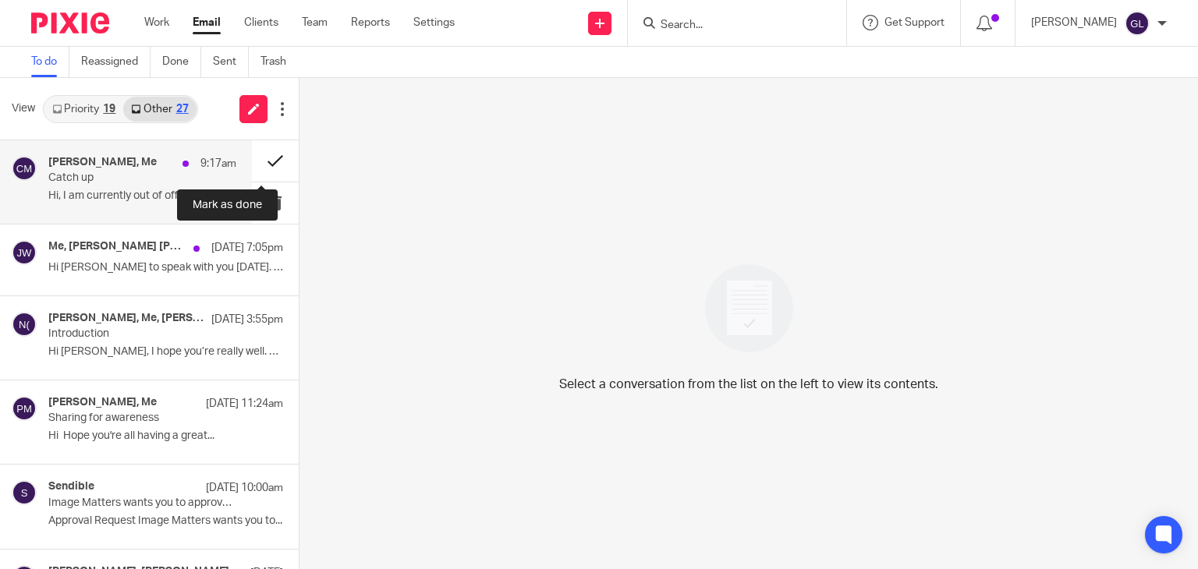
click at [255, 162] on button at bounding box center [275, 160] width 47 height 41
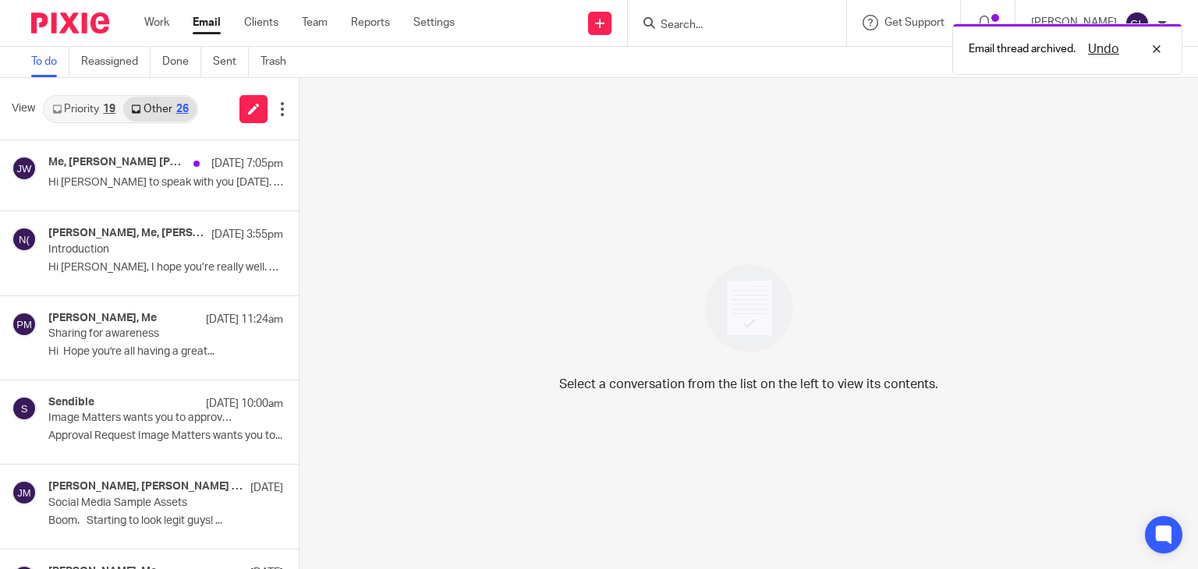
click at [107, 111] on div "19" at bounding box center [109, 109] width 12 height 11
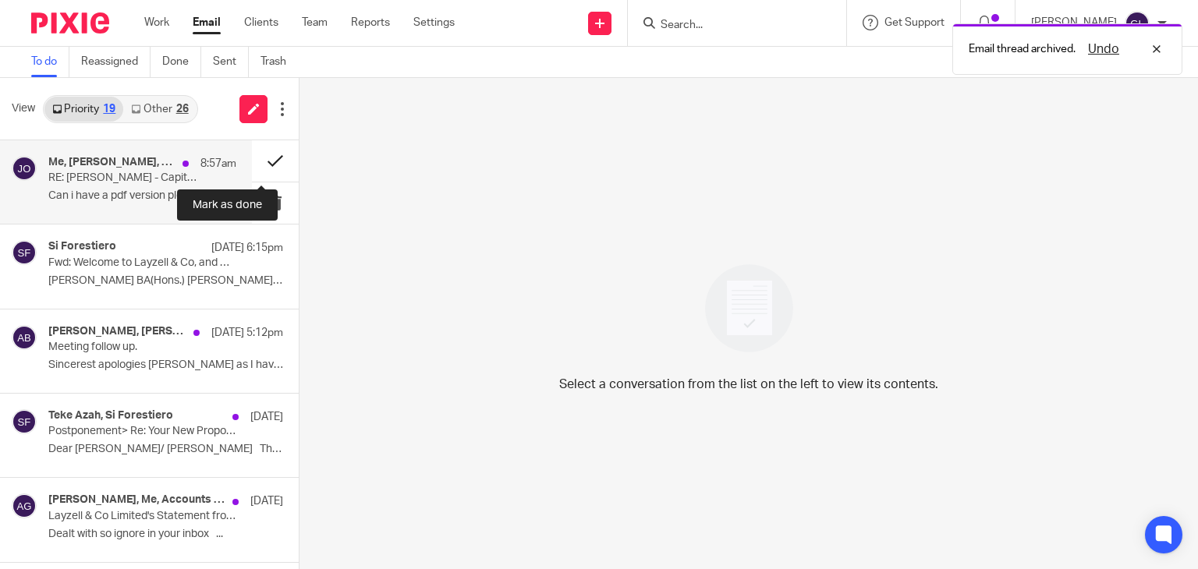
click at [267, 163] on button at bounding box center [275, 160] width 47 height 41
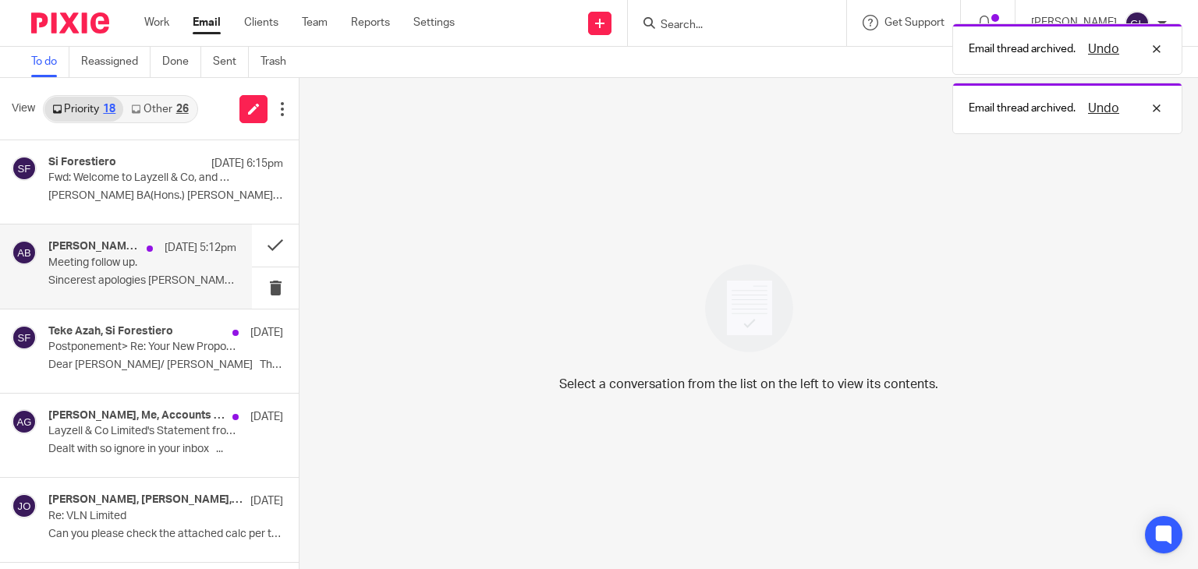
click at [143, 279] on p "Sincerest apologies [PERSON_NAME] as I have not had a..." at bounding box center [142, 280] width 188 height 13
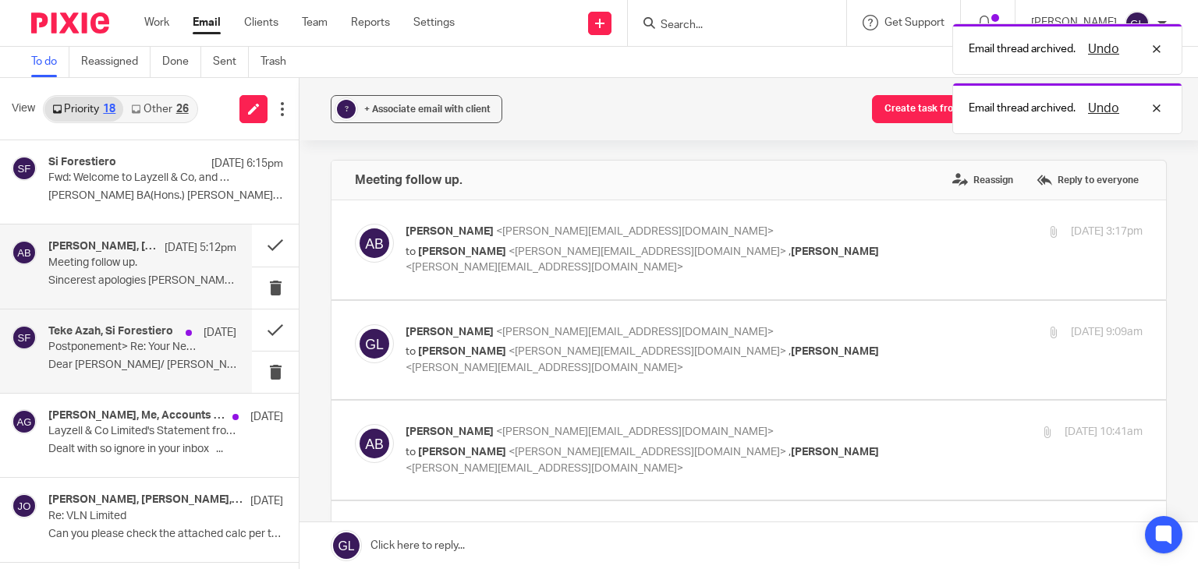
click at [175, 371] on p "Dear Simon/ Nicola Thank you for your..." at bounding box center [142, 365] width 188 height 13
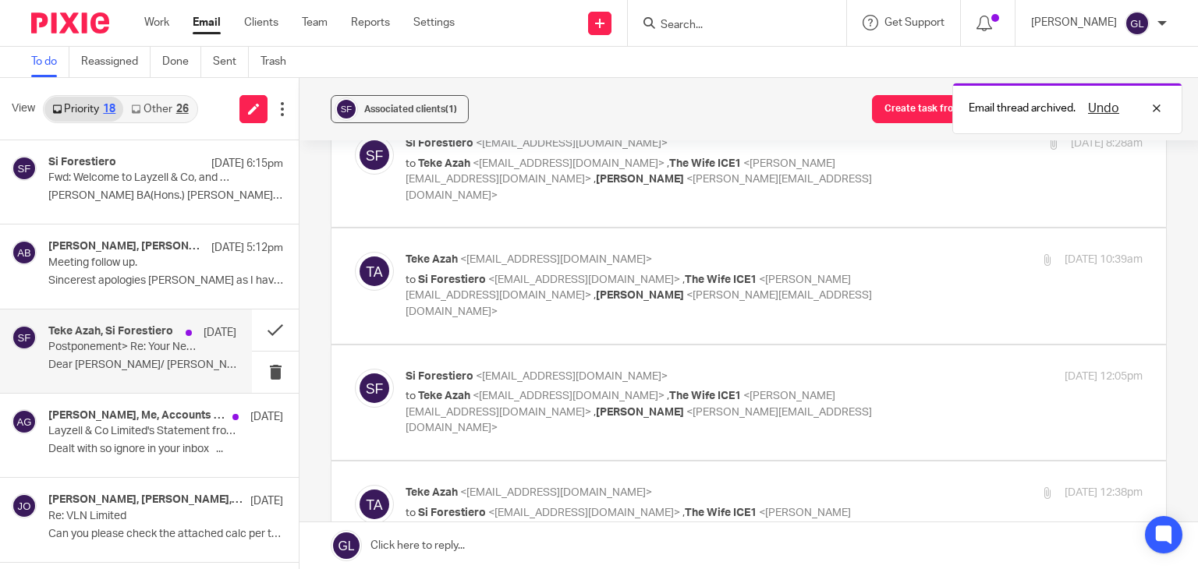
scroll to position [312, 0]
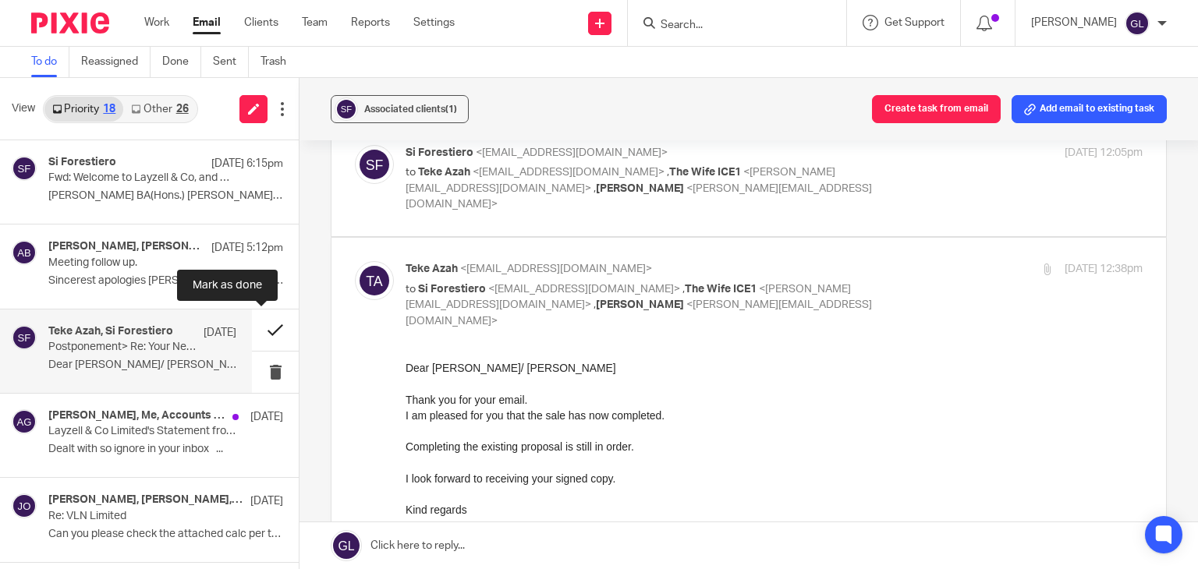
click at [262, 325] on button at bounding box center [275, 330] width 47 height 41
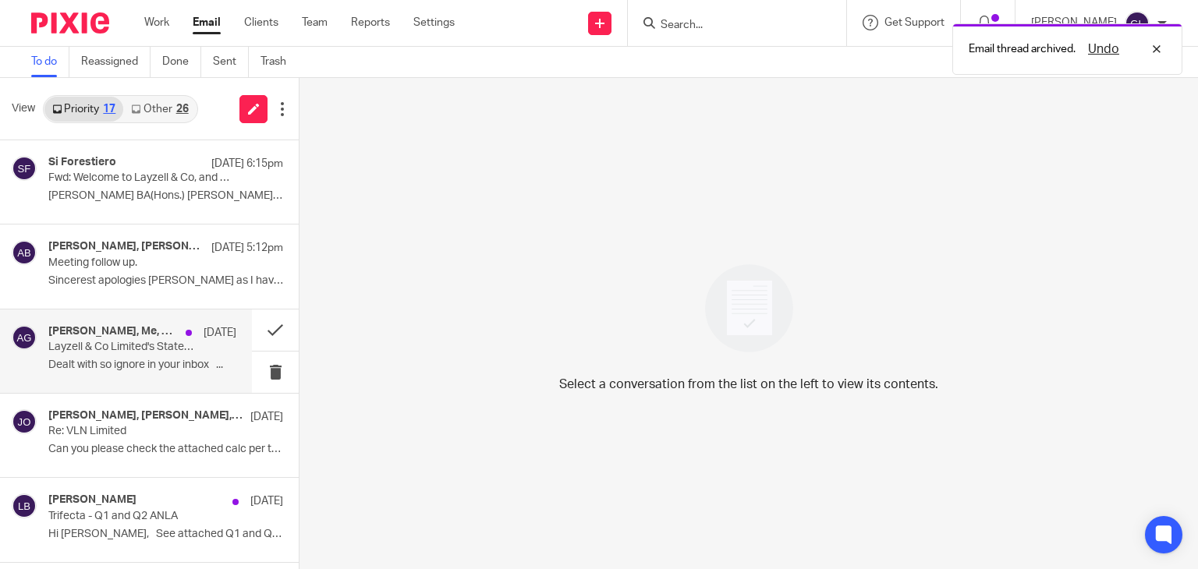
click at [136, 372] on div "Vanessa Walmsley, Me, Accounts Receivable at Allinial Global 20 Aug Layzell & C…" at bounding box center [142, 351] width 188 height 52
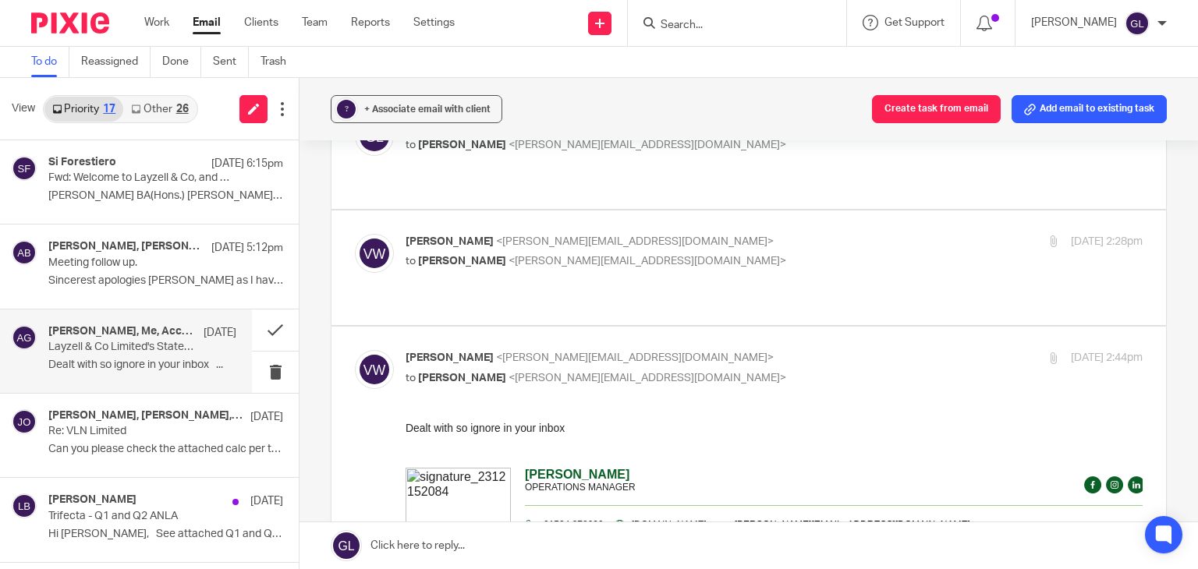
scroll to position [156, 0]
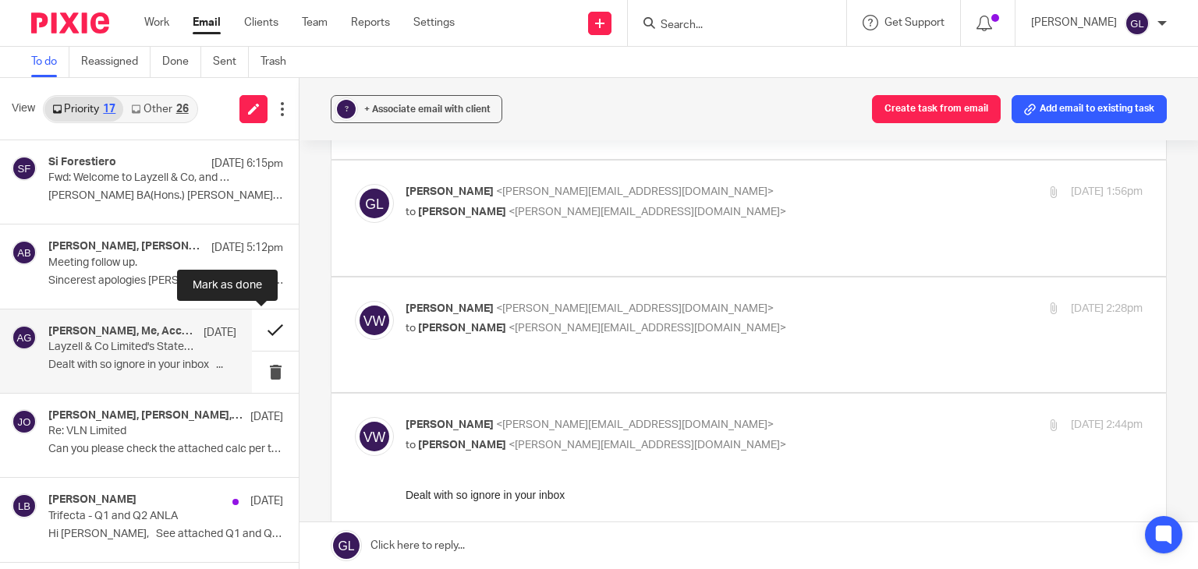
click at [258, 325] on button at bounding box center [275, 330] width 47 height 41
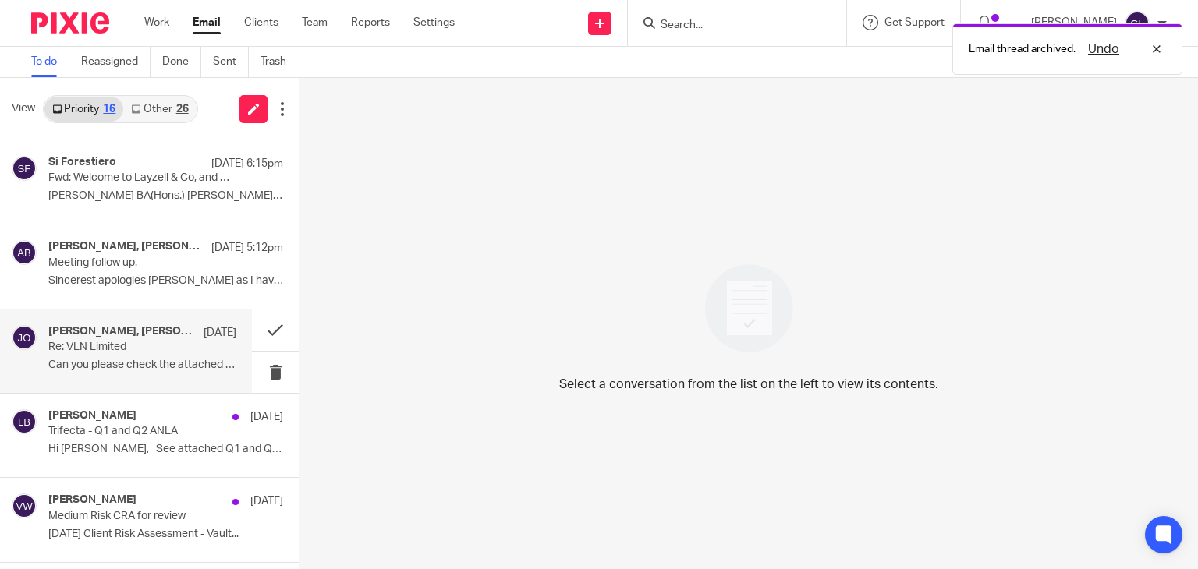
click at [194, 356] on div "Lawrence Boleat, Sabine BRANDES, Jan Olszowski 20 Aug Re: VLN Limited Can you p…" at bounding box center [142, 351] width 188 height 52
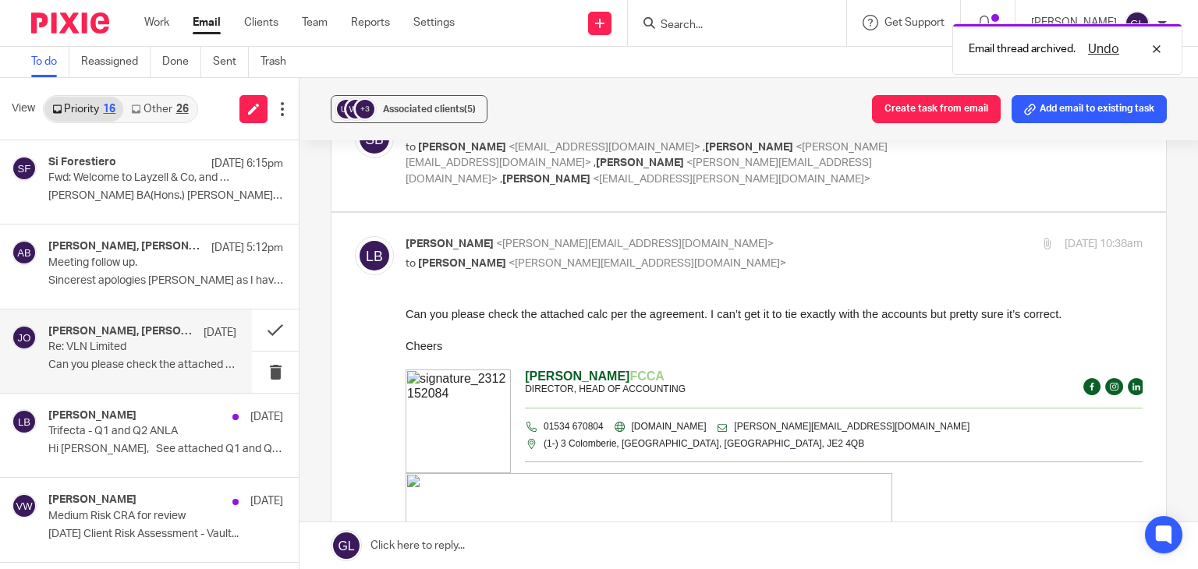
scroll to position [234, 0]
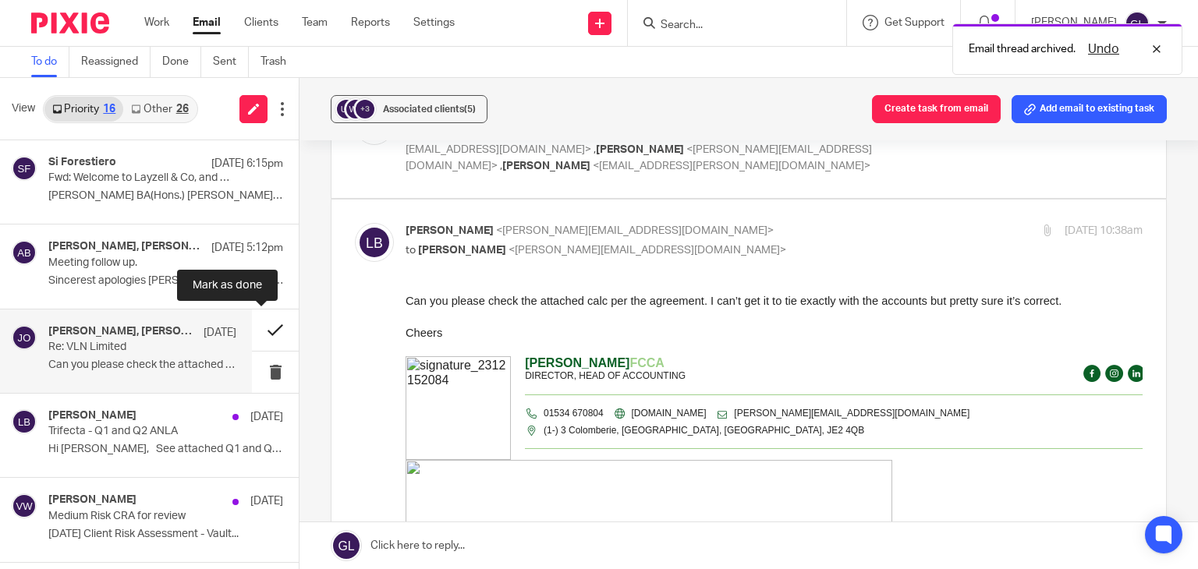
click at [259, 324] on button at bounding box center [275, 330] width 47 height 41
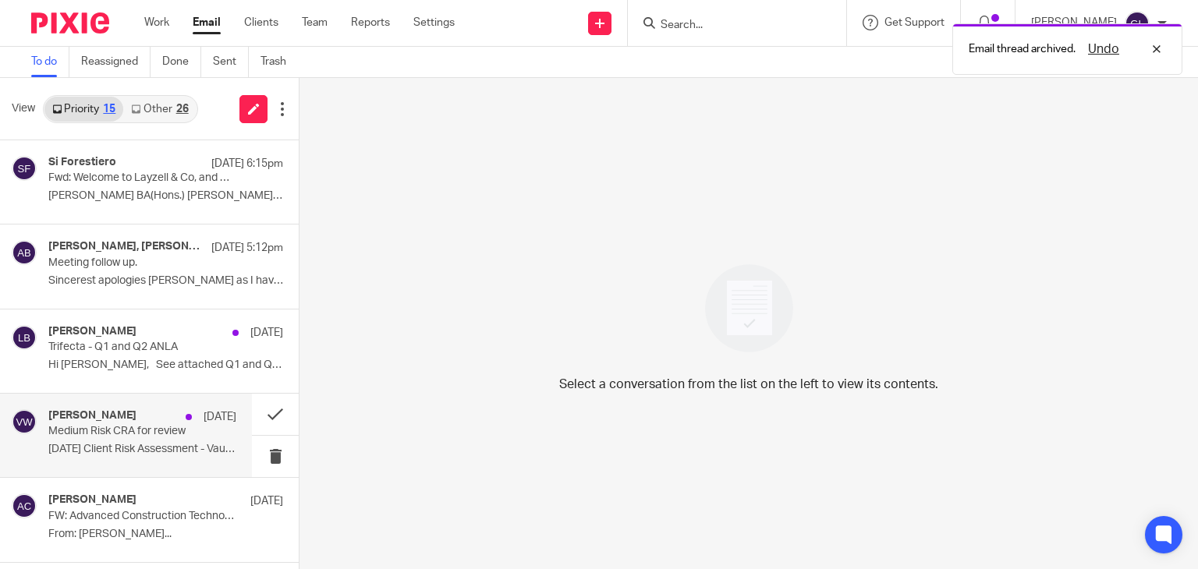
click at [148, 427] on p "Medium Risk CRA for review" at bounding box center [123, 431] width 150 height 13
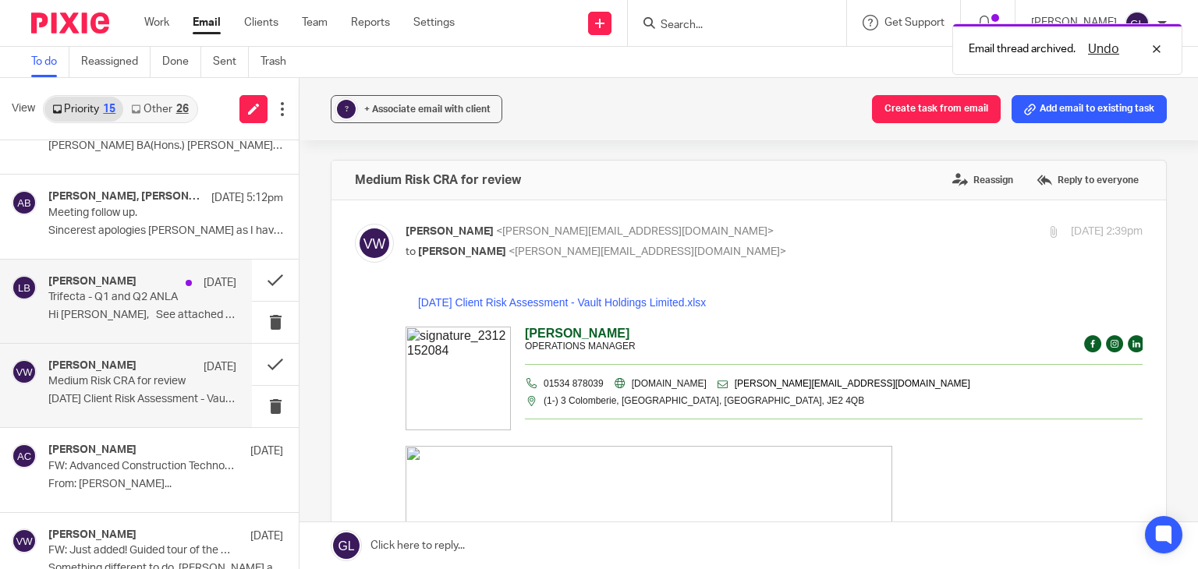
scroll to position [77, 0]
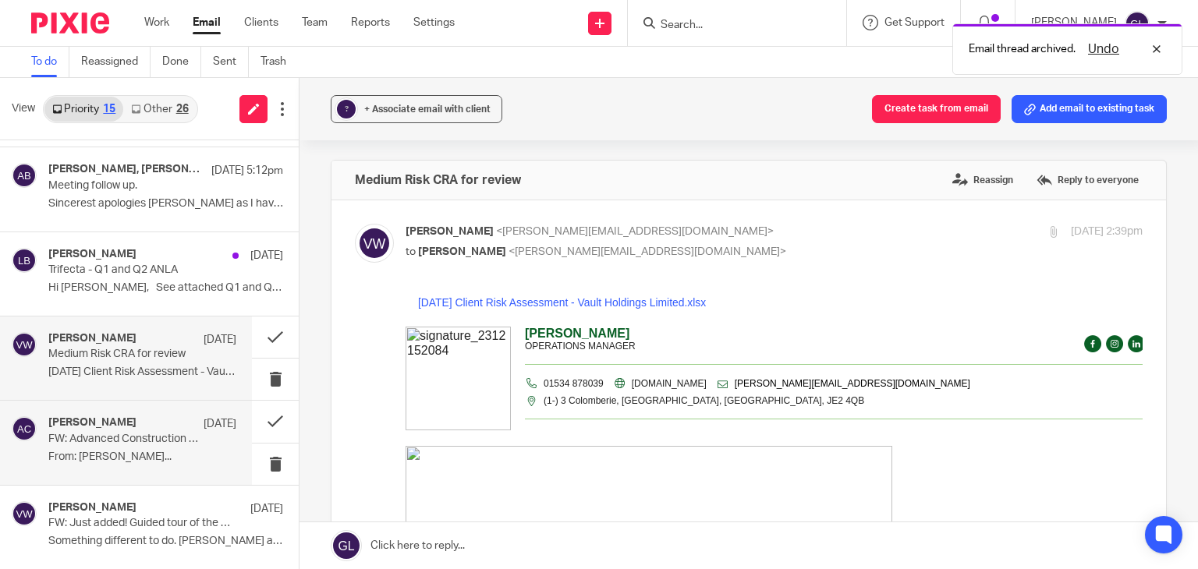
click at [168, 427] on div "Ashley Cairney 18 Aug" at bounding box center [142, 424] width 188 height 16
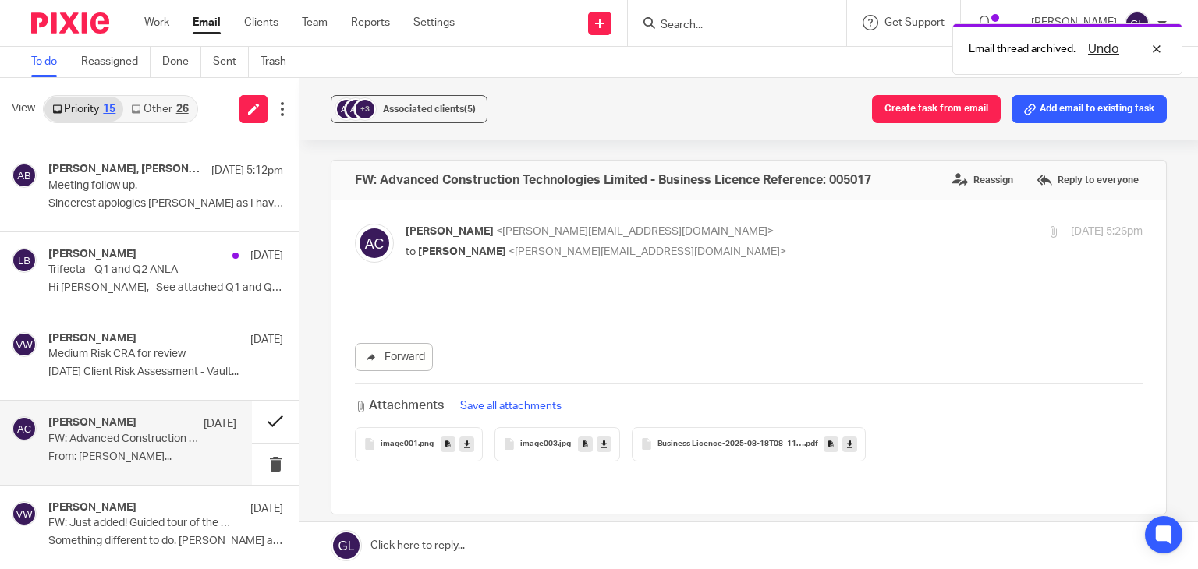
scroll to position [0, 0]
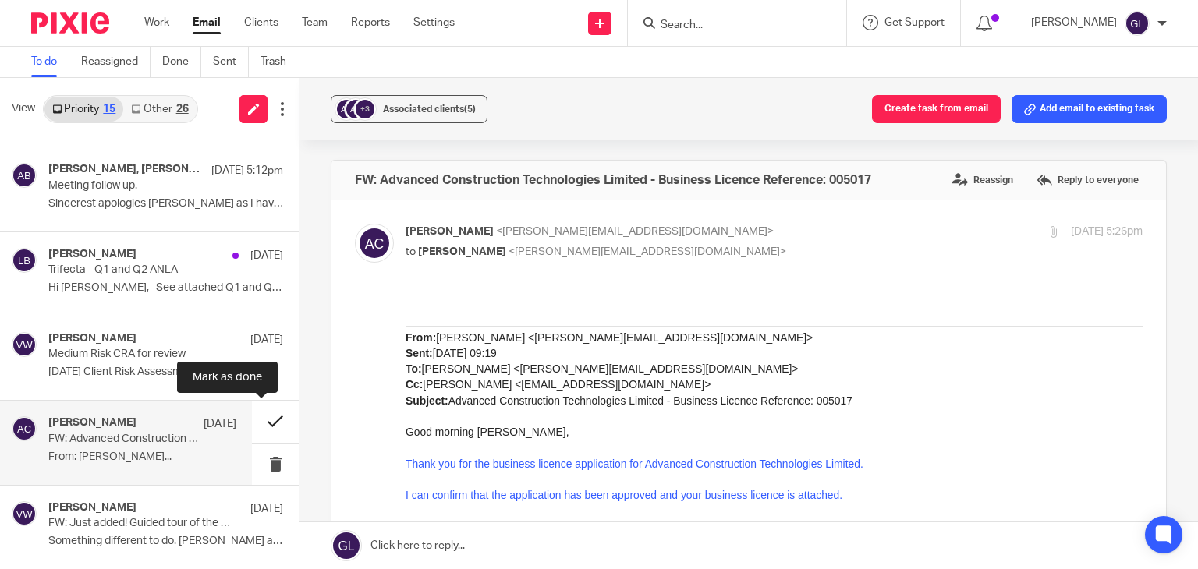
click at [261, 416] on button at bounding box center [275, 421] width 47 height 41
